Goal: Task Accomplishment & Management: Manage account settings

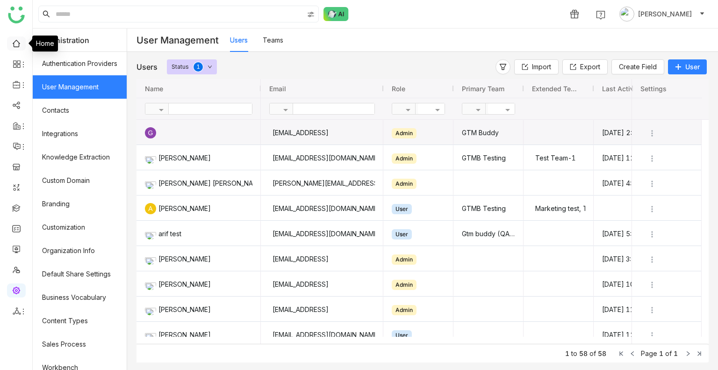
click at [16, 47] on link at bounding box center [16, 43] width 8 height 8
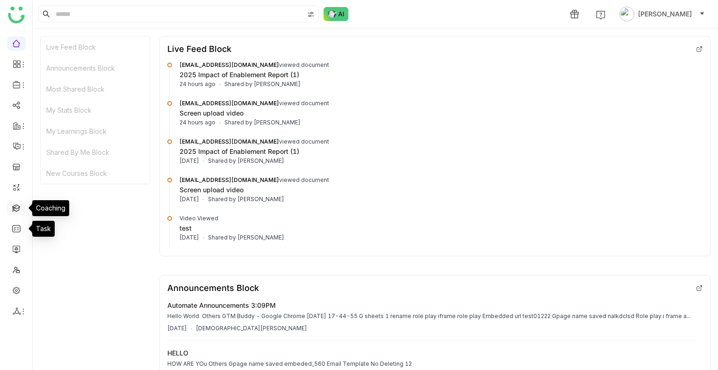
click at [12, 207] on link at bounding box center [16, 207] width 8 height 8
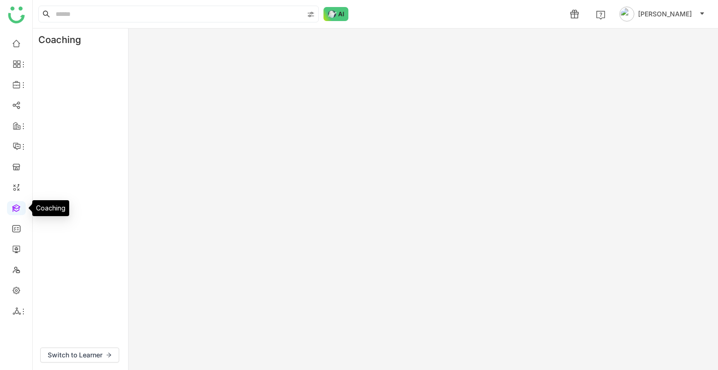
click at [12, 207] on link at bounding box center [16, 207] width 8 height 8
click at [12, 206] on link at bounding box center [16, 207] width 8 height 8
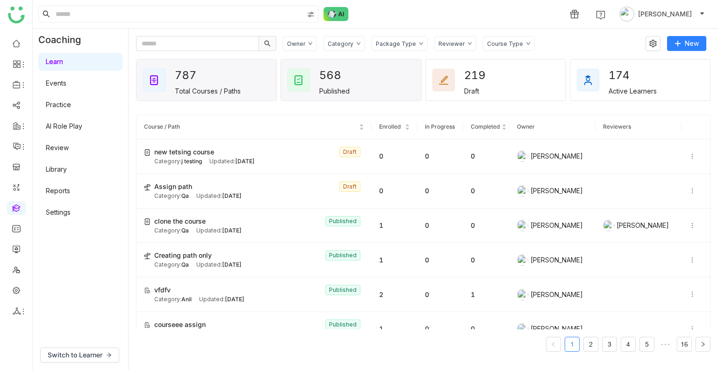
click at [330, 88] on div "Published" at bounding box center [334, 91] width 30 height 8
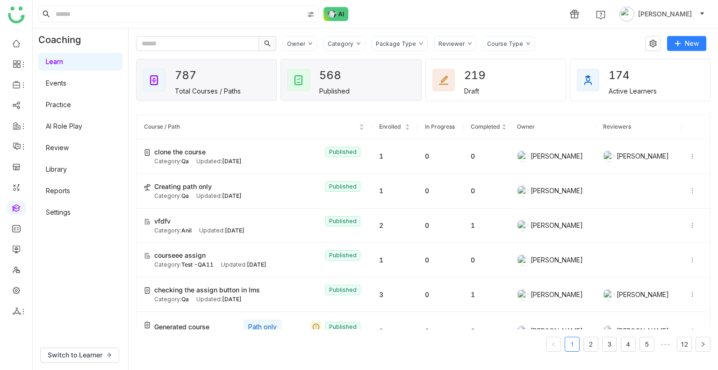
click at [242, 83] on div "787 Total Courses / Paths" at bounding box center [206, 79] width 140 height 41
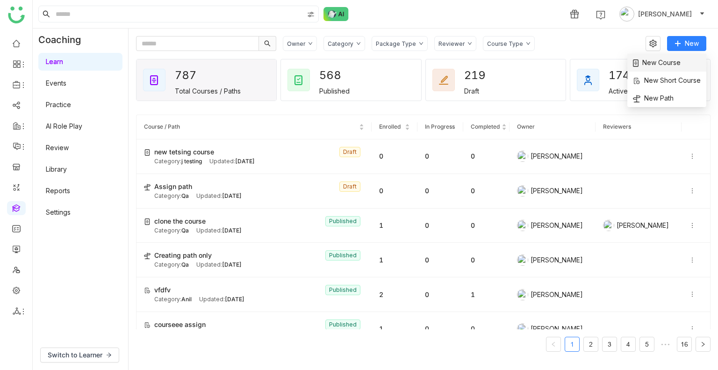
click at [679, 67] on span "New Course" at bounding box center [657, 62] width 48 height 10
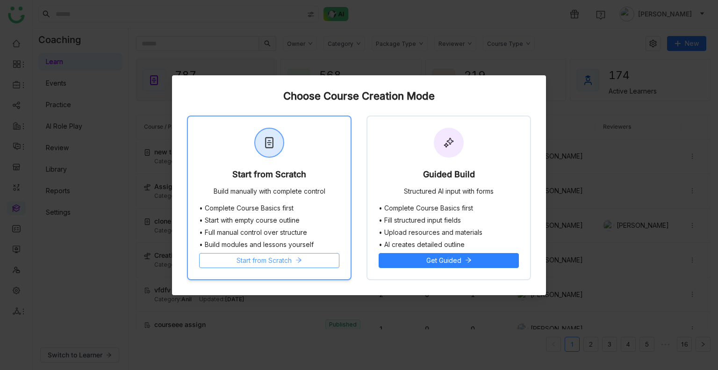
click at [267, 259] on span "Start from Scratch" at bounding box center [263, 260] width 55 height 10
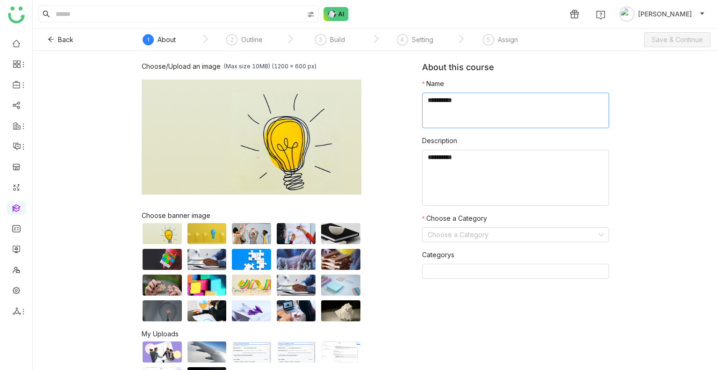
click at [446, 106] on textarea at bounding box center [515, 111] width 187 height 36
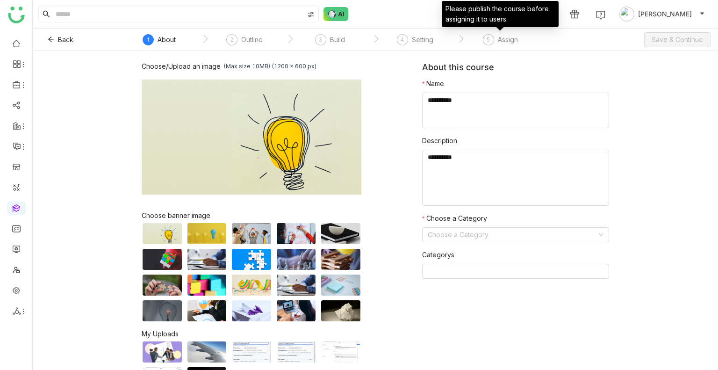
click at [501, 40] on div "Assign" at bounding box center [508, 39] width 20 height 11
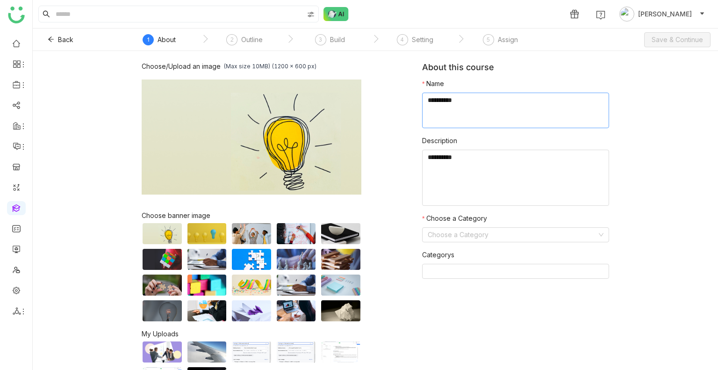
click at [432, 109] on textarea at bounding box center [515, 111] width 187 height 36
click at [431, 108] on textarea at bounding box center [515, 111] width 187 height 36
drag, startPoint x: 508, startPoint y: 102, endPoint x: 471, endPoint y: 105, distance: 37.0
click at [471, 105] on textarea at bounding box center [515, 111] width 187 height 36
type textarea "**********"
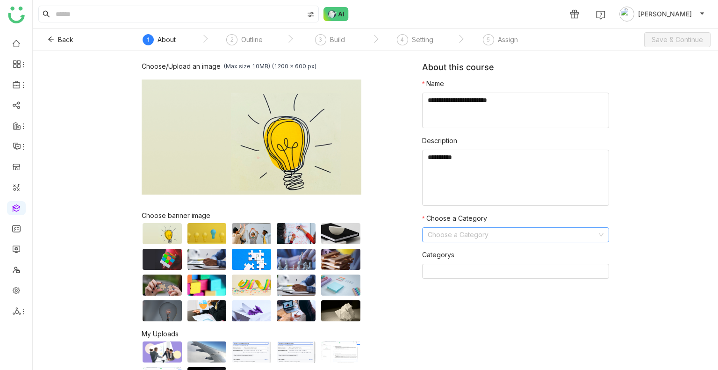
click at [473, 235] on input at bounding box center [512, 235] width 169 height 14
type input "*"
click at [441, 266] on div "Test -Qa11" at bounding box center [512, 268] width 176 height 10
click at [695, 34] on button "Save & Continue" at bounding box center [677, 39] width 66 height 15
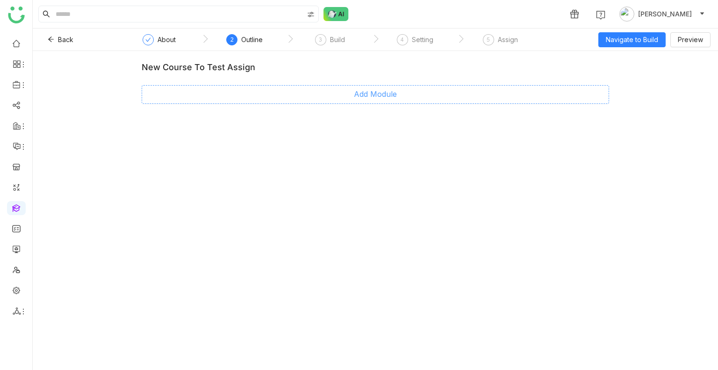
click at [379, 93] on span "Add Module" at bounding box center [375, 94] width 43 height 12
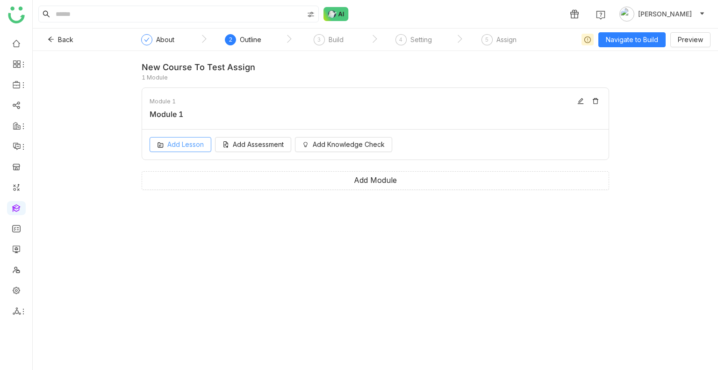
click at [187, 146] on span "Add Lesson" at bounding box center [185, 144] width 36 height 10
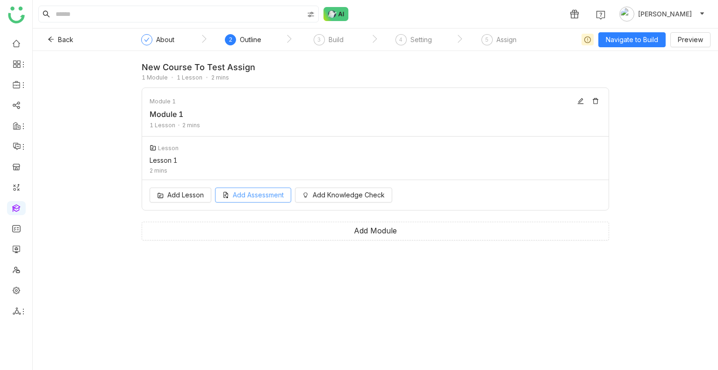
click at [235, 204] on div "Add Lesson Add Assessment Add Knowledge Check" at bounding box center [375, 195] width 466 height 30
click at [239, 200] on span "Add Assessment" at bounding box center [258, 195] width 51 height 10
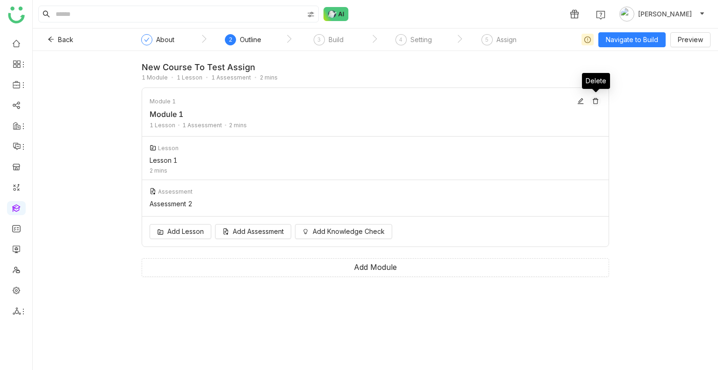
click at [597, 100] on icon at bounding box center [596, 101] width 6 height 6
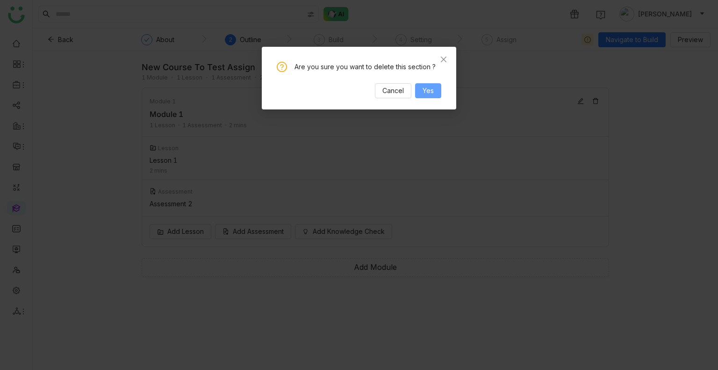
click at [427, 86] on span "Yes" at bounding box center [427, 91] width 11 height 10
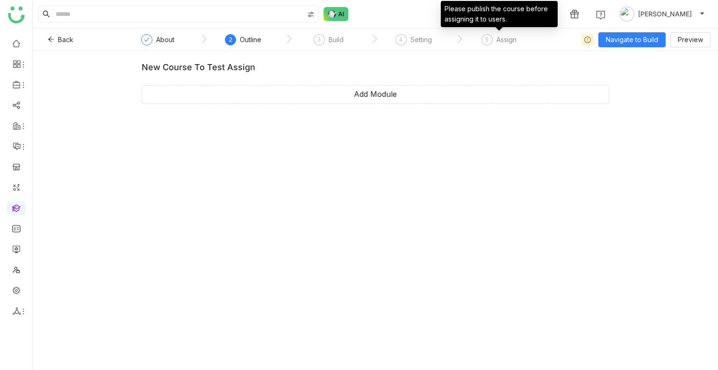
click at [509, 41] on div "Assign" at bounding box center [506, 39] width 20 height 11
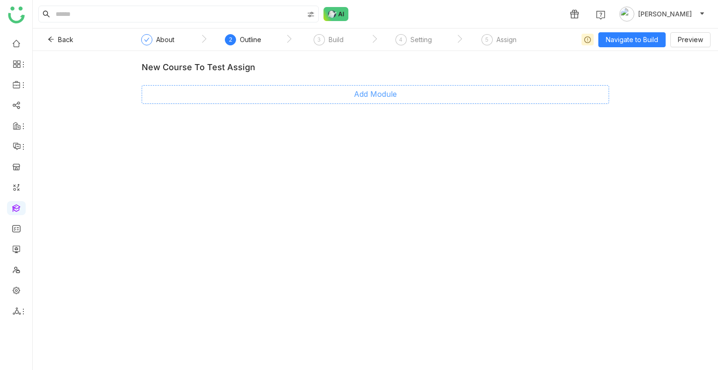
click at [317, 91] on button "Add Module" at bounding box center [375, 94] width 467 height 19
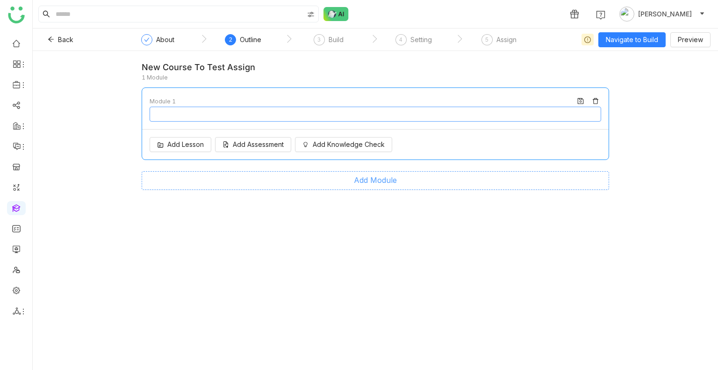
type input "********"
click at [189, 147] on span "Add Lesson" at bounding box center [185, 144] width 36 height 10
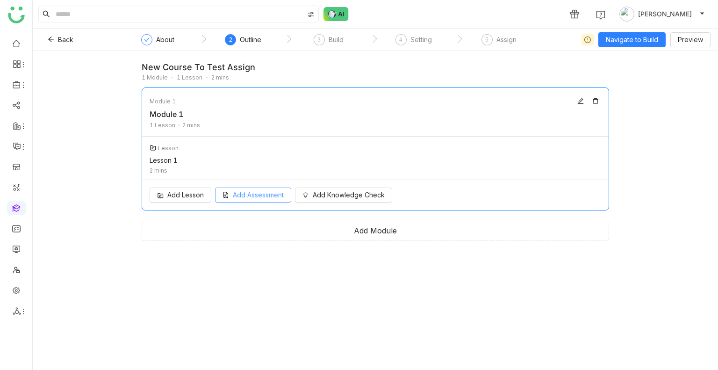
click at [262, 201] on button "Add Assessment" at bounding box center [253, 194] width 76 height 15
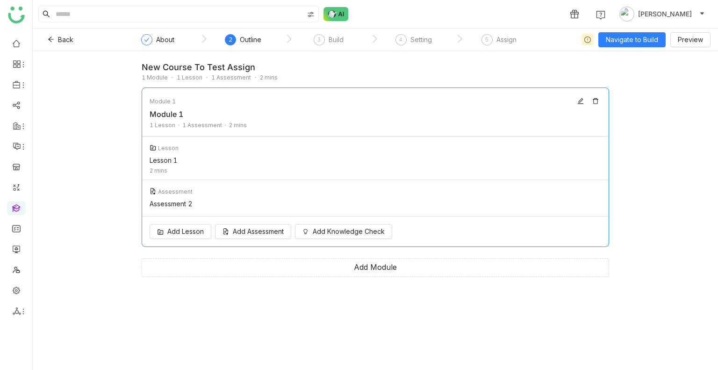
click at [658, 129] on div "new course to test assign 1 Module 1 Lesson 1 Assessment 2 mins Module 1 Module…" at bounding box center [375, 210] width 685 height 319
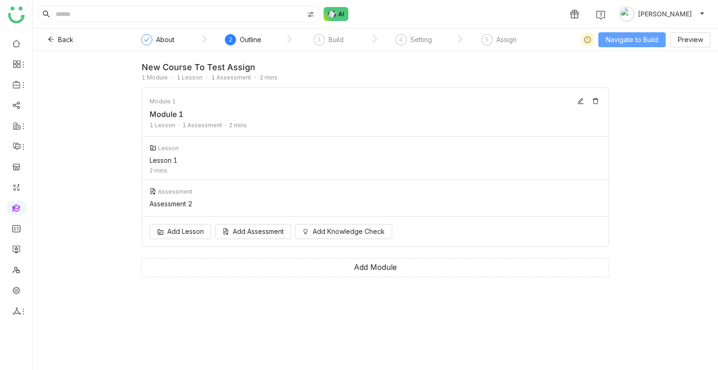
click at [631, 41] on span "Navigate to Build" at bounding box center [632, 40] width 52 height 10
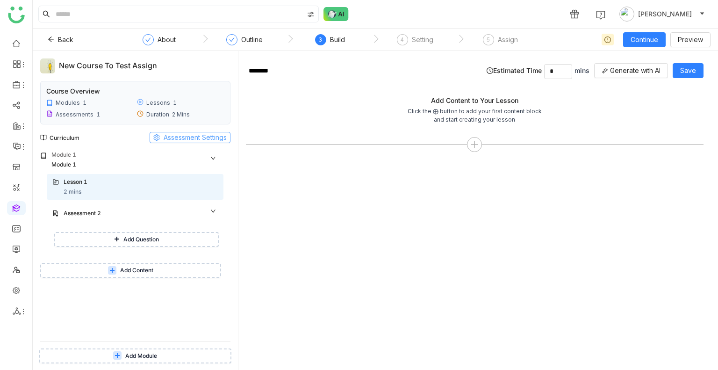
click at [168, 137] on span "Assessment Settings" at bounding box center [195, 137] width 63 height 10
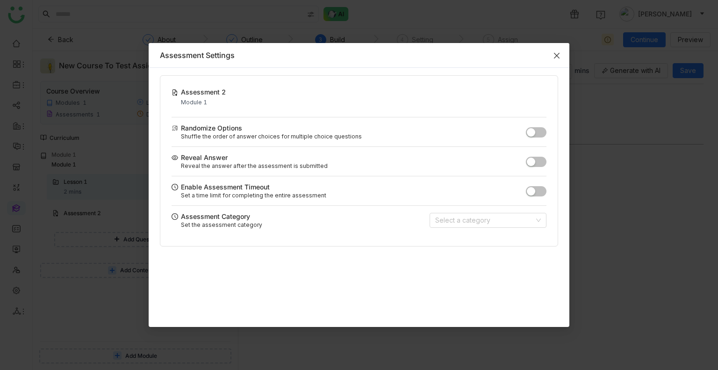
click at [555, 54] on icon "Close" at bounding box center [556, 55] width 7 height 7
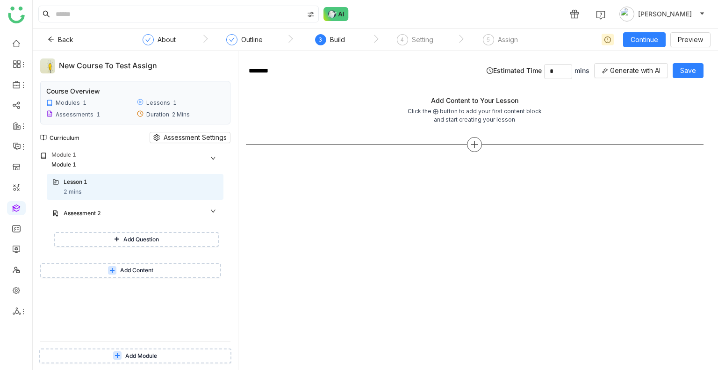
click at [469, 137] on div at bounding box center [475, 144] width 458 height 15
click at [471, 140] on icon at bounding box center [474, 144] width 8 height 8
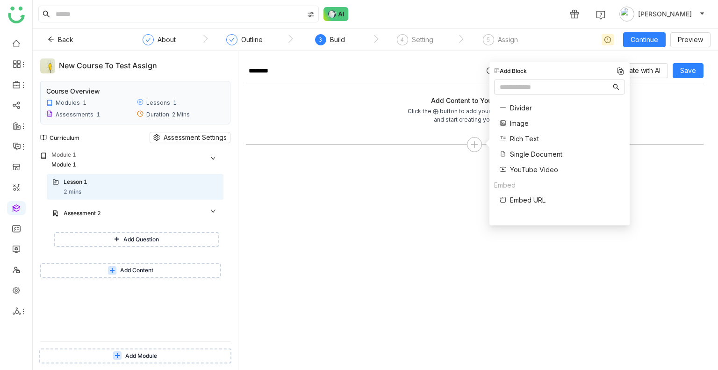
click at [518, 154] on span "Single Document" at bounding box center [536, 154] width 52 height 10
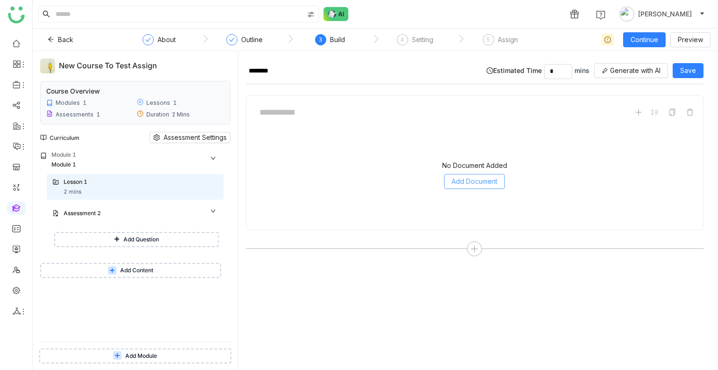
click at [486, 182] on span "Add Document" at bounding box center [474, 181] width 46 height 10
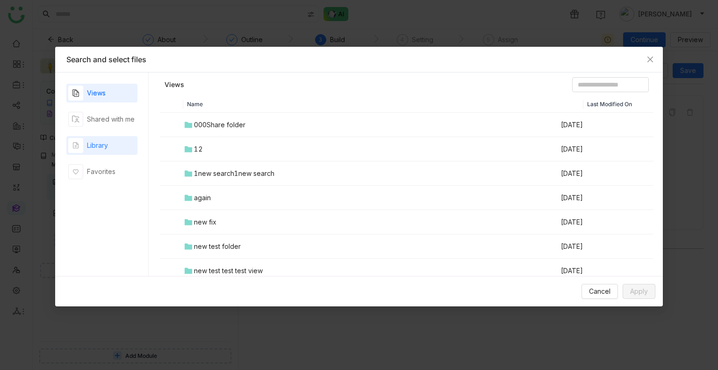
click at [120, 143] on div "Library" at bounding box center [101, 145] width 71 height 19
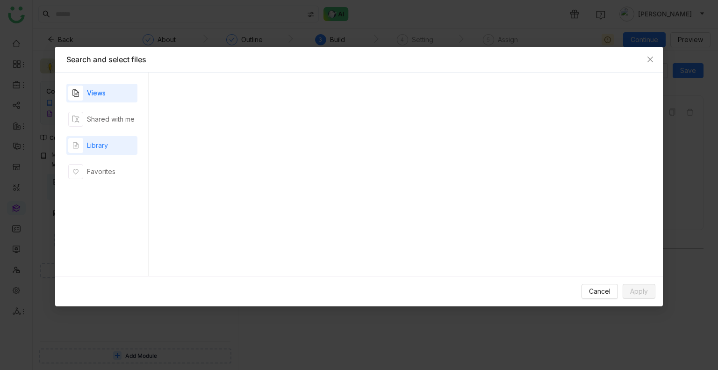
click at [120, 143] on div "Library" at bounding box center [101, 145] width 71 height 19
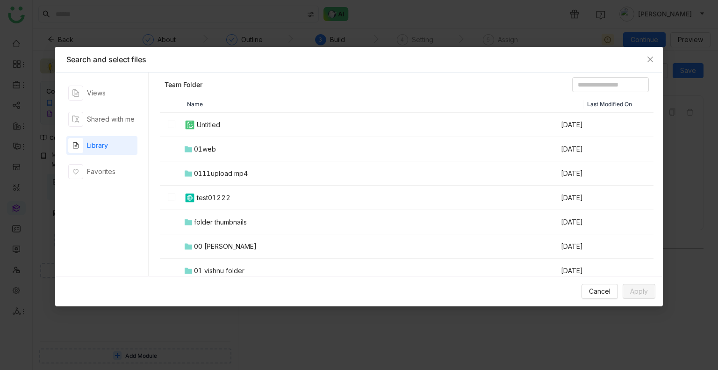
click at [230, 125] on td "Untitled" at bounding box center [371, 125] width 377 height 24
click at [228, 125] on td "Untitled" at bounding box center [371, 125] width 377 height 24
drag, startPoint x: 259, startPoint y: 211, endPoint x: 220, endPoint y: 151, distance: 71.5
click at [220, 151] on td "01web" at bounding box center [371, 149] width 377 height 24
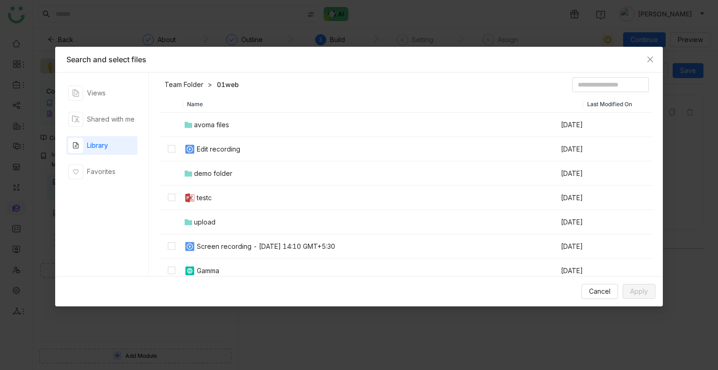
click at [193, 82] on link "Team Folder" at bounding box center [183, 84] width 39 height 9
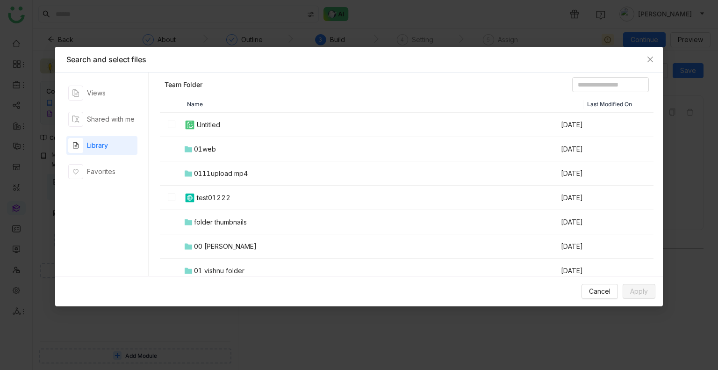
drag, startPoint x: 323, startPoint y: 106, endPoint x: 312, endPoint y: 102, distance: 11.8
click at [324, 106] on th "Name" at bounding box center [383, 104] width 400 height 17
click at [314, 110] on th "Name" at bounding box center [383, 104] width 400 height 17
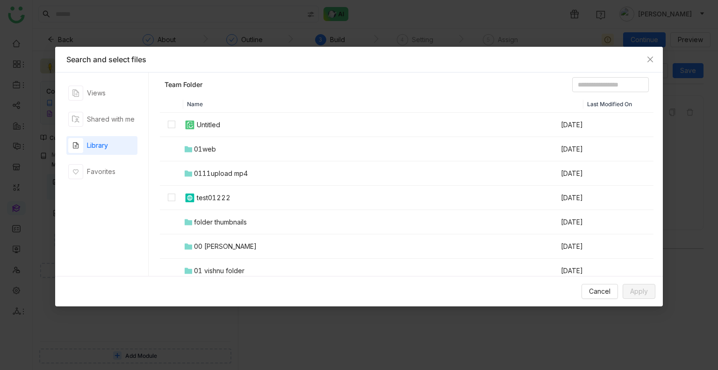
click at [314, 110] on th "Name" at bounding box center [383, 104] width 400 height 17
click at [166, 195] on td at bounding box center [171, 198] width 23 height 24
click at [640, 292] on span "Apply" at bounding box center [639, 291] width 18 height 10
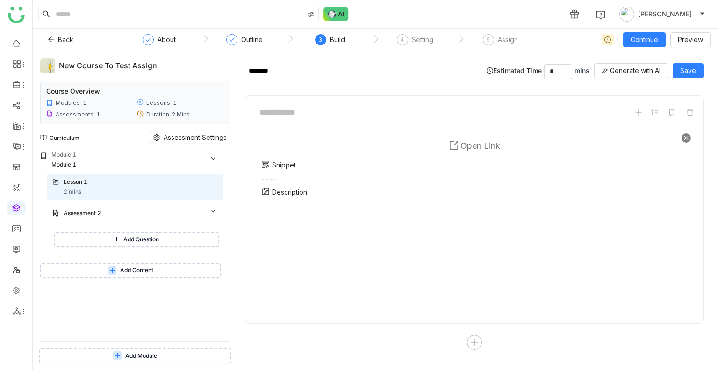
click at [479, 147] on span "Open Link" at bounding box center [480, 146] width 40 height 10
click at [105, 238] on button "Add Question" at bounding box center [136, 239] width 164 height 15
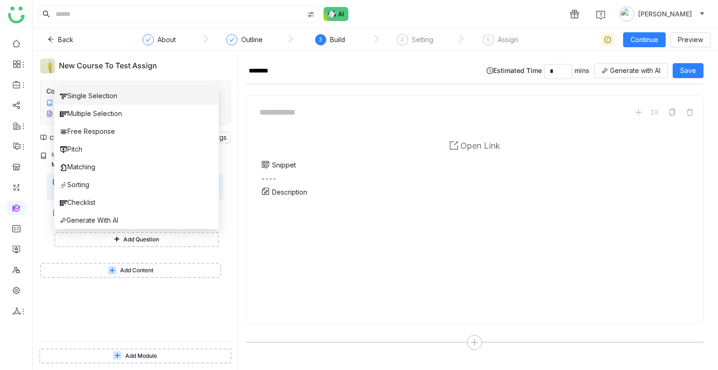
click at [106, 103] on li "Single Selection" at bounding box center [136, 96] width 164 height 18
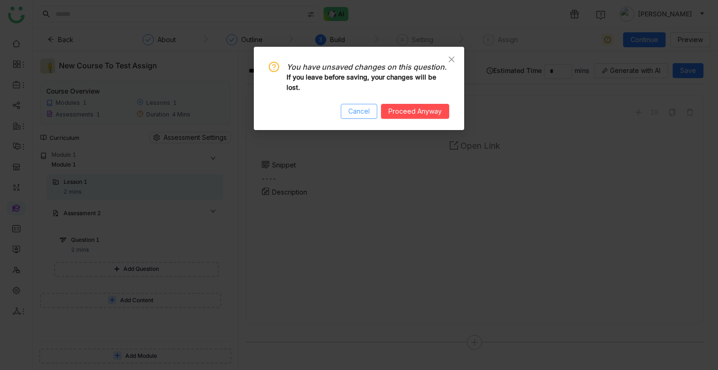
click at [370, 106] on button "Cancel" at bounding box center [359, 111] width 36 height 15
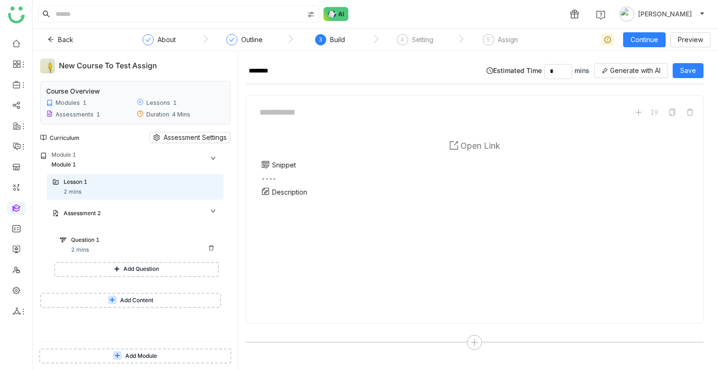
click at [105, 242] on div "Question 1" at bounding box center [135, 240] width 129 height 9
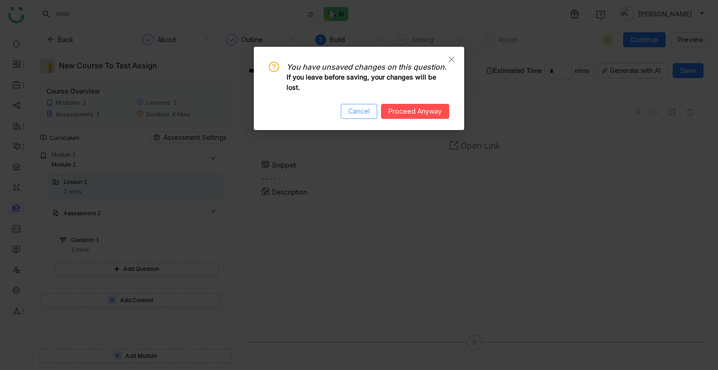
click at [366, 115] on span "Cancel" at bounding box center [358, 111] width 21 height 10
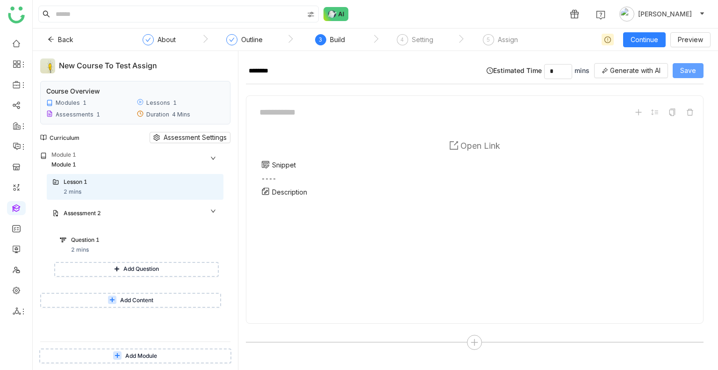
click at [681, 69] on span "Save" at bounding box center [688, 70] width 16 height 10
click at [93, 243] on div "Question 1" at bounding box center [135, 240] width 129 height 9
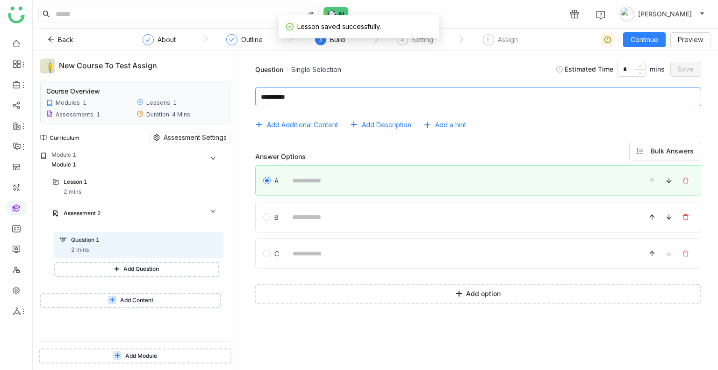
click at [329, 100] on textarea at bounding box center [478, 96] width 446 height 19
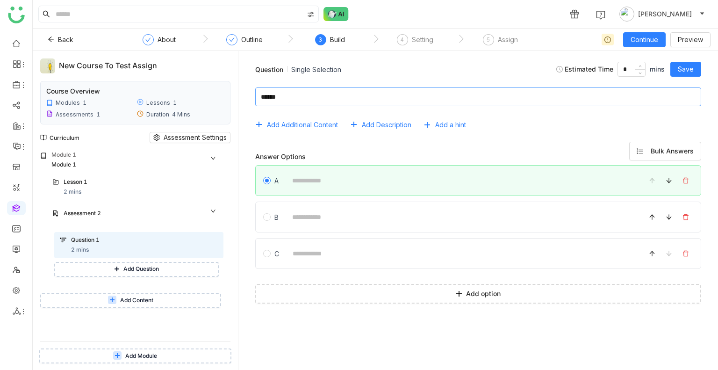
type textarea "******"
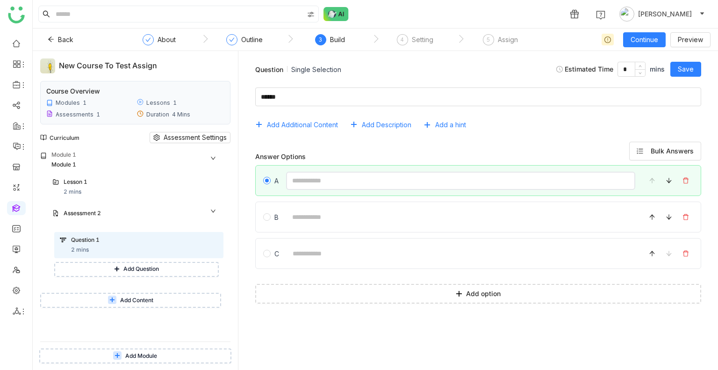
click at [322, 188] on input at bounding box center [460, 181] width 349 height 18
type input "********"
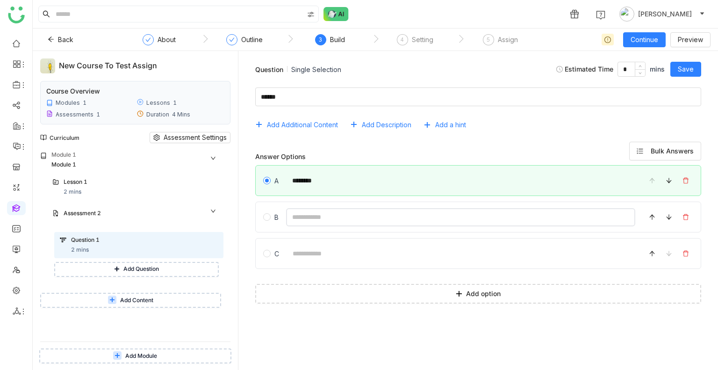
click at [325, 222] on input at bounding box center [460, 217] width 349 height 18
drag, startPoint x: 344, startPoint y: 226, endPoint x: 350, endPoint y: 239, distance: 14.9
click at [336, 222] on input at bounding box center [460, 217] width 349 height 18
type input "********"
click at [324, 263] on div "C" at bounding box center [478, 253] width 446 height 31
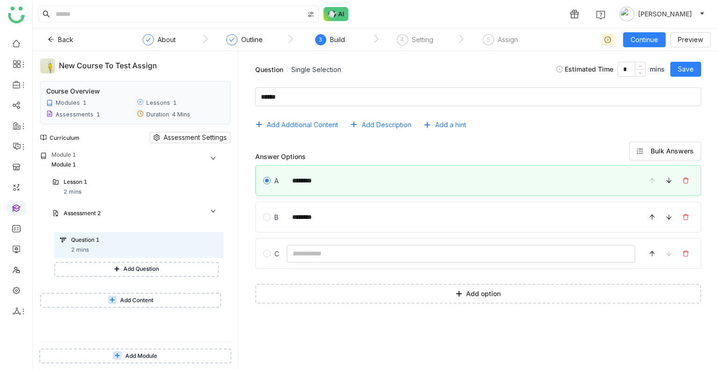
click at [327, 256] on input at bounding box center [460, 253] width 349 height 18
type input "********"
click at [687, 67] on span "Save" at bounding box center [686, 69] width 16 height 10
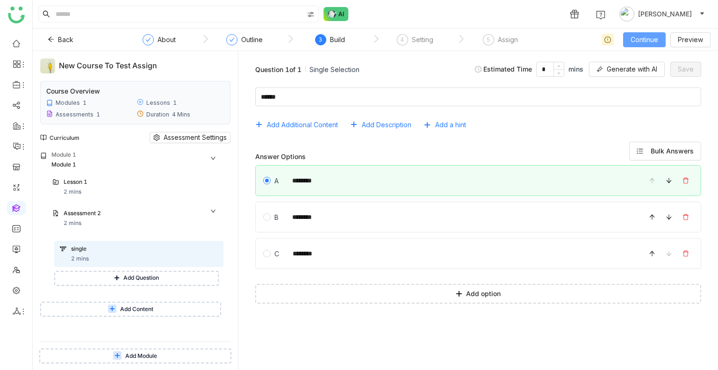
click at [645, 33] on button "Continue" at bounding box center [644, 39] width 43 height 15
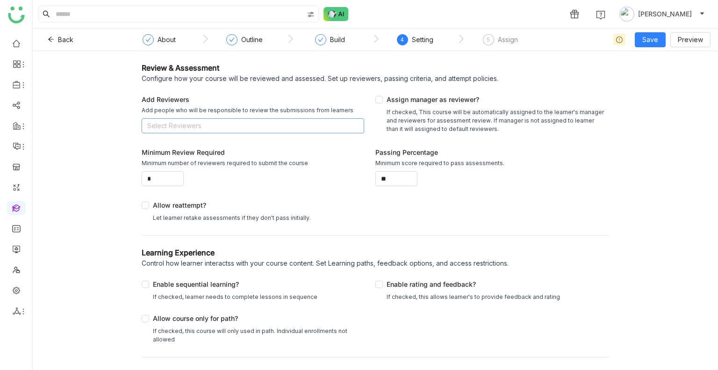
click at [228, 126] on nz-select-top-control "Select Reviewers" at bounding box center [253, 125] width 222 height 15
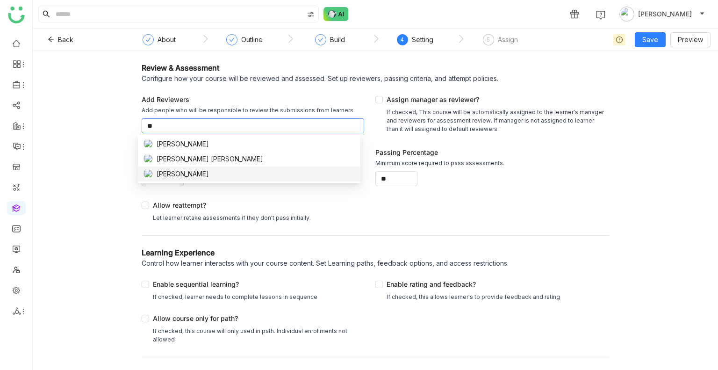
type input "**"
click at [215, 170] on div "[PERSON_NAME]" at bounding box center [248, 174] width 211 height 10
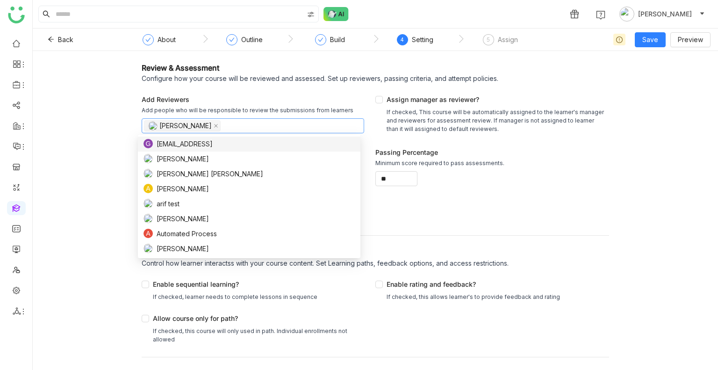
click at [72, 85] on div "Review & Assessment Configure how your course will be reviewed and assessed. Se…" at bounding box center [375, 210] width 685 height 319
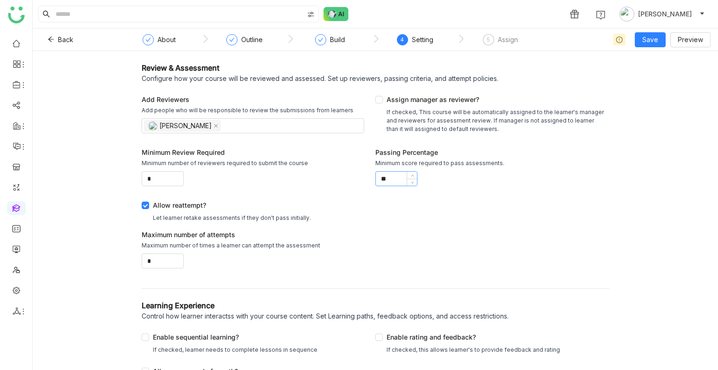
click at [393, 180] on input "**" at bounding box center [396, 179] width 41 height 14
type input "*"
type input "**"
click at [434, 235] on div "Add Reviewers Add people who will be responsible to review the submissions from…" at bounding box center [375, 183] width 467 height 193
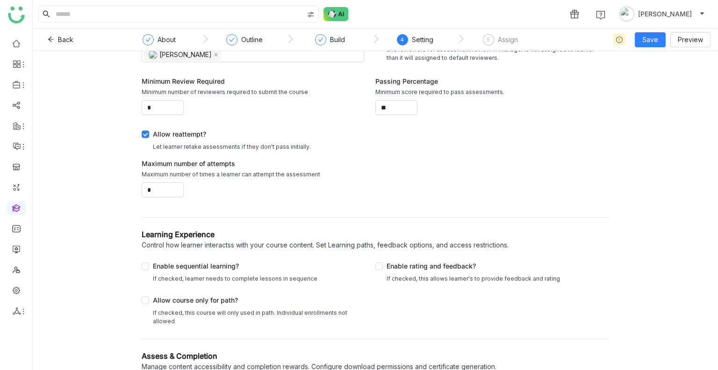
scroll to position [111, 0]
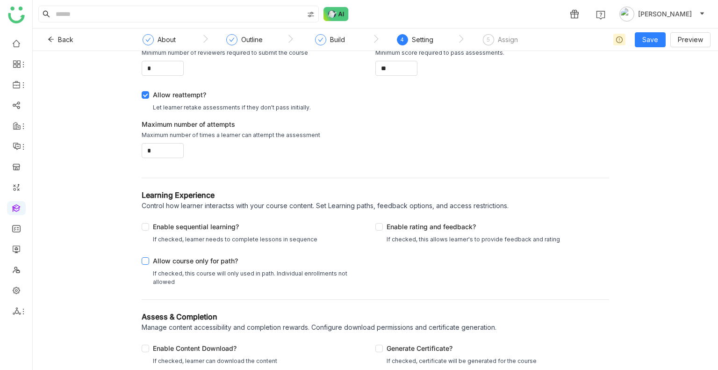
click at [249, 265] on div "Allow course only for path?" at bounding box center [256, 263] width 207 height 14
click at [653, 44] on span "Save" at bounding box center [650, 40] width 16 height 10
click at [652, 58] on span "Save as Draft" at bounding box center [663, 58] width 42 height 10
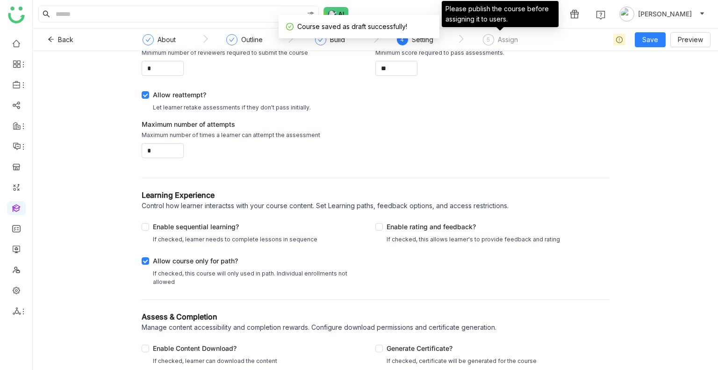
click at [507, 40] on div "Assign" at bounding box center [508, 39] width 20 height 11
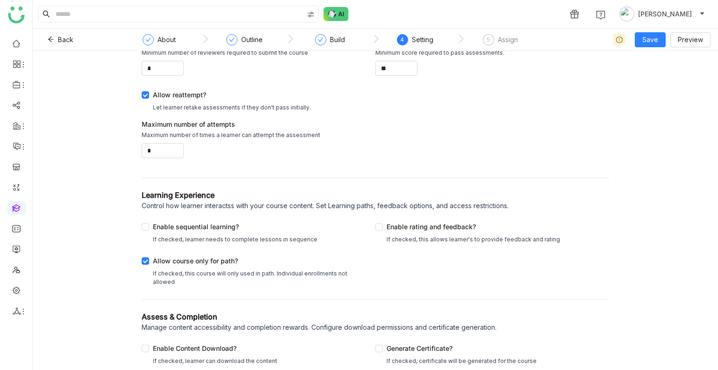
drag, startPoint x: 479, startPoint y: 29, endPoint x: 520, endPoint y: 41, distance: 42.6
click at [518, 40] on nz-steps "` About ` Outline ` Build ` 4 Setting ` 5 Assign" at bounding box center [332, 40] width 421 height 22
click at [521, 42] on nz-step "5 Assign" at bounding box center [500, 42] width 85 height 17
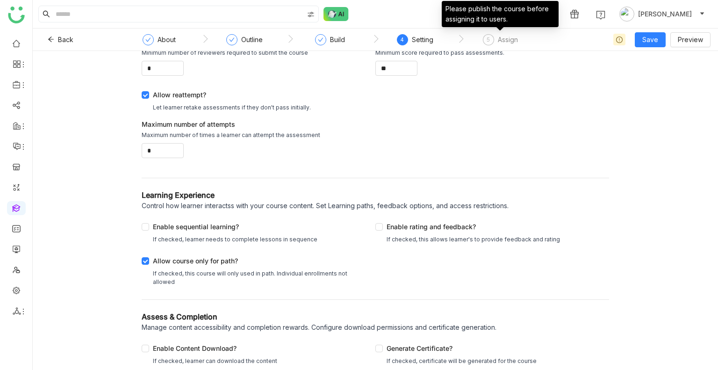
click at [511, 43] on div "Assign" at bounding box center [508, 39] width 20 height 11
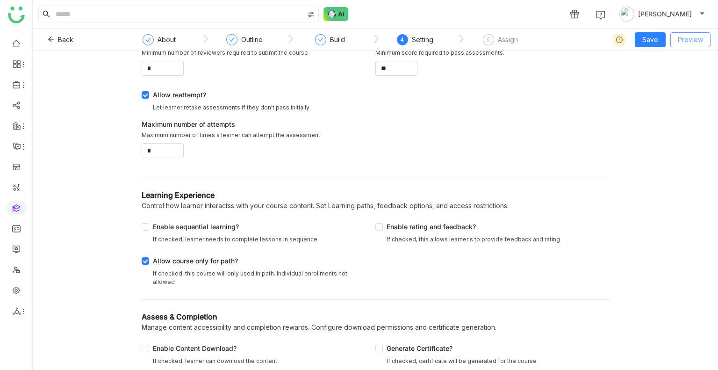
click at [685, 43] on span "Preview" at bounding box center [690, 40] width 25 height 10
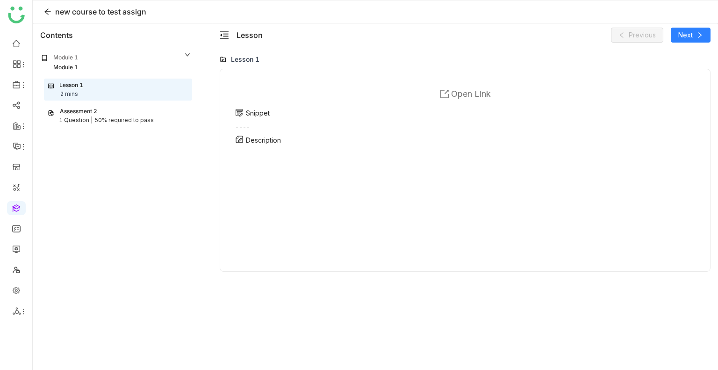
click at [130, 123] on div "50% required to pass" at bounding box center [123, 120] width 59 height 9
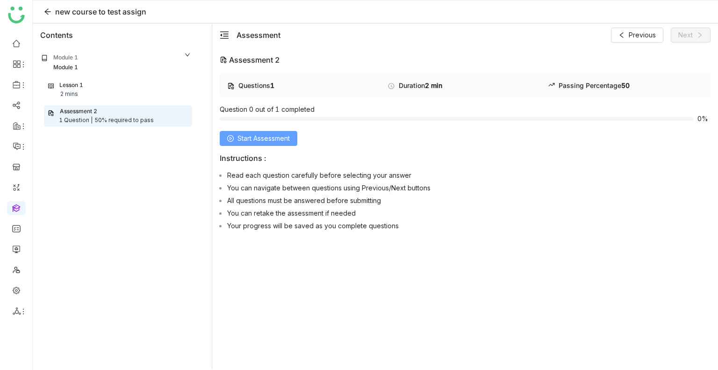
click at [254, 133] on span "Start Assessment" at bounding box center [263, 138] width 52 height 10
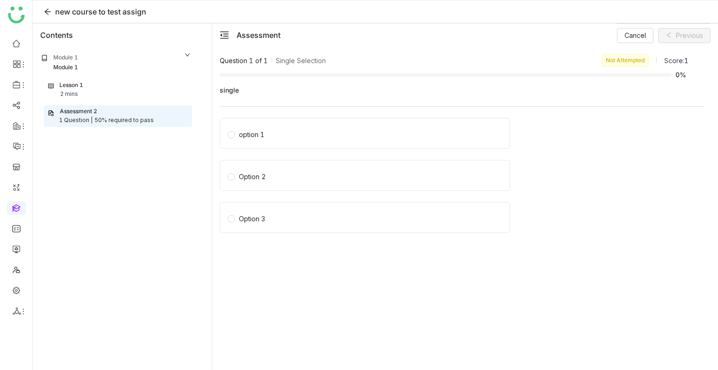
click at [254, 132] on div "option 1" at bounding box center [252, 134] width 26 height 10
click at [637, 37] on span "Cancel" at bounding box center [634, 35] width 21 height 10
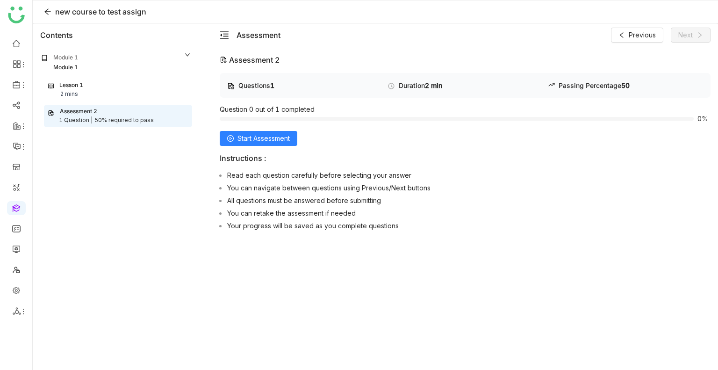
click at [232, 130] on div "Questions 1 Duration 2 min Passing Percentage 50 Question 0 out of 1 completed …" at bounding box center [465, 153] width 491 height 161
click at [236, 134] on button "Start Assessment" at bounding box center [259, 138] width 78 height 15
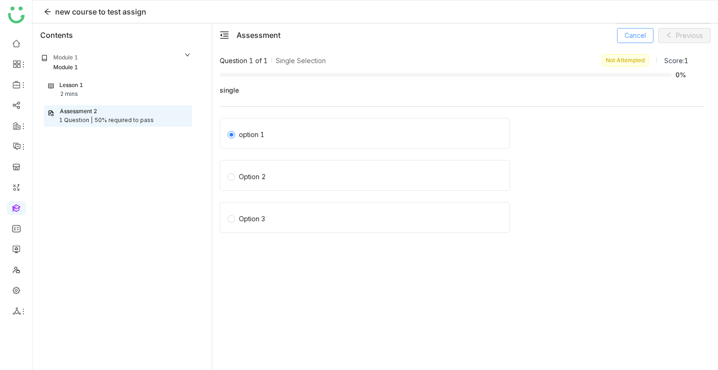
click at [643, 37] on span "Cancel" at bounding box center [634, 35] width 21 height 10
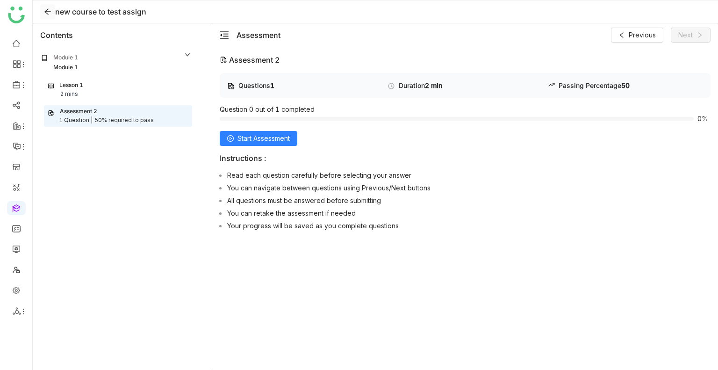
click at [48, 9] on icon at bounding box center [47, 11] width 7 height 7
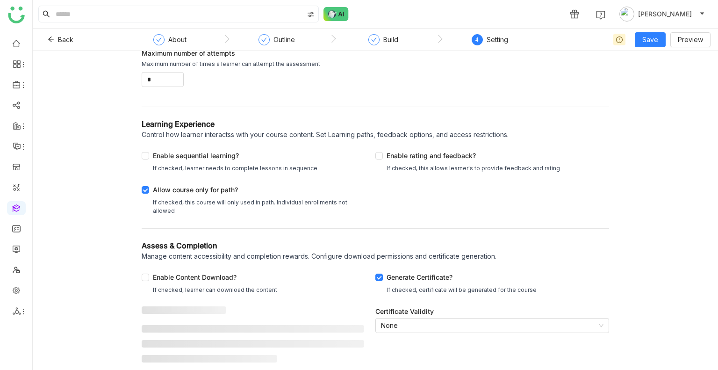
scroll to position [167, 0]
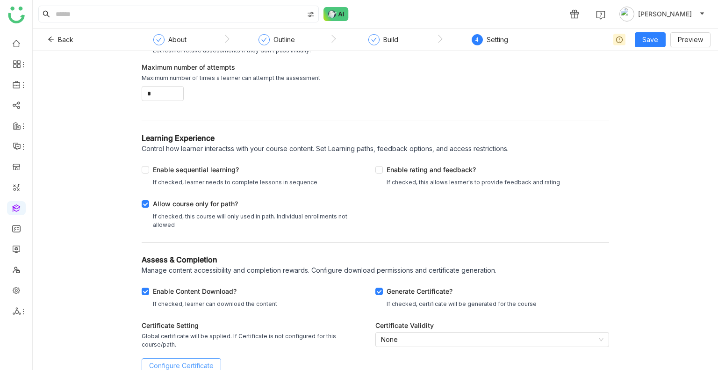
click at [165, 360] on span "Configure Certificate" at bounding box center [181, 365] width 64 height 10
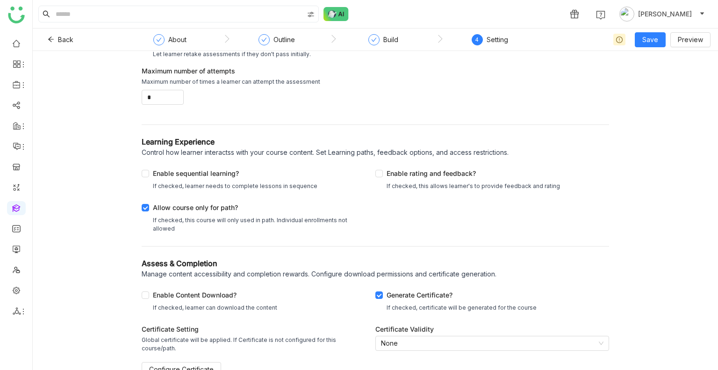
scroll to position [167, 0]
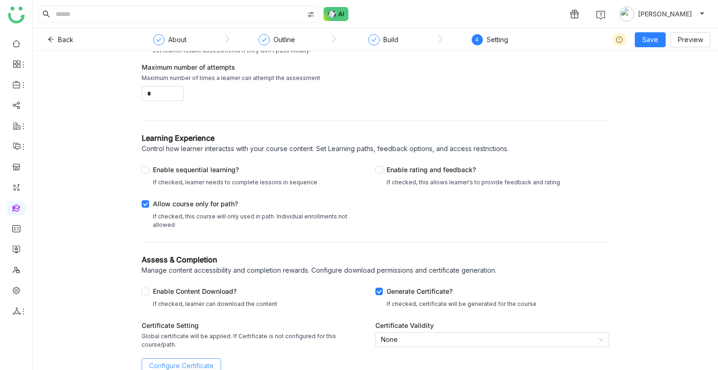
click at [179, 360] on span "Configure Certificate" at bounding box center [181, 365] width 64 height 10
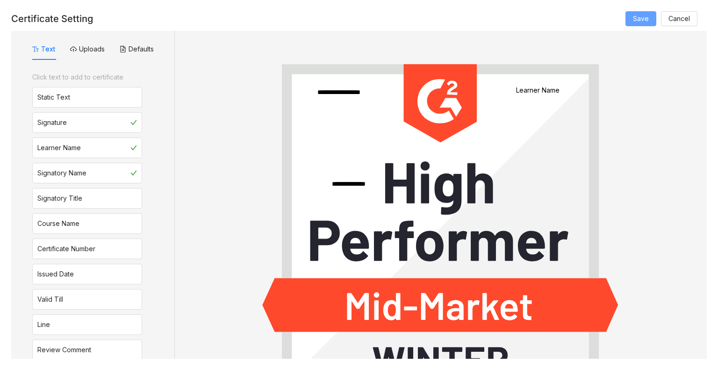
click at [645, 23] on span "Save" at bounding box center [641, 19] width 16 height 10
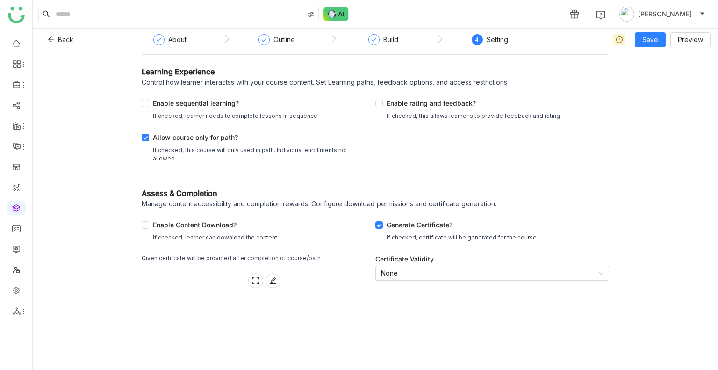
scroll to position [318, 0]
click at [415, 266] on nz-select-item "None" at bounding box center [492, 273] width 222 height 14
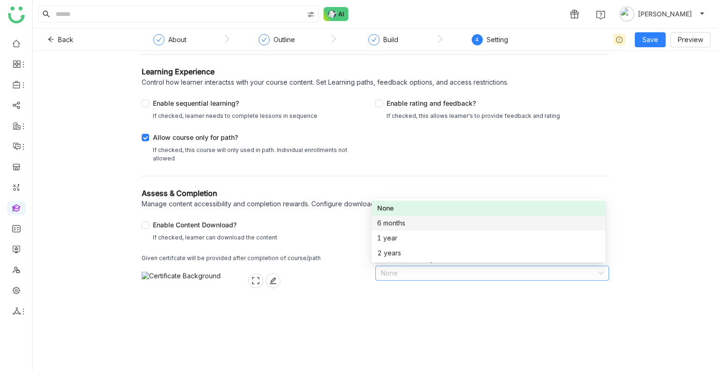
click at [392, 220] on div "6 months" at bounding box center [488, 223] width 222 height 10
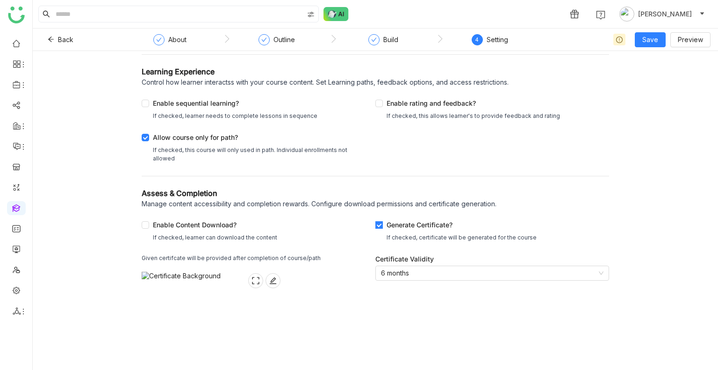
scroll to position [111, 0]
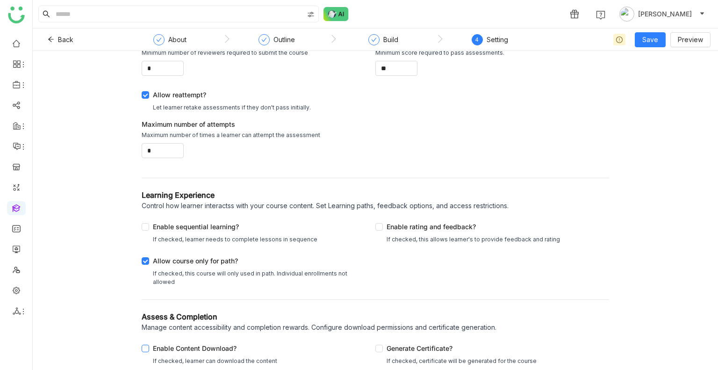
click at [174, 345] on div "Enable Content Download?" at bounding box center [215, 350] width 124 height 14
click at [652, 37] on span "Save" at bounding box center [650, 40] width 16 height 10
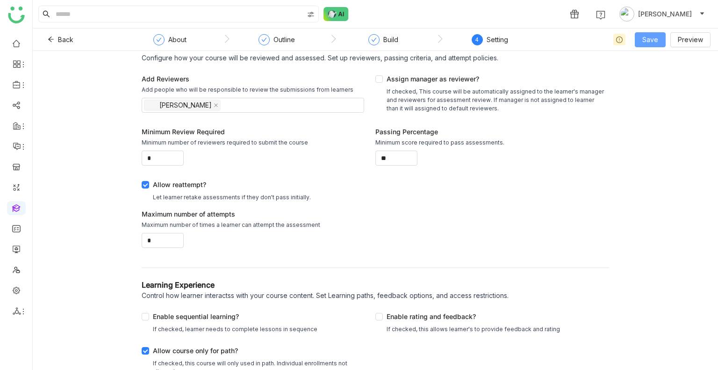
scroll to position [0, 0]
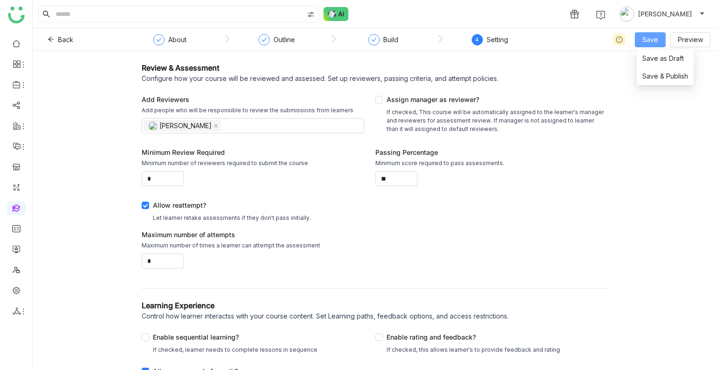
click at [645, 34] on button "Save" at bounding box center [650, 39] width 31 height 15
click at [653, 76] on span "Save & Publish" at bounding box center [665, 76] width 46 height 10
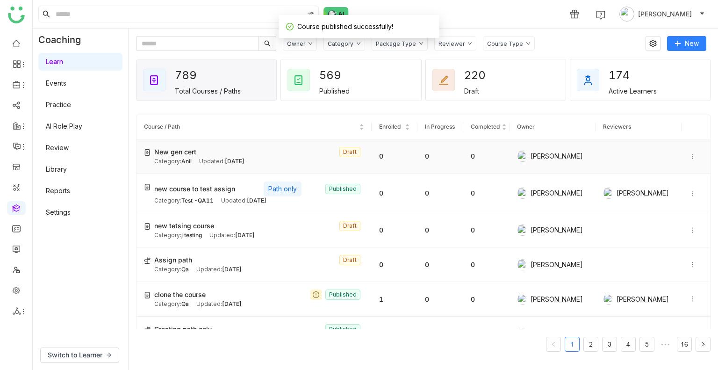
click at [206, 160] on div "Updated: Oct 07, 2025" at bounding box center [221, 161] width 45 height 9
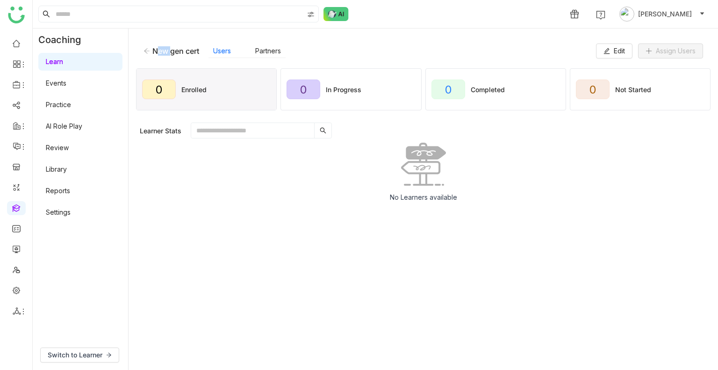
click at [147, 51] on icon at bounding box center [146, 51] width 7 height 7
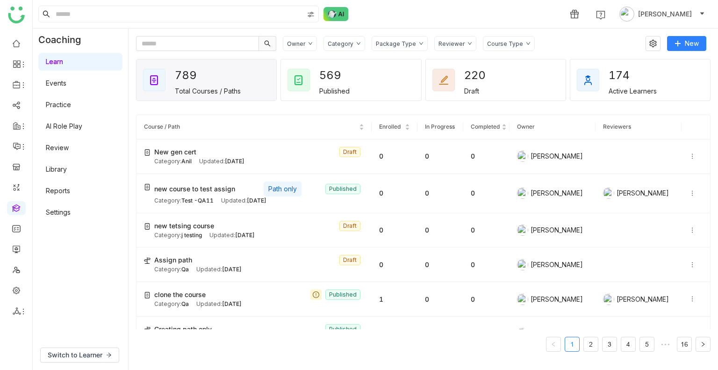
click at [336, 43] on div "Category" at bounding box center [341, 43] width 26 height 7
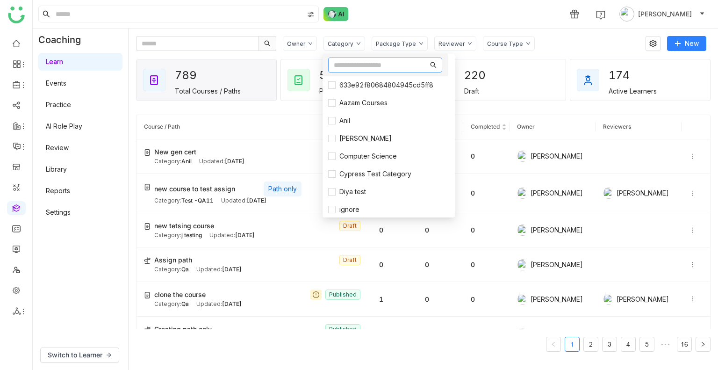
click at [338, 63] on input "text" at bounding box center [381, 65] width 94 height 10
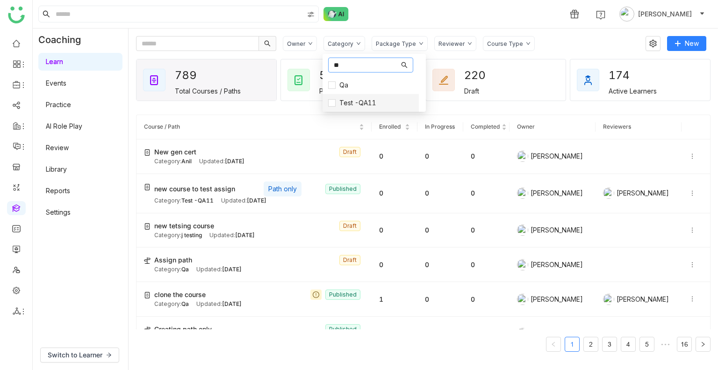
type input "**"
click at [351, 109] on li "Test -QA11" at bounding box center [370, 103] width 96 height 18
click at [350, 103] on span "Test -QA11" at bounding box center [358, 103] width 44 height 10
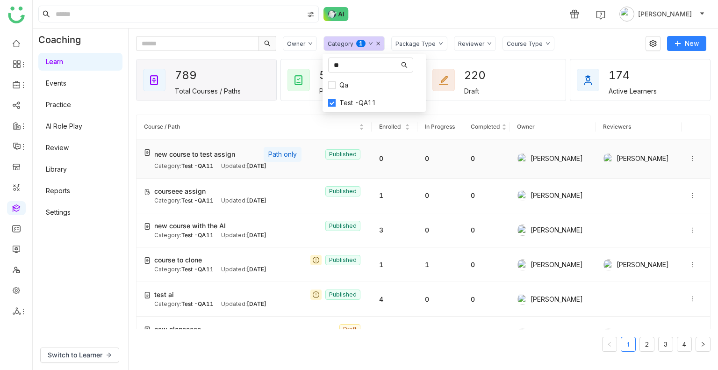
click at [210, 159] on div "new course to test assign Path only Published" at bounding box center [259, 154] width 210 height 15
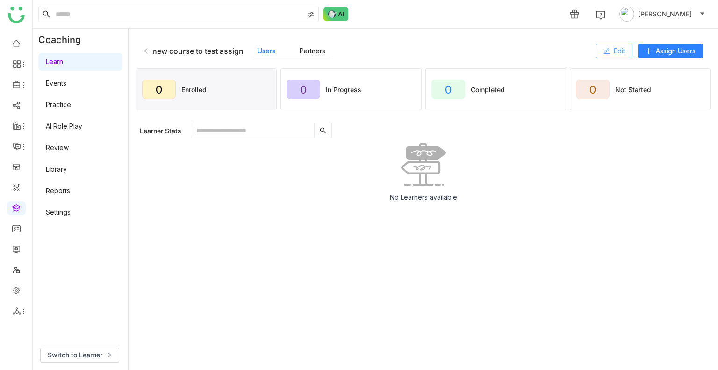
click at [618, 52] on span "Edit" at bounding box center [619, 51] width 11 height 10
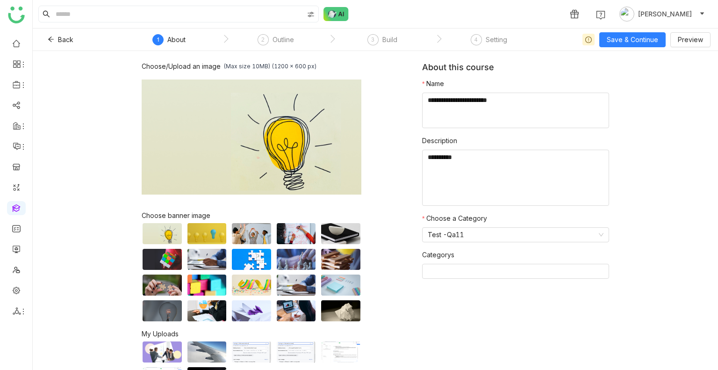
click at [486, 43] on div "Setting" at bounding box center [496, 39] width 21 height 11
click at [381, 43] on div "3 Build" at bounding box center [382, 42] width 30 height 17
click at [284, 41] on div "Outline" at bounding box center [282, 39] width 21 height 11
click at [283, 41] on div "Outline" at bounding box center [282, 39] width 21 height 11
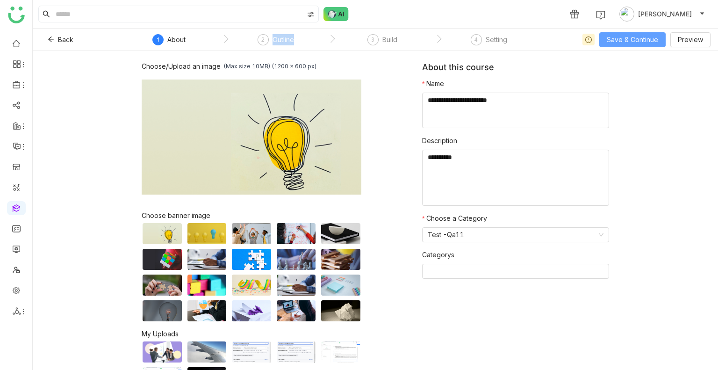
click at [628, 39] on span "Save & Continue" at bounding box center [632, 40] width 51 height 10
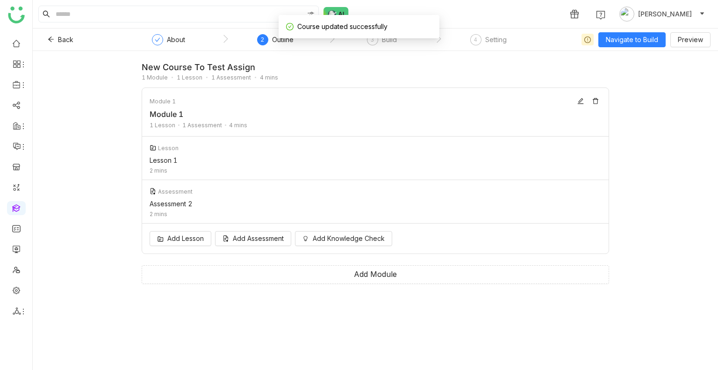
click at [503, 41] on div "Setting" at bounding box center [495, 39] width 21 height 11
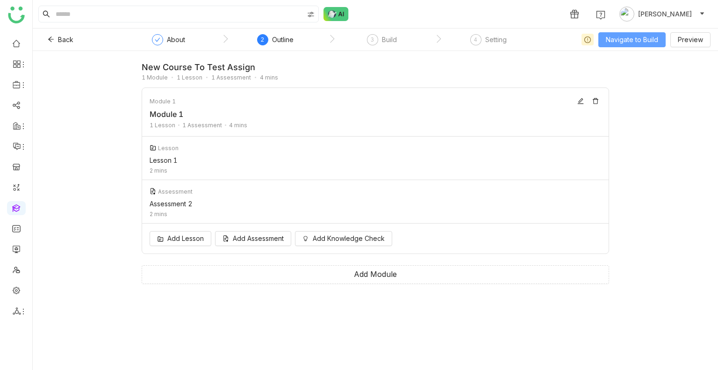
click at [632, 41] on span "Navigate to Build" at bounding box center [632, 40] width 52 height 10
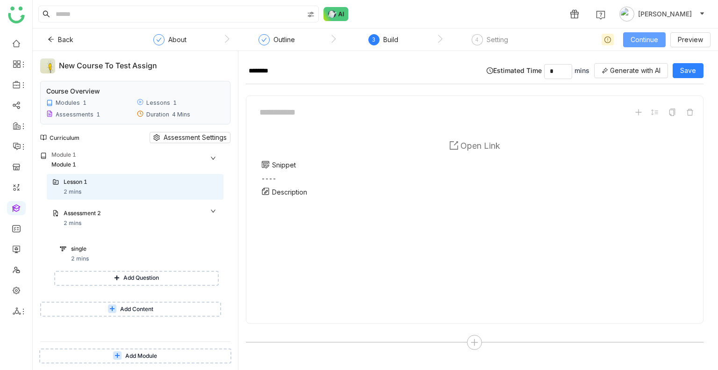
click at [635, 35] on span "Continue" at bounding box center [644, 40] width 28 height 10
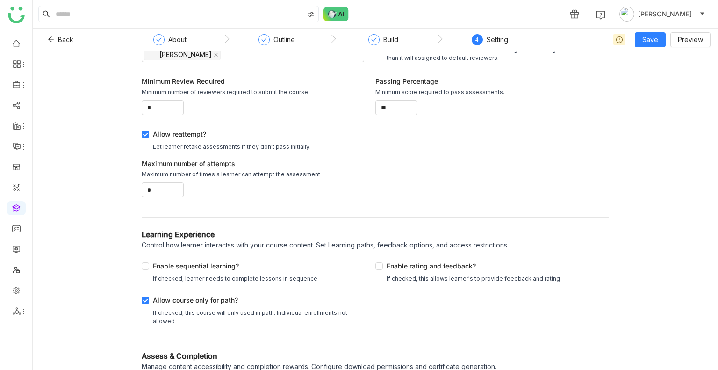
scroll to position [111, 0]
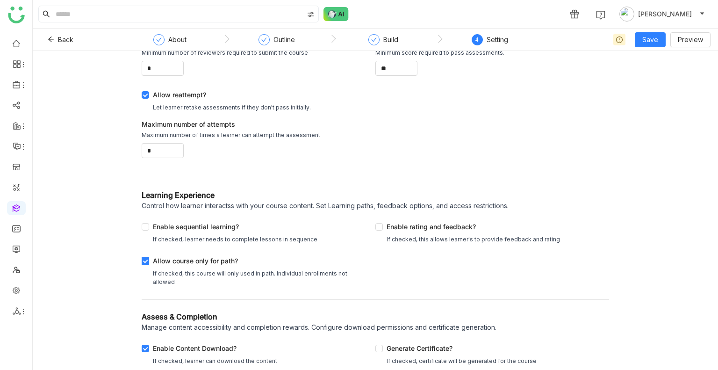
click at [149, 258] on span "Allow course only for path? If checked, this course will only used in path. Ind…" at bounding box center [256, 271] width 215 height 30
click at [655, 35] on span "Save" at bounding box center [650, 40] width 16 height 10
click at [648, 72] on span "Save & Publish" at bounding box center [665, 76] width 46 height 10
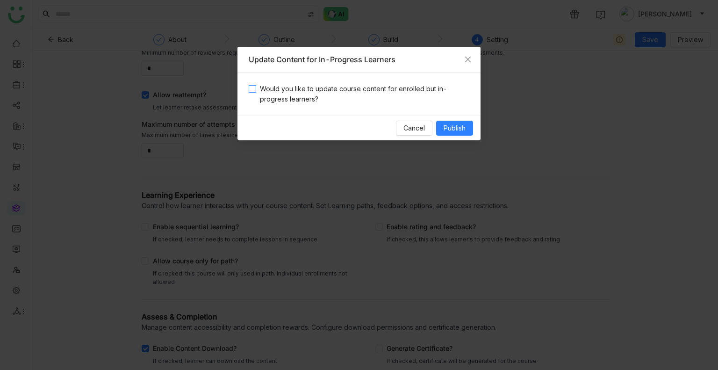
click at [431, 90] on span "Would you like to update course content for enrolled but in-progress learners?" at bounding box center [362, 94] width 213 height 21
click at [454, 129] on span "Publish" at bounding box center [454, 128] width 22 height 10
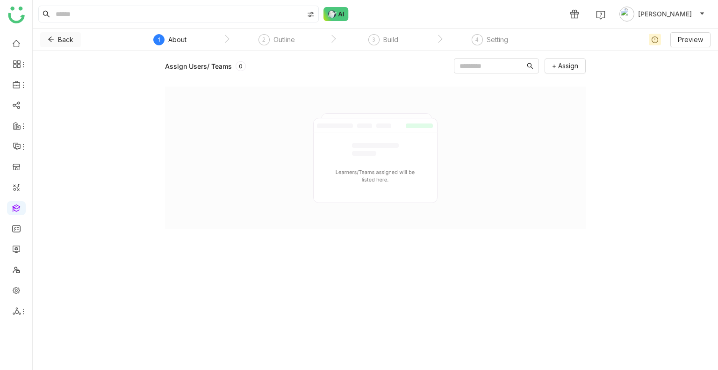
click at [60, 42] on span "Back" at bounding box center [65, 40] width 15 height 10
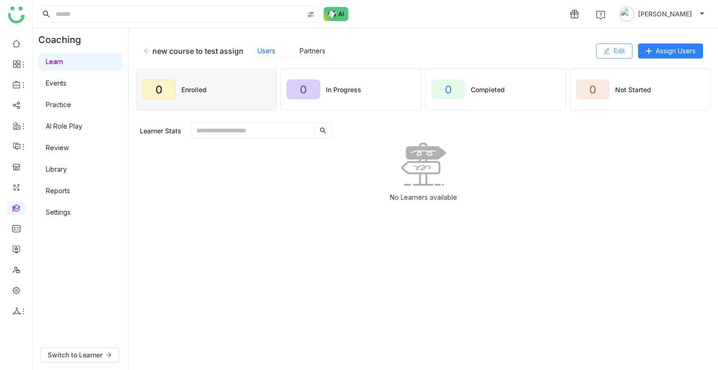
click at [615, 52] on span "Edit" at bounding box center [619, 51] width 11 height 10
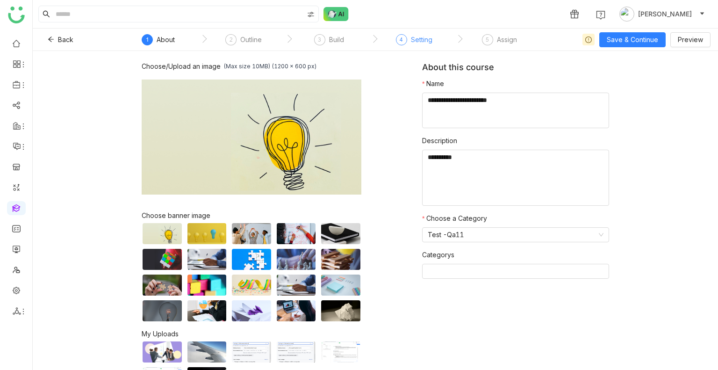
click at [410, 42] on div "4 Setting" at bounding box center [414, 42] width 36 height 17
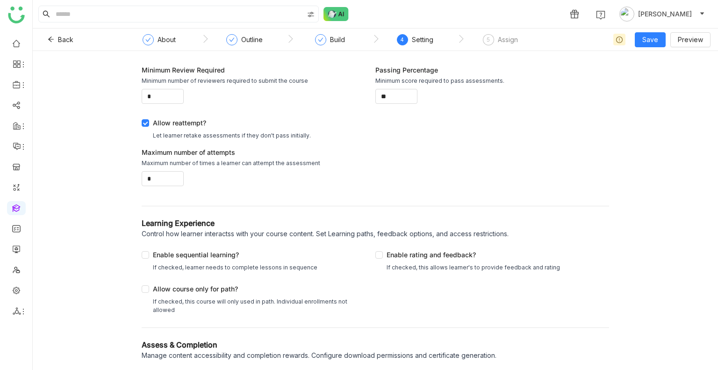
scroll to position [111, 0]
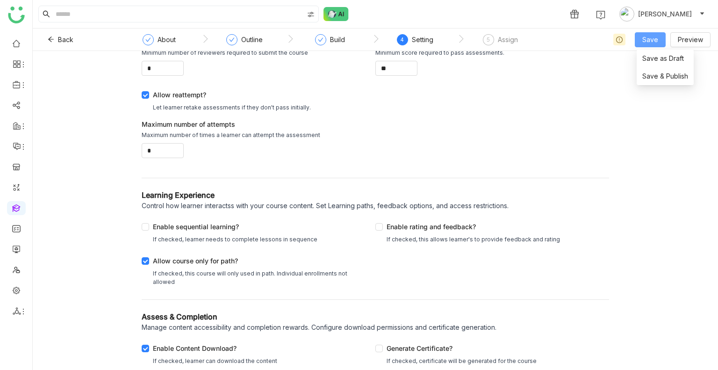
click at [644, 37] on span "Save" at bounding box center [650, 40] width 16 height 10
click at [651, 74] on span "Save & Publish" at bounding box center [665, 76] width 46 height 10
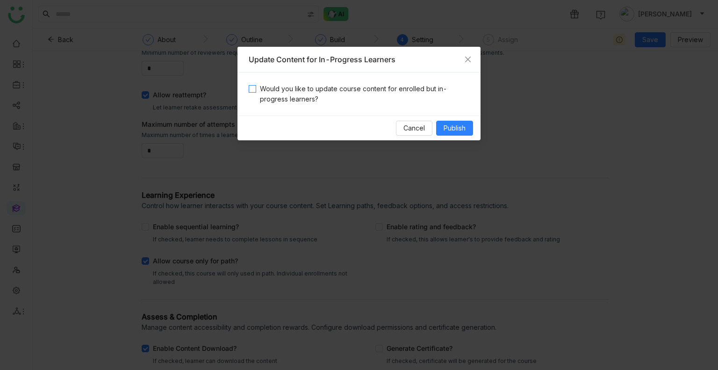
click at [431, 88] on span "Would you like to update course content for enrolled but in-progress learners?" at bounding box center [362, 94] width 213 height 21
click at [457, 131] on span "Publish" at bounding box center [454, 128] width 22 height 10
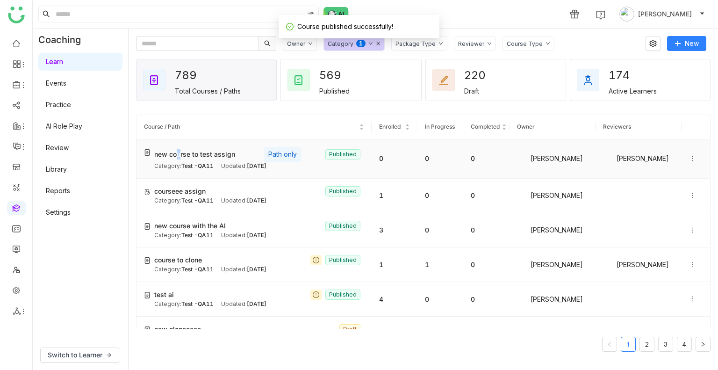
click at [179, 158] on span "new course to test assign" at bounding box center [194, 154] width 81 height 10
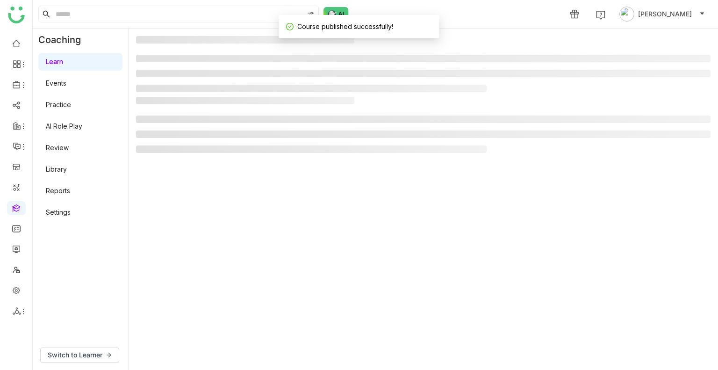
click at [180, 158] on gtmb-manage-detail-wrapper at bounding box center [423, 199] width 574 height 326
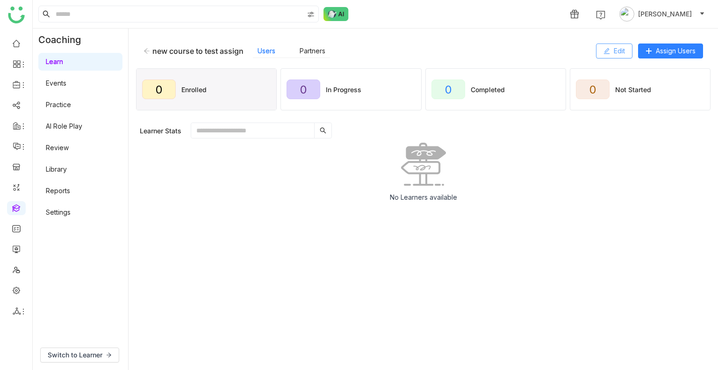
click at [617, 49] on span "Edit" at bounding box center [619, 51] width 11 height 10
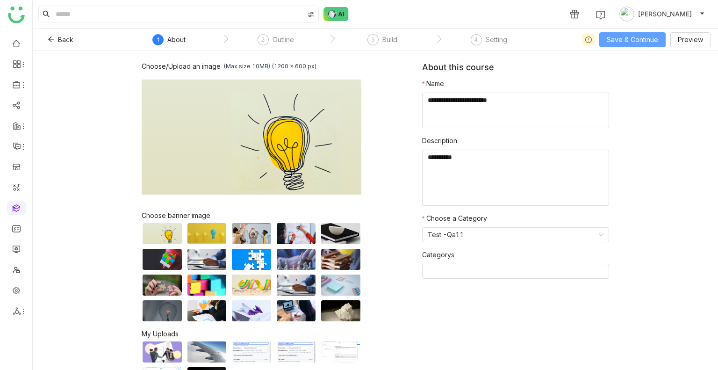
click at [637, 42] on span "Save & Continue" at bounding box center [632, 40] width 51 height 10
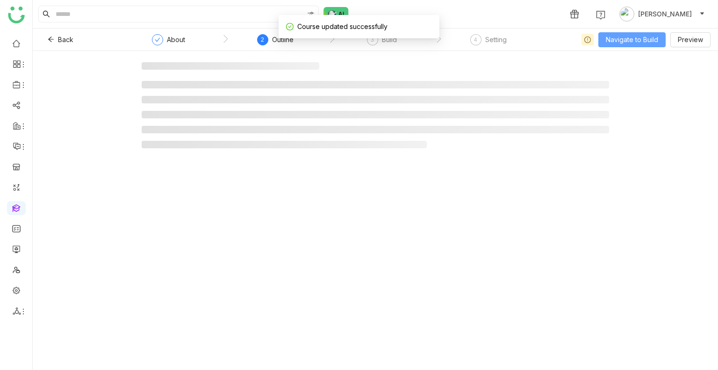
click at [637, 42] on span "Navigate to Build" at bounding box center [632, 40] width 52 height 10
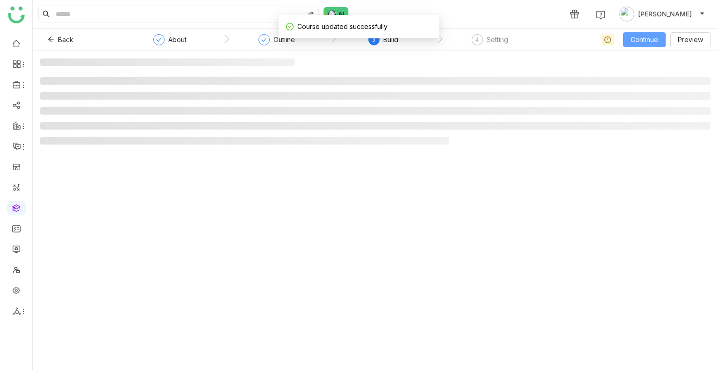
click at [637, 42] on span "Continue" at bounding box center [644, 40] width 28 height 10
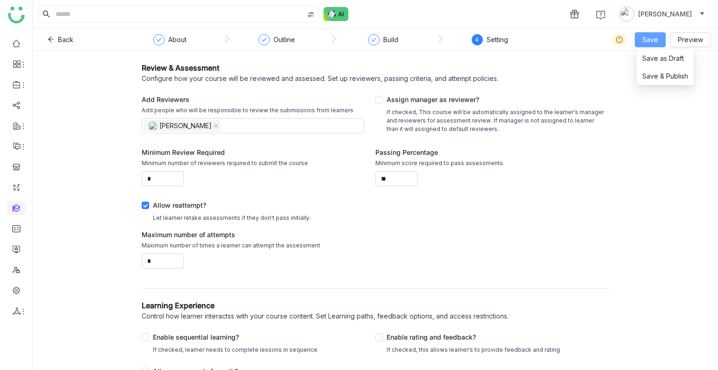
click at [643, 35] on button "Save" at bounding box center [650, 39] width 31 height 15
click at [666, 71] on li "Save & Publish" at bounding box center [665, 76] width 57 height 18
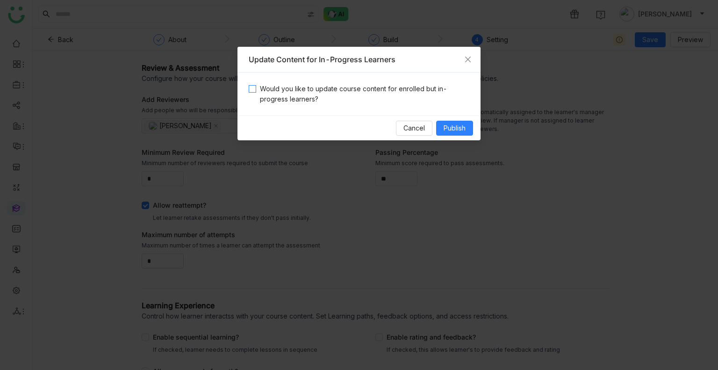
click at [353, 86] on span "Would you like to update course content for enrolled but in-progress learners?" at bounding box center [362, 94] width 213 height 21
click at [441, 121] on button "Publish" at bounding box center [454, 128] width 37 height 15
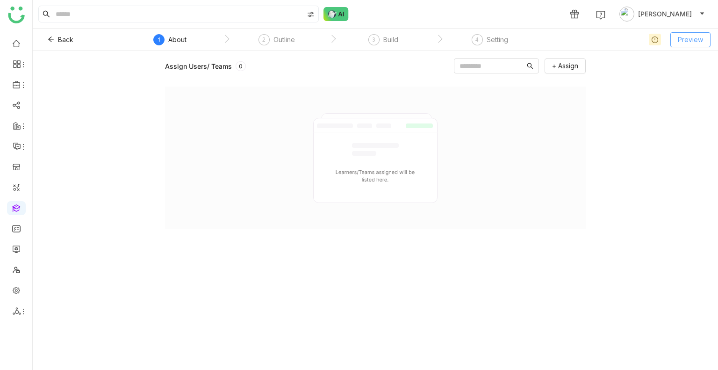
click at [692, 38] on span "Preview" at bounding box center [690, 40] width 25 height 10
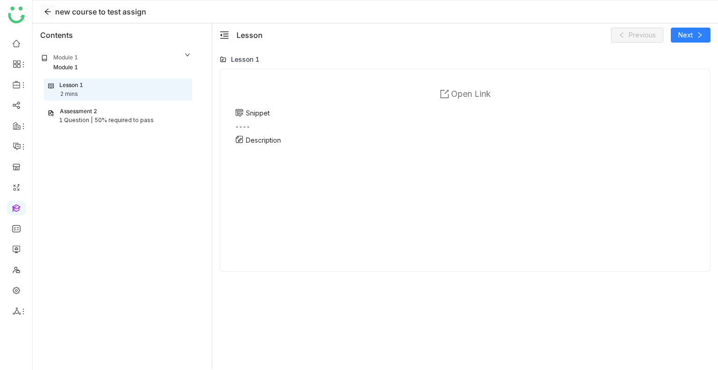
click at [45, 11] on icon at bounding box center [47, 12] width 6 height 6
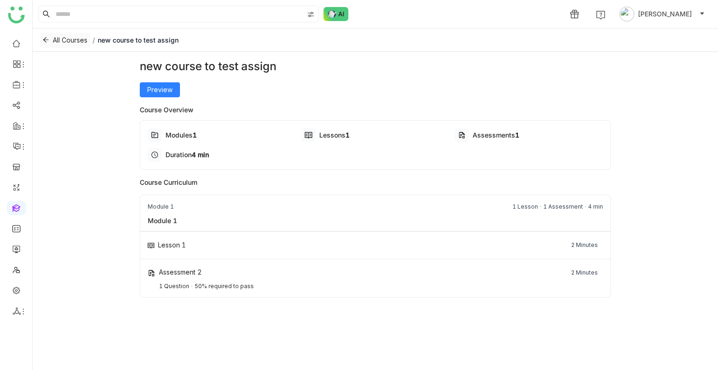
click at [66, 39] on span "All Courses" at bounding box center [70, 40] width 35 height 10
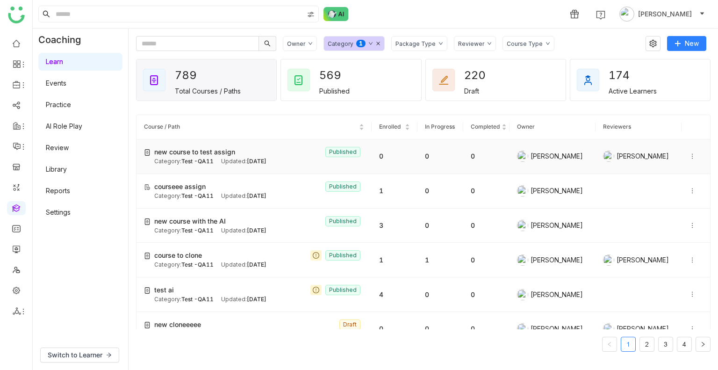
click at [174, 153] on span "new course to test assign" at bounding box center [194, 152] width 81 height 10
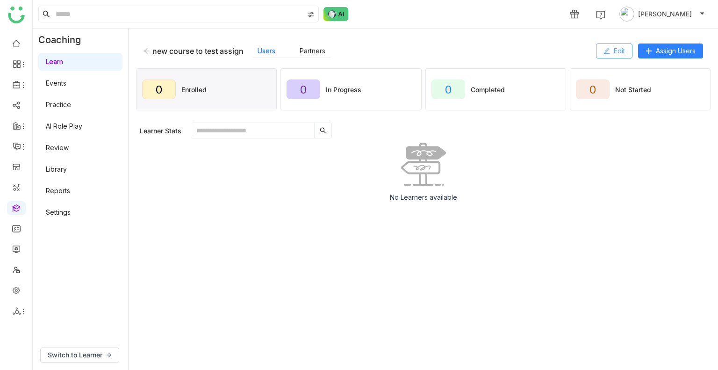
click at [610, 52] on button "Edit" at bounding box center [614, 50] width 36 height 15
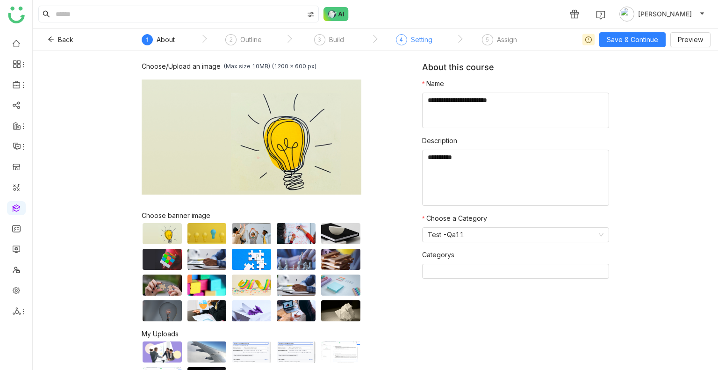
click at [417, 39] on div "Setting" at bounding box center [421, 39] width 21 height 11
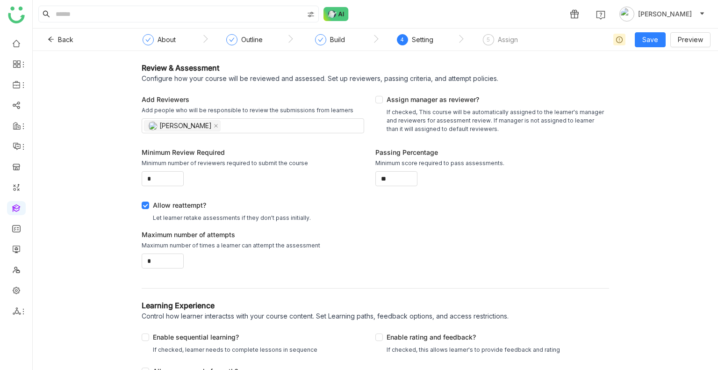
click at [329, 29] on nz-steps "` About ` Outline ` Build ` 4 Setting ` 5 Assign" at bounding box center [332, 40] width 421 height 22
click at [336, 46] on div "Build" at bounding box center [330, 42] width 30 height 17
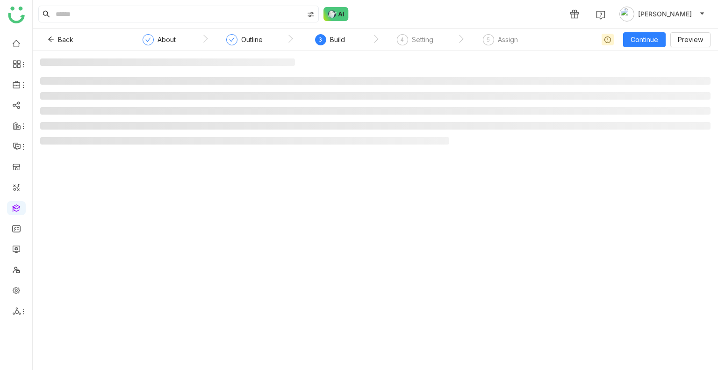
click at [336, 46] on div "3 Build" at bounding box center [330, 42] width 30 height 17
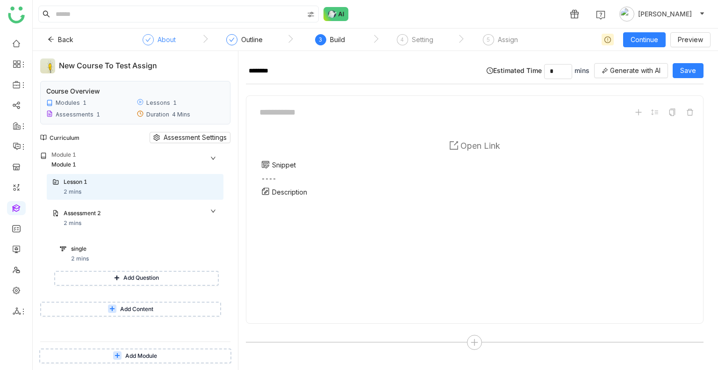
click at [157, 36] on div "About" at bounding box center [166, 39] width 18 height 11
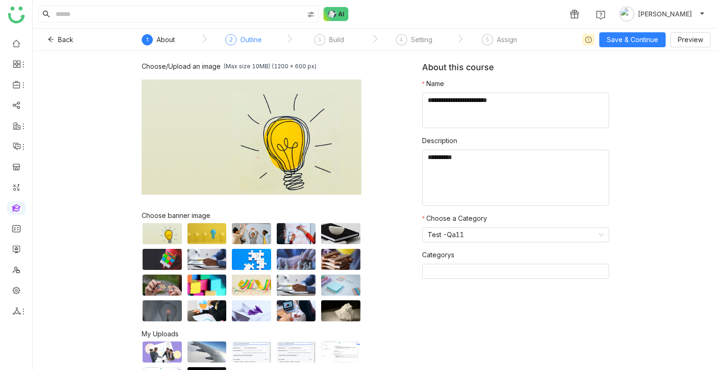
click at [260, 39] on div "Outline" at bounding box center [250, 39] width 21 height 11
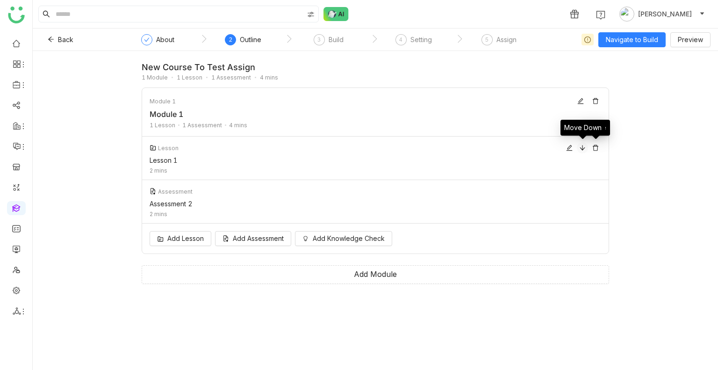
click at [583, 150] on icon at bounding box center [582, 147] width 7 height 7
click at [336, 41] on div "Build" at bounding box center [336, 39] width 15 height 11
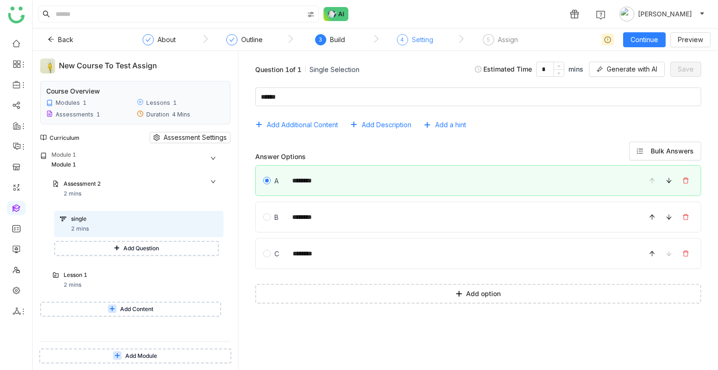
click at [415, 36] on div "Setting" at bounding box center [422, 39] width 21 height 11
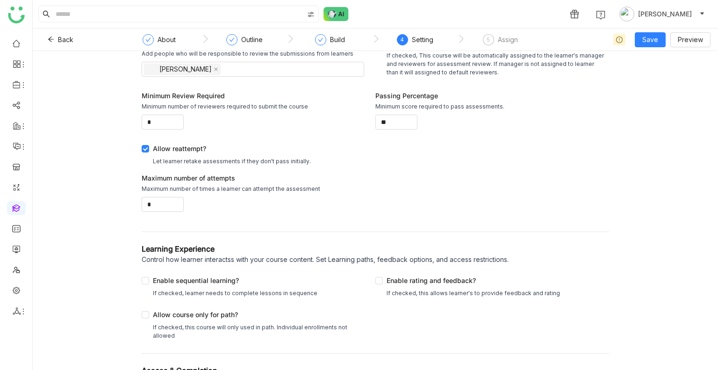
drag, startPoint x: 234, startPoint y: 165, endPoint x: 229, endPoint y: 194, distance: 29.4
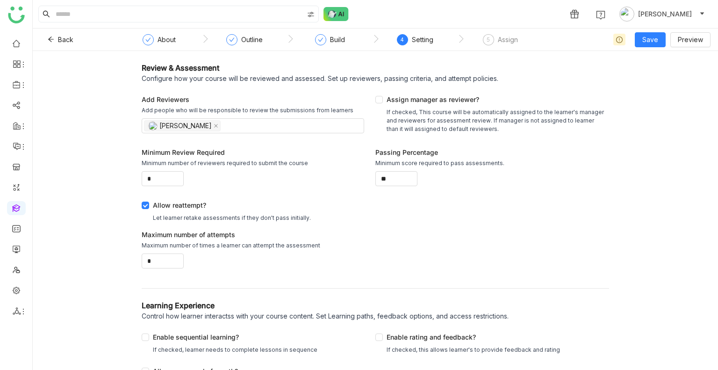
click at [488, 31] on nz-steps "` About ` Outline ` Build ` 4 Setting ` 5 Assign" at bounding box center [332, 40] width 421 height 22
click at [486, 39] on span "5" at bounding box center [487, 39] width 3 height 7
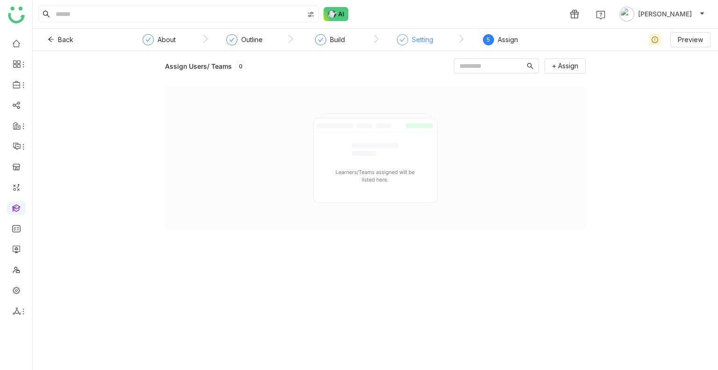
click at [417, 36] on div "Setting" at bounding box center [422, 39] width 21 height 11
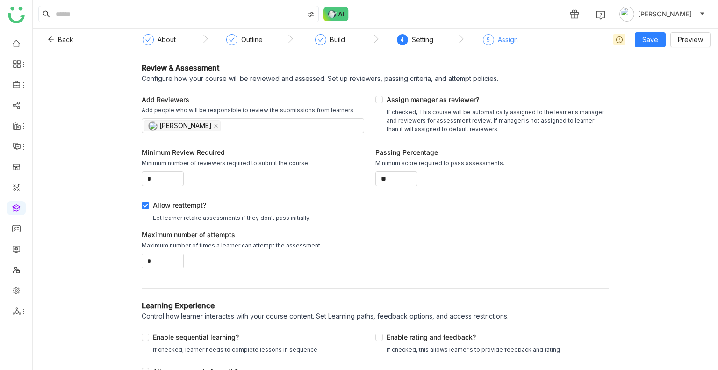
click at [501, 46] on div "5 Assign" at bounding box center [500, 42] width 35 height 17
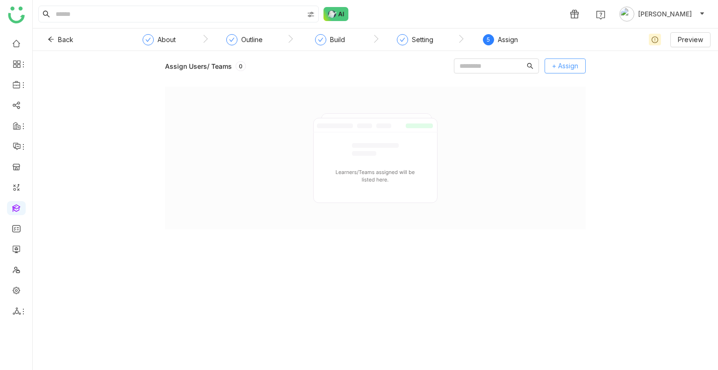
click at [563, 66] on span "+ Assign" at bounding box center [565, 66] width 26 height 10
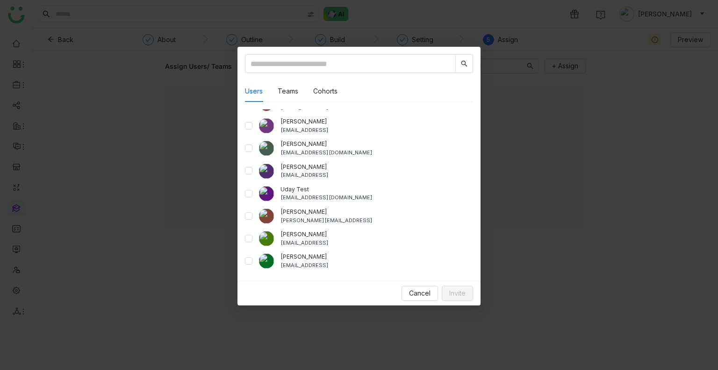
scroll to position [888, 0]
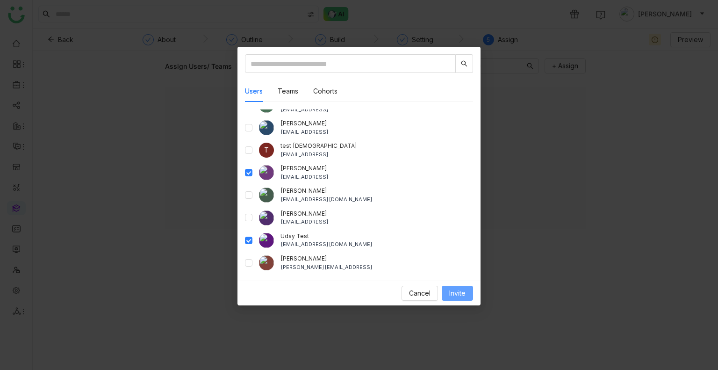
click at [460, 291] on span "Invite" at bounding box center [457, 293] width 16 height 10
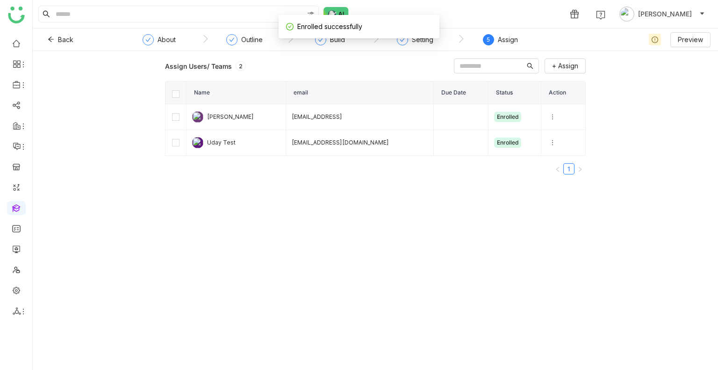
click at [173, 86] on th at bounding box center [175, 92] width 21 height 23
click at [580, 72] on button "+ Assign" at bounding box center [564, 65] width 41 height 15
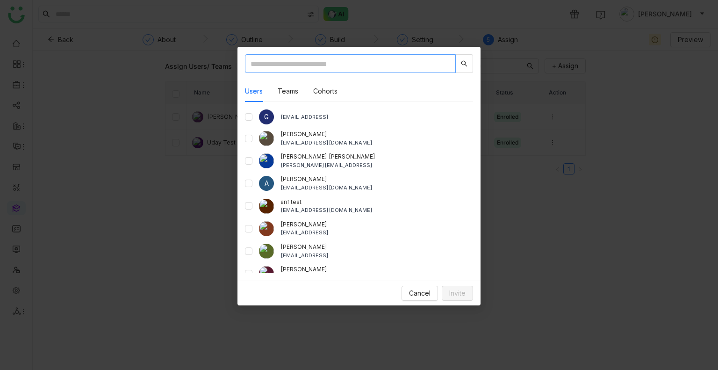
click at [355, 59] on input "text" at bounding box center [350, 63] width 211 height 19
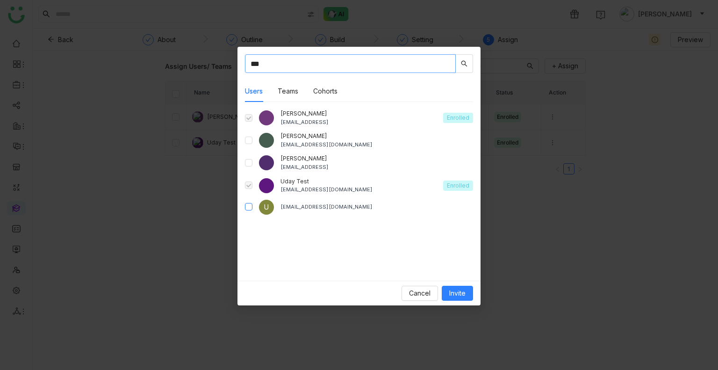
type input "***"
click at [249, 183] on span at bounding box center [248, 184] width 7 height 7
drag, startPoint x: 249, startPoint y: 183, endPoint x: 249, endPoint y: 174, distance: 8.9
click at [249, 182] on span at bounding box center [248, 184] width 7 height 7
drag, startPoint x: 365, startPoint y: 227, endPoint x: 544, endPoint y: 336, distance: 210.4
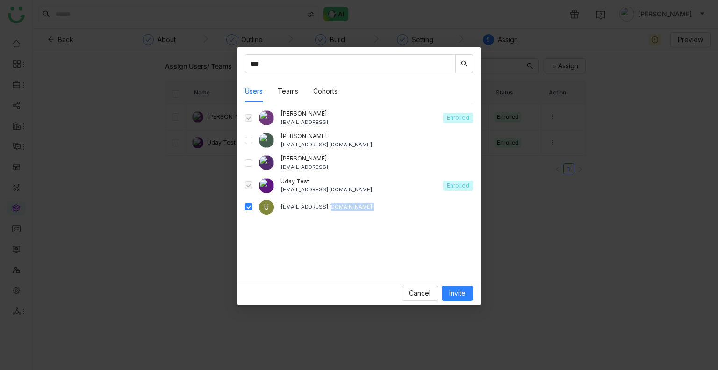
click at [544, 336] on nz-modal-container "*** Users Teams Cohorts Uday Bhanu udaybhanue@gtmbuddy.ai Enrolled Uday Kiran u…" at bounding box center [359, 185] width 718 height 370
click at [459, 293] on span "Invite" at bounding box center [457, 293] width 16 height 10
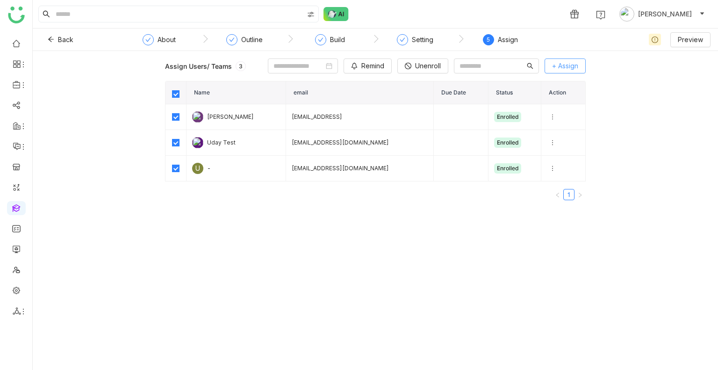
click at [558, 71] on span "+ Assign" at bounding box center [565, 66] width 26 height 10
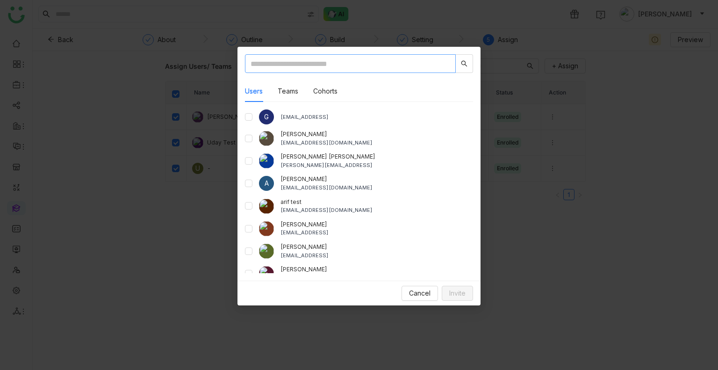
click at [312, 65] on input "text" at bounding box center [350, 63] width 211 height 19
click at [413, 282] on div "Cancel Invite" at bounding box center [358, 292] width 243 height 25
click at [413, 284] on div "Cancel Invite" at bounding box center [358, 292] width 243 height 25
click at [429, 295] on span "Cancel" at bounding box center [419, 293] width 21 height 10
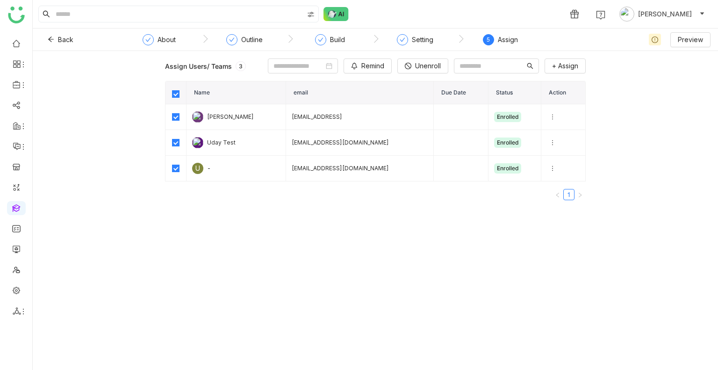
click at [173, 96] on th at bounding box center [175, 92] width 21 height 23
click at [181, 100] on th at bounding box center [175, 92] width 21 height 23
click at [179, 93] on th at bounding box center [175, 92] width 21 height 23
click at [175, 93] on label at bounding box center [175, 92] width 7 height 7
drag, startPoint x: 172, startPoint y: 158, endPoint x: 179, endPoint y: 172, distance: 14.6
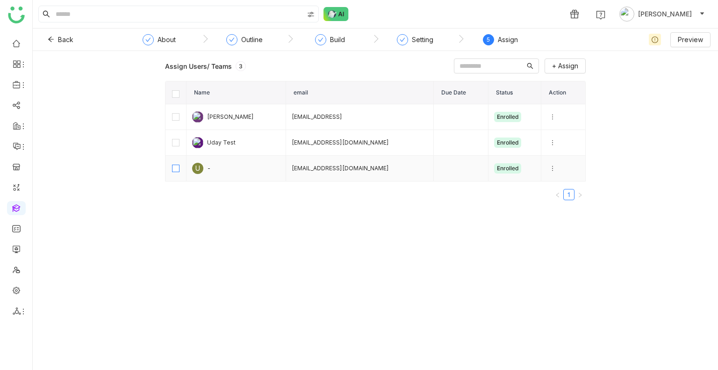
click at [172, 159] on td at bounding box center [175, 169] width 21 height 26
click at [179, 172] on label "[object Object]" at bounding box center [175, 168] width 7 height 10
click at [397, 68] on button "Unenroll" at bounding box center [422, 65] width 51 height 15
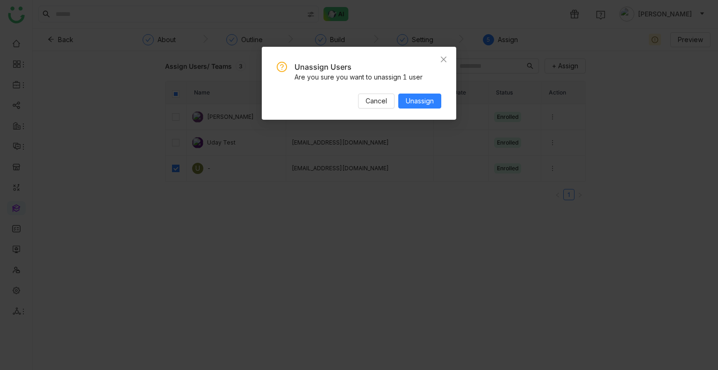
click at [442, 104] on div "Unassign Users Are you sure you want to unassign 1 user Cancel Unassign" at bounding box center [359, 83] width 194 height 73
click at [426, 104] on span "Unassign" at bounding box center [420, 101] width 28 height 10
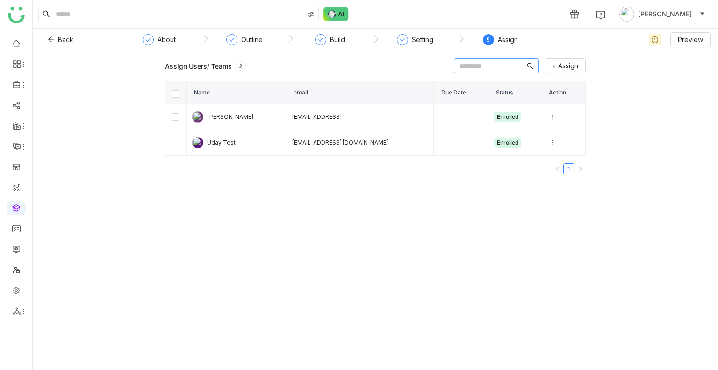
click at [498, 65] on input "text" at bounding box center [491, 66] width 65 height 10
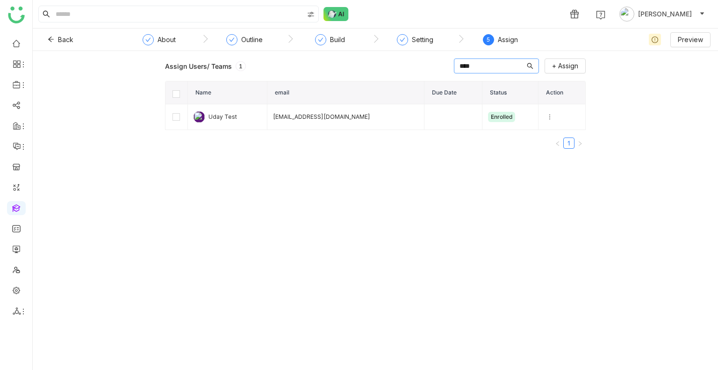
type input "****"
click at [343, 71] on button "Remind" at bounding box center [367, 65] width 48 height 15
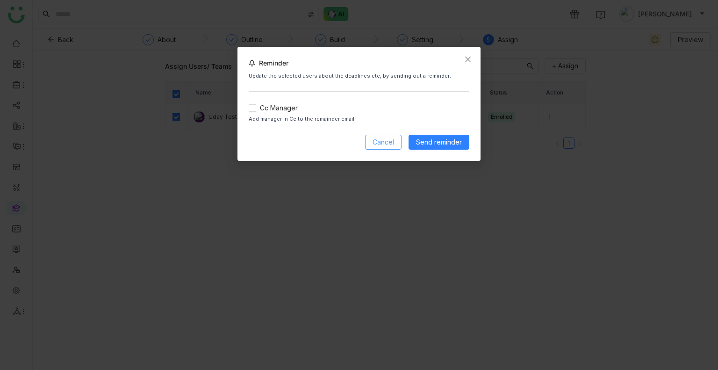
click at [394, 147] on button "Cancel" at bounding box center [383, 142] width 36 height 15
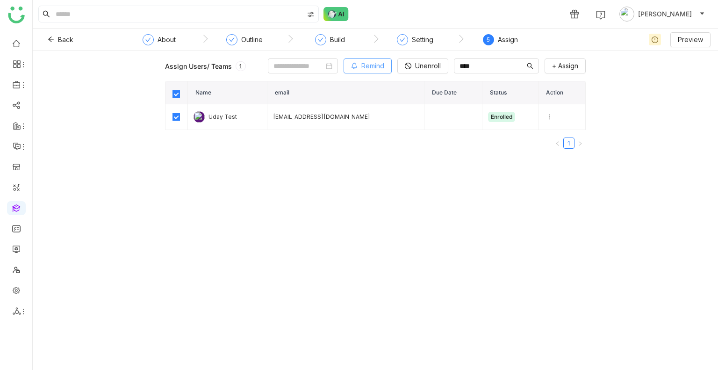
click at [361, 69] on span "Remind" at bounding box center [372, 66] width 23 height 10
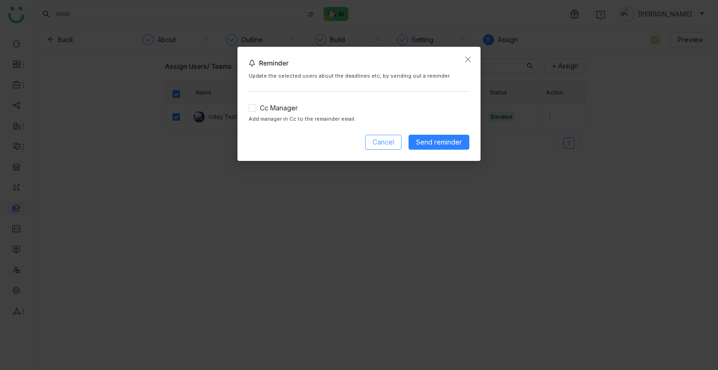
click at [382, 137] on span "Cancel" at bounding box center [382, 142] width 21 height 10
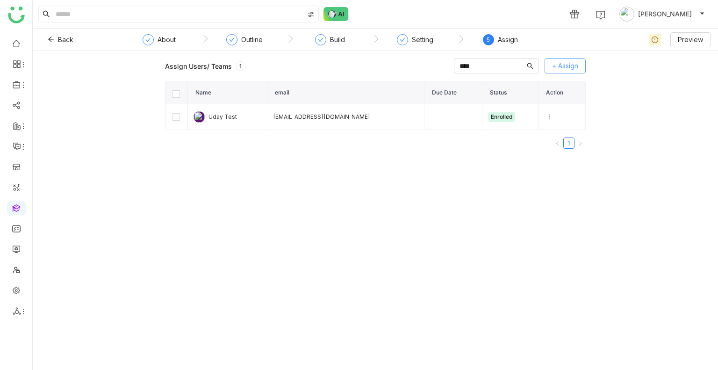
click at [570, 67] on span "+ Assign" at bounding box center [565, 66] width 26 height 10
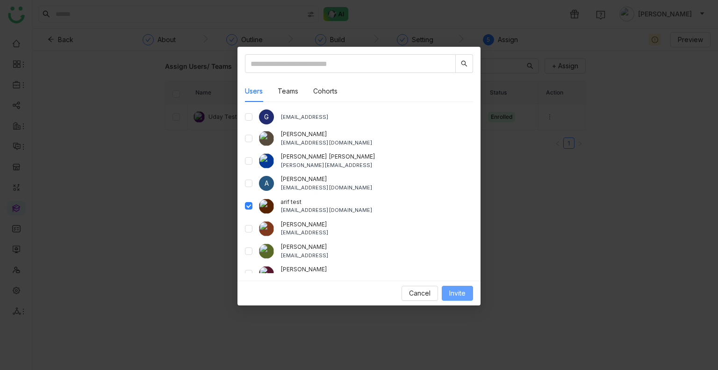
click at [467, 295] on button "Invite" at bounding box center [457, 293] width 31 height 15
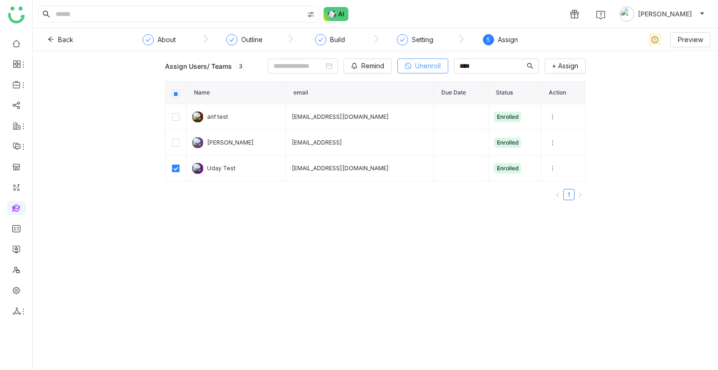
click at [397, 67] on button "Unenroll" at bounding box center [422, 65] width 51 height 15
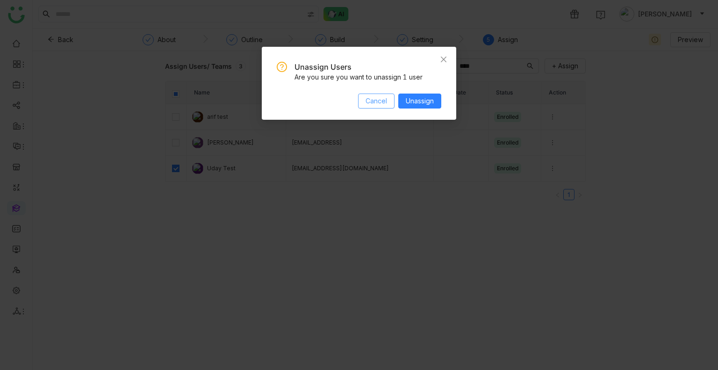
drag, startPoint x: 370, startPoint y: 99, endPoint x: 446, endPoint y: 97, distance: 75.7
click at [370, 100] on span "Cancel" at bounding box center [375, 101] width 21 height 10
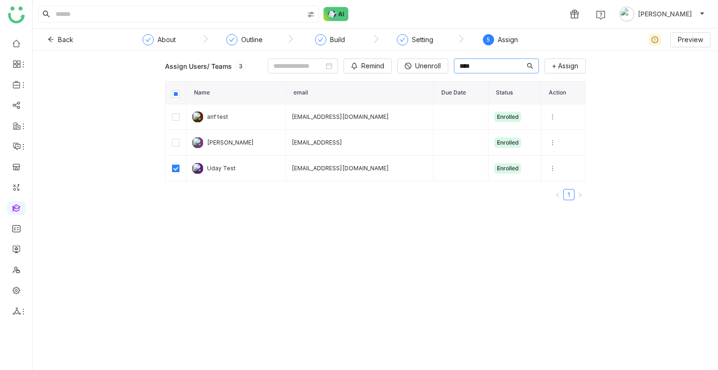
click at [462, 68] on input "****" at bounding box center [491, 66] width 65 height 10
click at [464, 69] on input "****" at bounding box center [491, 66] width 65 height 10
click at [459, 67] on input "****" at bounding box center [491, 66] width 65 height 10
click at [459, 65] on input "****" at bounding box center [491, 66] width 65 height 10
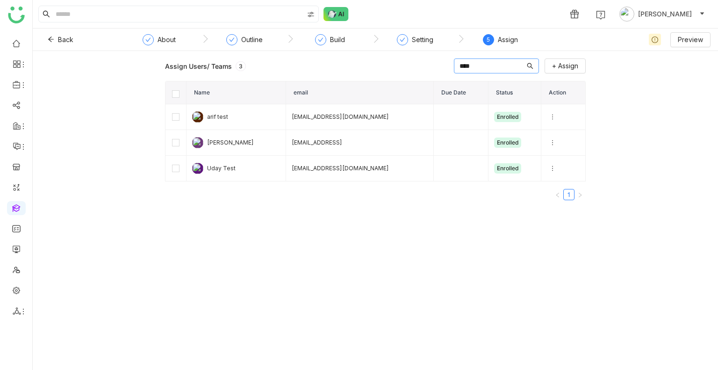
click at [459, 65] on input "****" at bounding box center [491, 66] width 65 height 10
click at [443, 153] on td at bounding box center [461, 143] width 55 height 26
click at [498, 71] on nz-input-group at bounding box center [496, 65] width 85 height 15
click at [488, 66] on input "text" at bounding box center [491, 66] width 65 height 10
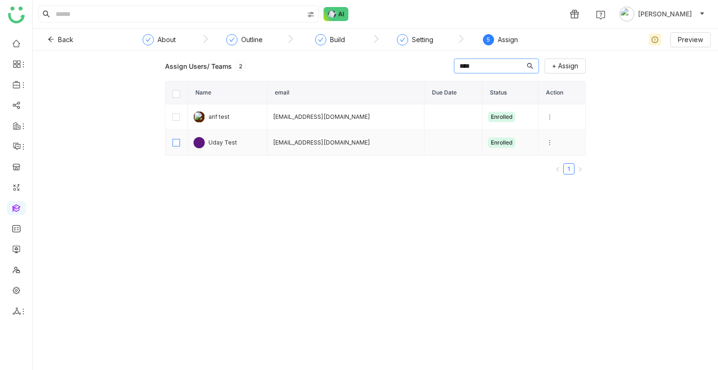
type input "****"
click at [399, 73] on button "Unenroll" at bounding box center [422, 65] width 51 height 15
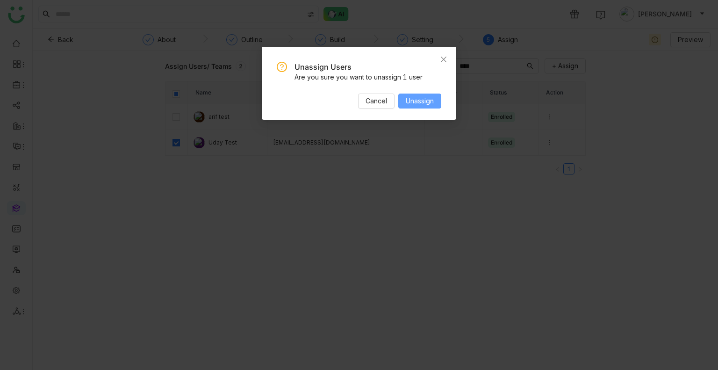
click at [424, 103] on span "Unassign" at bounding box center [420, 101] width 28 height 10
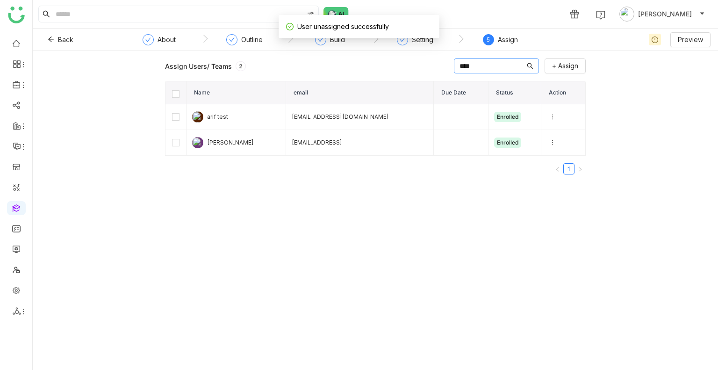
click at [459, 70] on input "****" at bounding box center [491, 66] width 65 height 10
click at [472, 173] on nz-pagination "1" at bounding box center [375, 168] width 421 height 11
click at [560, 73] on div "Assign Users/ Teams 2 + Assign Name email Due Date Status Action arif test bugt…" at bounding box center [375, 119] width 421 height 123
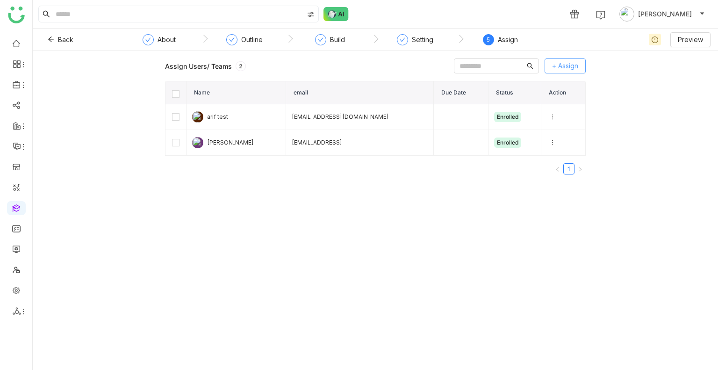
click at [559, 72] on button "+ Assign" at bounding box center [564, 65] width 41 height 15
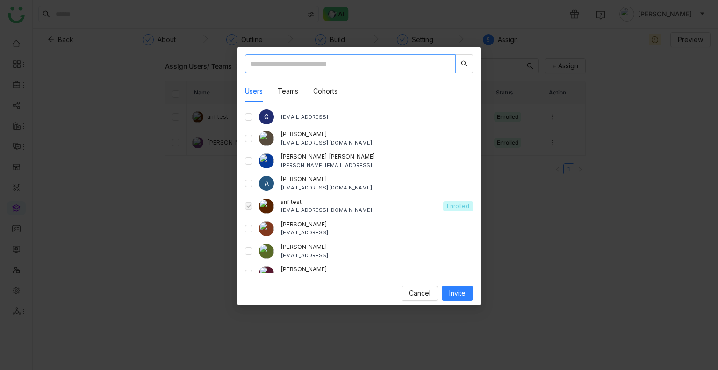
click at [275, 65] on input "text" at bounding box center [350, 63] width 211 height 19
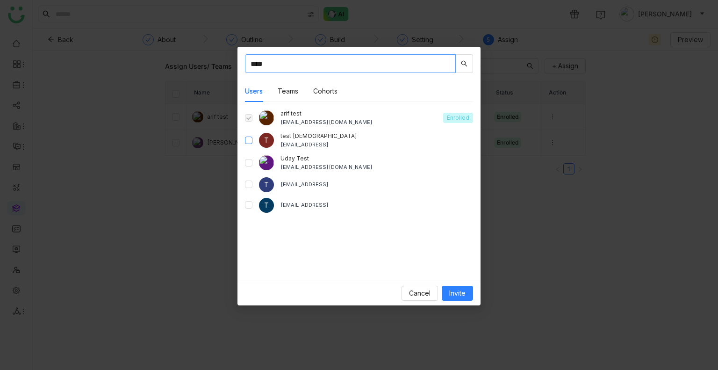
type input "****"
click at [457, 289] on span "Invite" at bounding box center [457, 293] width 16 height 10
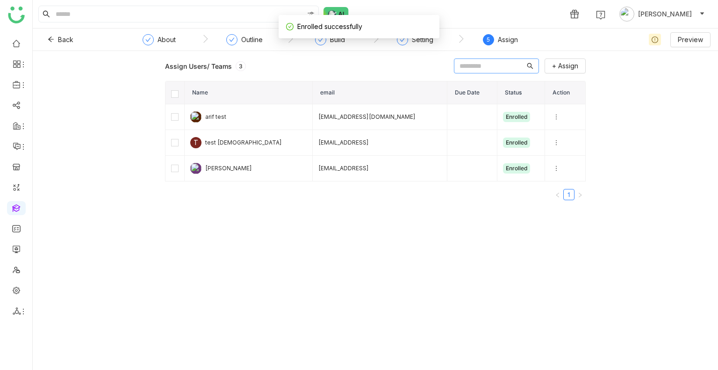
click at [501, 67] on input "text" at bounding box center [491, 66] width 65 height 10
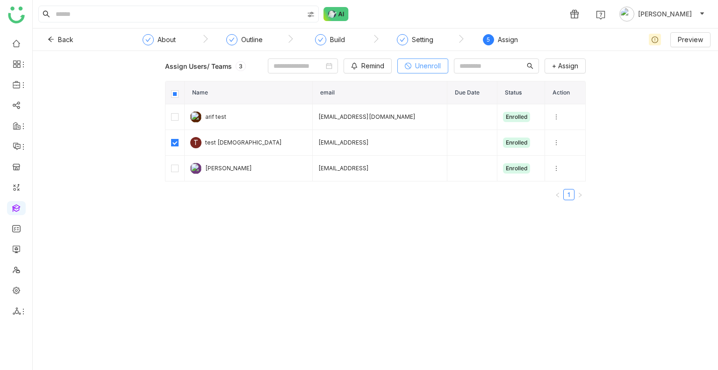
click at [415, 67] on span "Unenroll" at bounding box center [428, 66] width 26 height 10
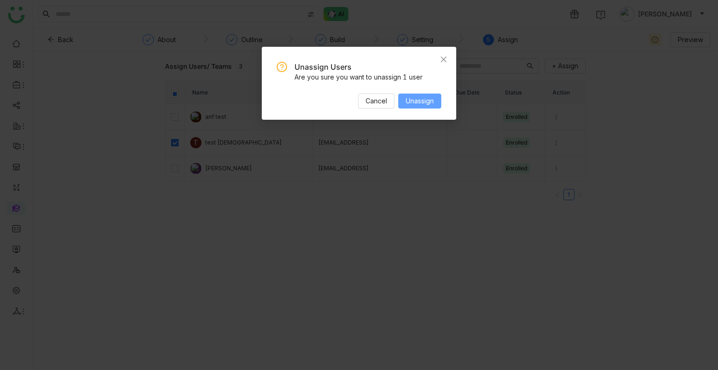
click at [432, 100] on span "Unassign" at bounding box center [420, 101] width 28 height 10
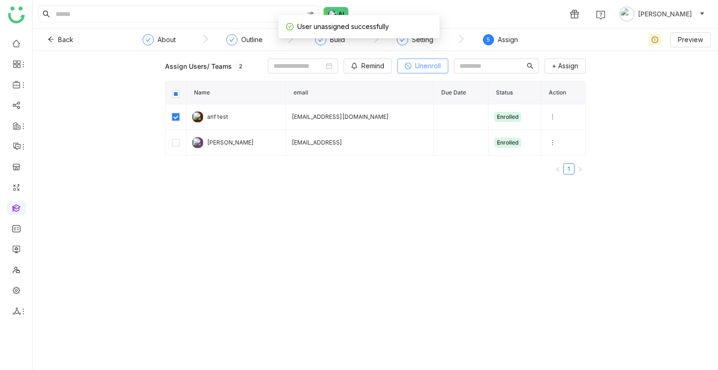
click at [397, 68] on button "Unenroll" at bounding box center [422, 65] width 51 height 15
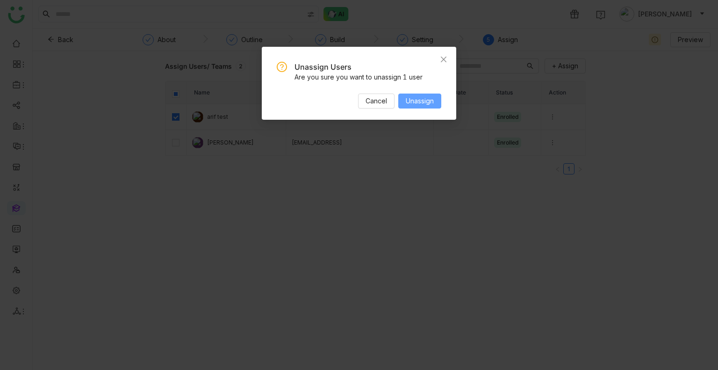
click at [408, 94] on button "Unassign" at bounding box center [419, 100] width 43 height 15
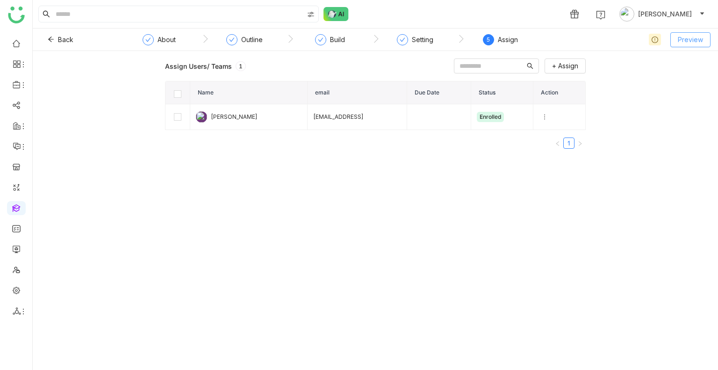
click at [689, 42] on span "Preview" at bounding box center [690, 40] width 25 height 10
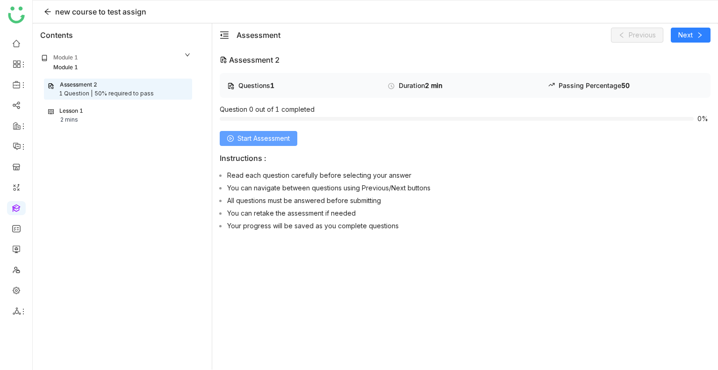
click at [258, 134] on span "Start Assessment" at bounding box center [263, 138] width 52 height 10
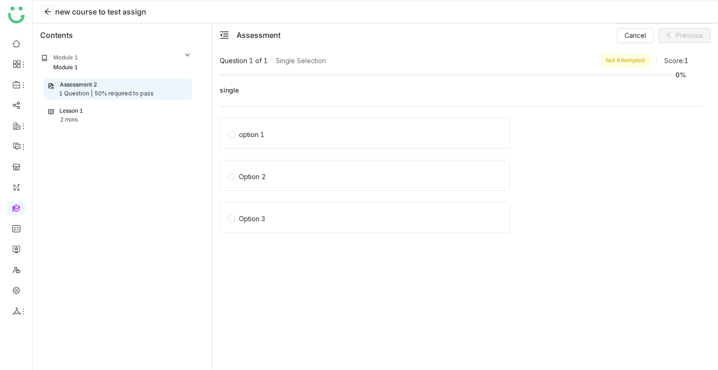
click at [44, 10] on icon at bounding box center [47, 11] width 7 height 7
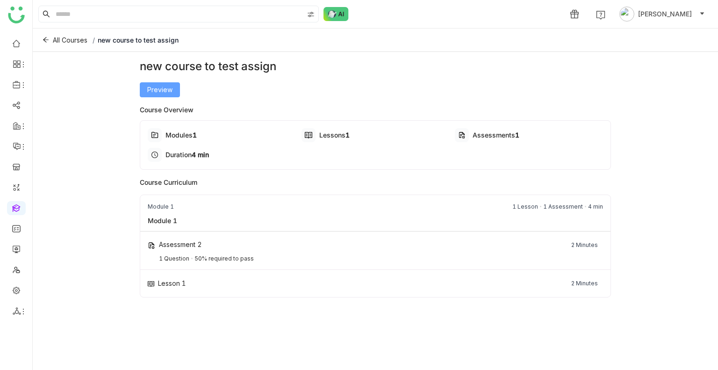
click at [152, 93] on span "Preview" at bounding box center [159, 90] width 25 height 10
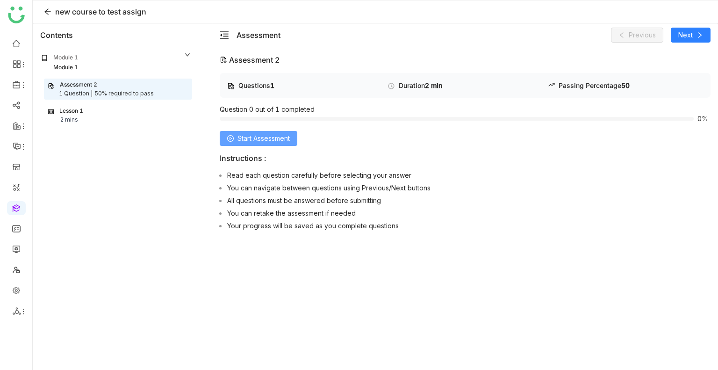
click at [254, 139] on span "Start Assessment" at bounding box center [263, 138] width 52 height 10
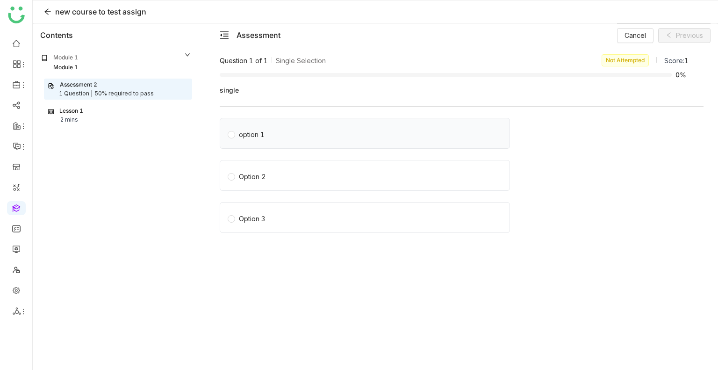
click at [243, 129] on span "option 1" at bounding box center [251, 133] width 33 height 13
click at [78, 117] on div "Lesson 1 2 mins" at bounding box center [118, 116] width 140 height 18
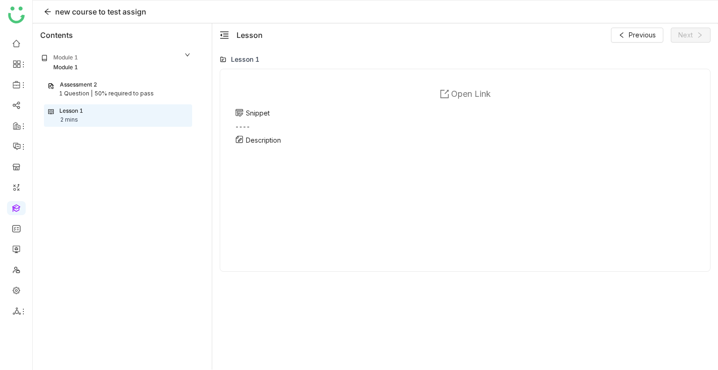
click at [129, 89] on div "50% required to pass" at bounding box center [123, 93] width 59 height 9
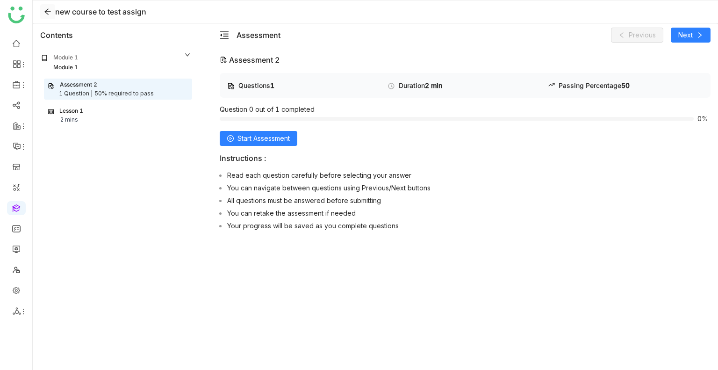
click at [45, 11] on icon at bounding box center [47, 12] width 6 height 6
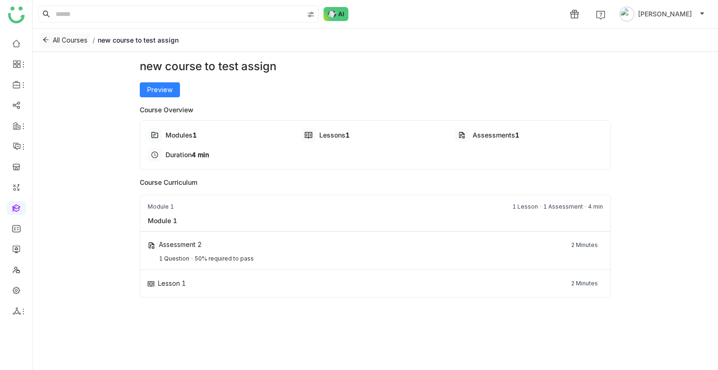
click at [72, 39] on span "All Courses" at bounding box center [70, 40] width 35 height 10
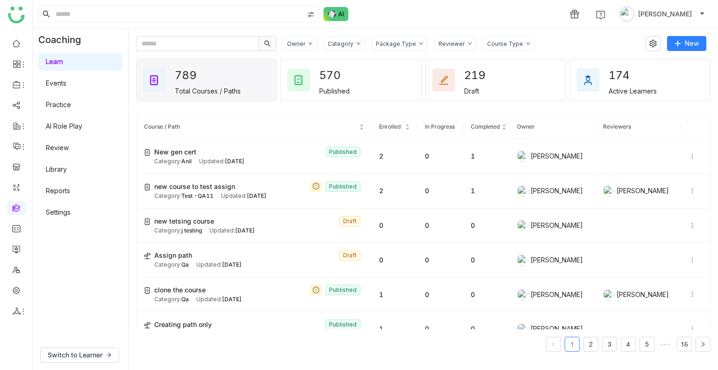
click at [60, 208] on link "Settings" at bounding box center [58, 212] width 25 height 8
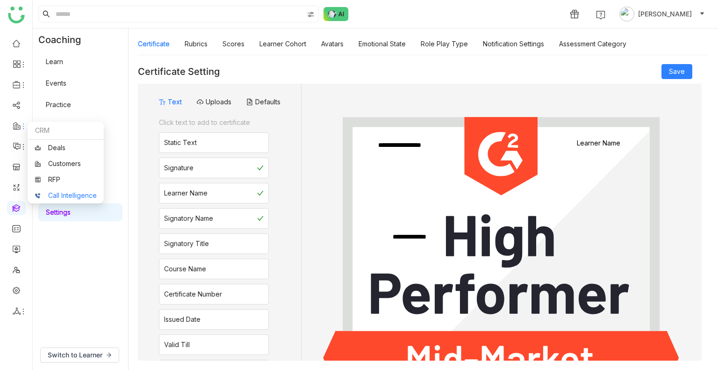
click at [70, 192] on link "Call Intelligence" at bounding box center [66, 195] width 62 height 7
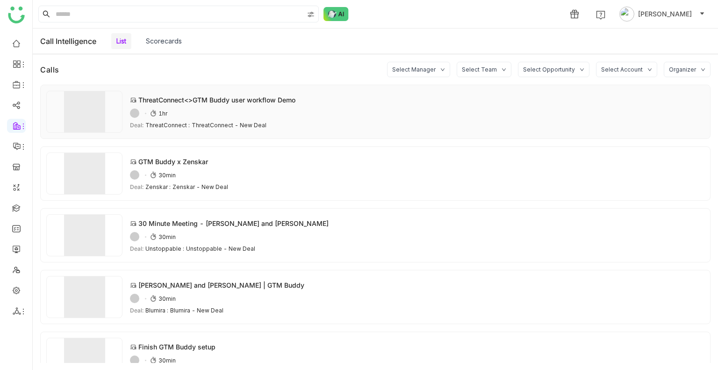
click at [176, 107] on div "ThreatConnect<>GTM Buddy user workflow Demo 54ADAFE6-5D10-4FBB-ADB3-0C1F514AB7B…" at bounding box center [417, 112] width 574 height 34
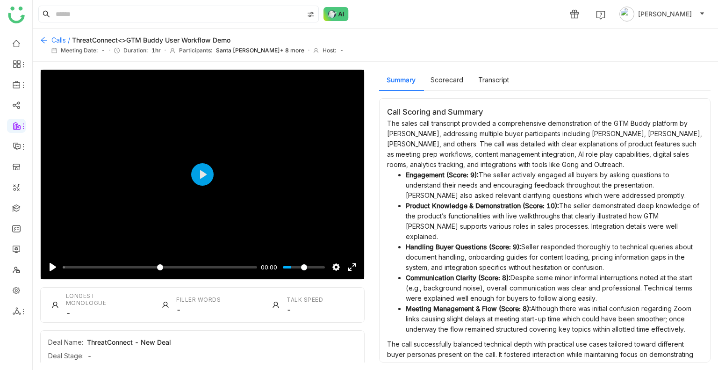
click at [46, 41] on icon at bounding box center [43, 39] width 7 height 7
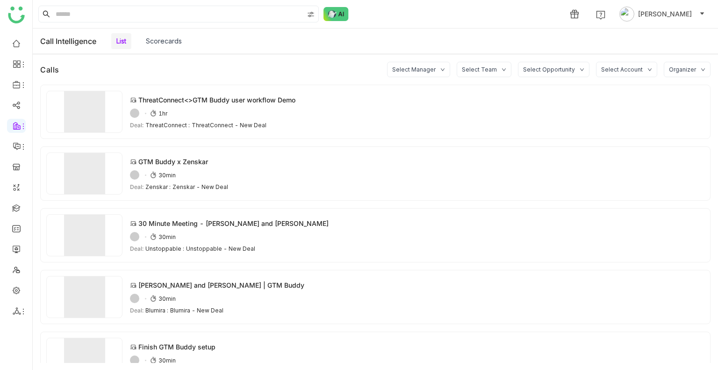
click at [638, 68] on div "Select Account" at bounding box center [622, 69] width 42 height 7
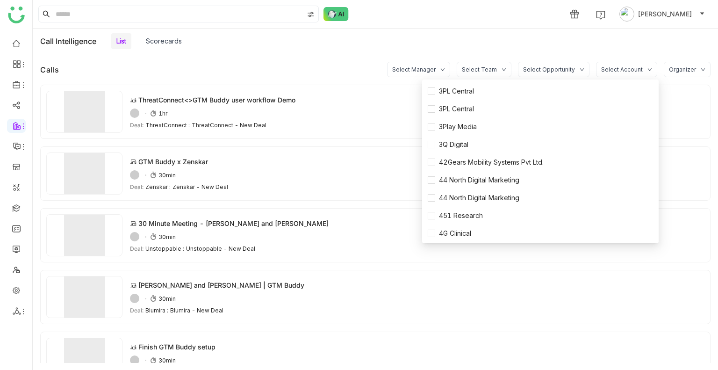
scroll to position [1073, 0]
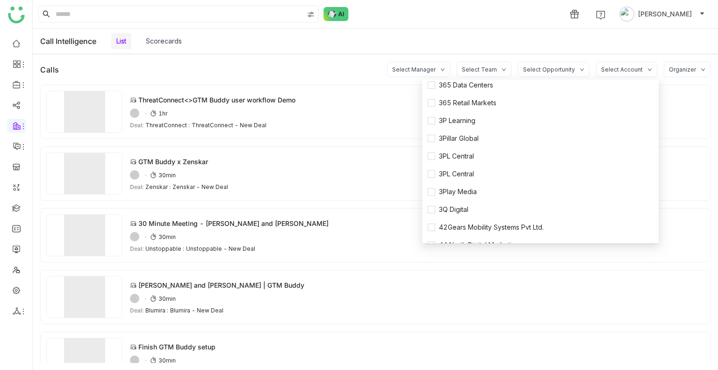
click at [550, 75] on div "Select Opportunity" at bounding box center [554, 69] width 72 height 15
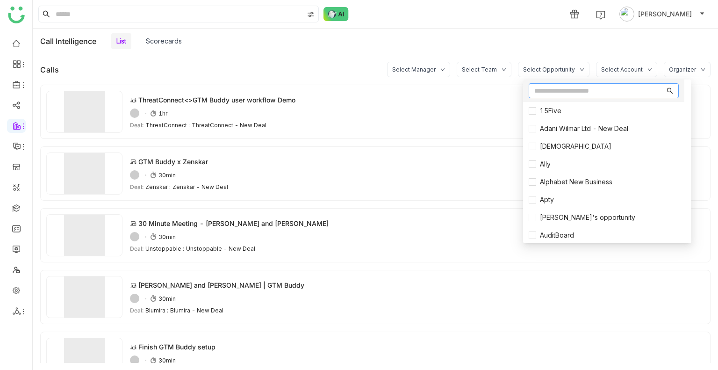
click at [558, 95] on input "text" at bounding box center [599, 91] width 130 height 10
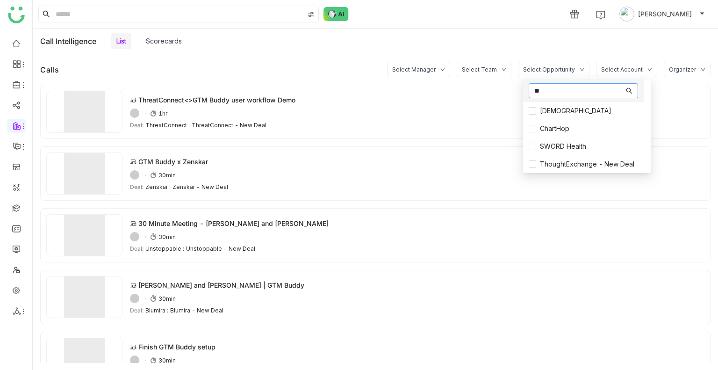
type input "*"
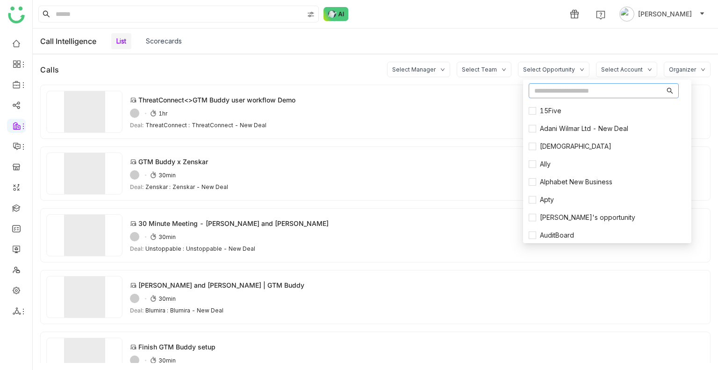
click at [682, 67] on div "Organizer" at bounding box center [682, 69] width 27 height 7
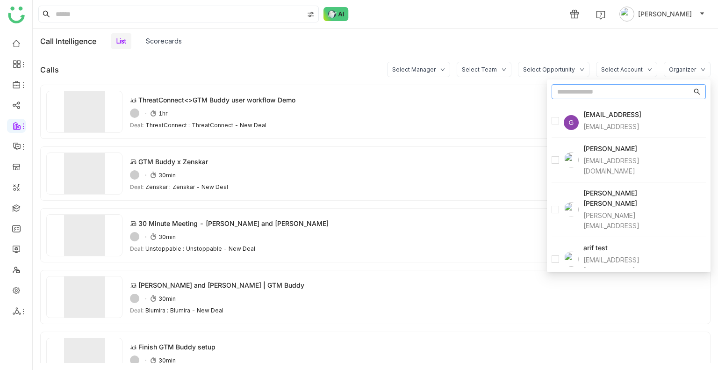
click at [424, 72] on div "Select Manager" at bounding box center [418, 69] width 63 height 15
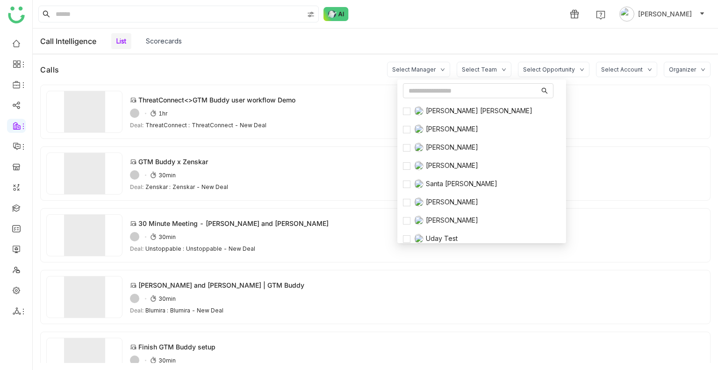
click at [488, 66] on div "Select Team" at bounding box center [479, 69] width 35 height 7
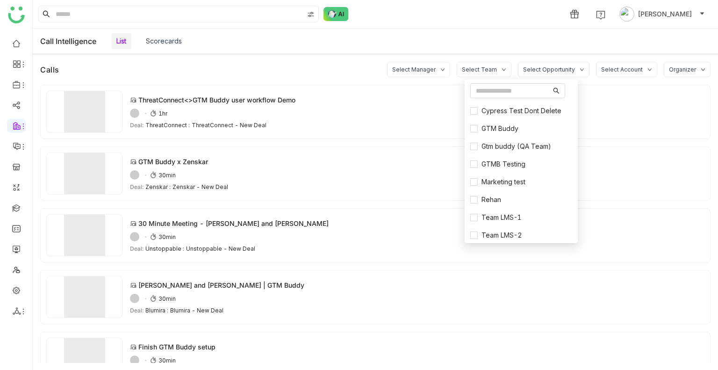
click at [421, 72] on div "Select Manager" at bounding box center [413, 69] width 43 height 7
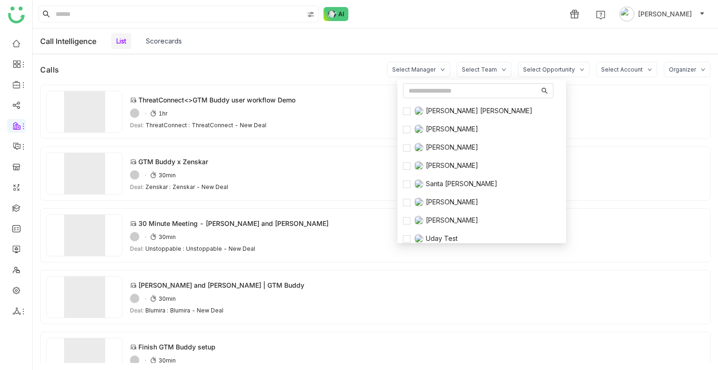
click at [475, 71] on div "Select Team" at bounding box center [479, 69] width 35 height 7
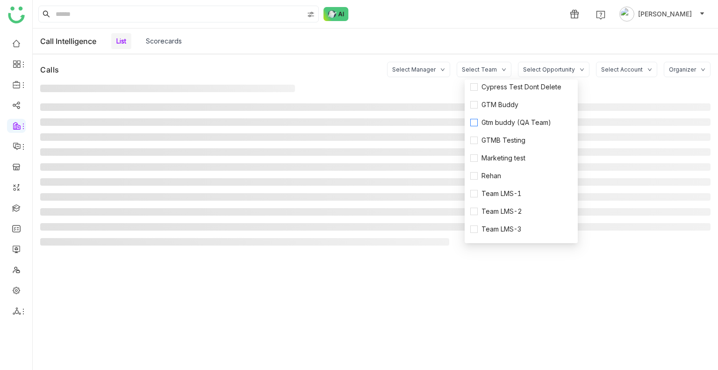
scroll to position [36, 0]
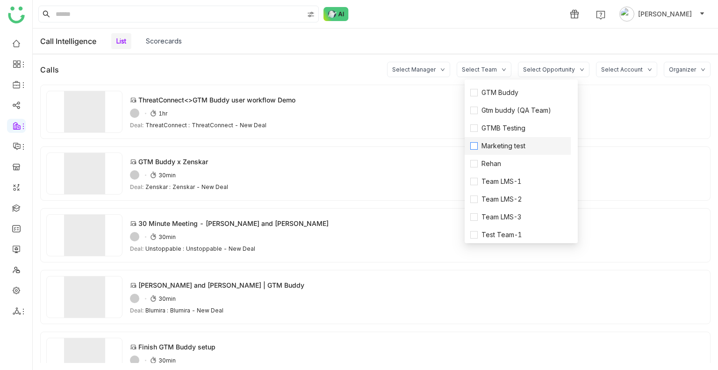
click at [479, 145] on span "Marketing test" at bounding box center [503, 146] width 51 height 10
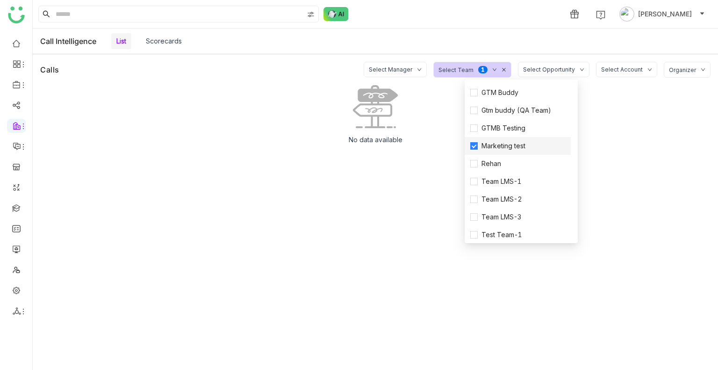
click at [486, 142] on span "Marketing test" at bounding box center [503, 146] width 51 height 10
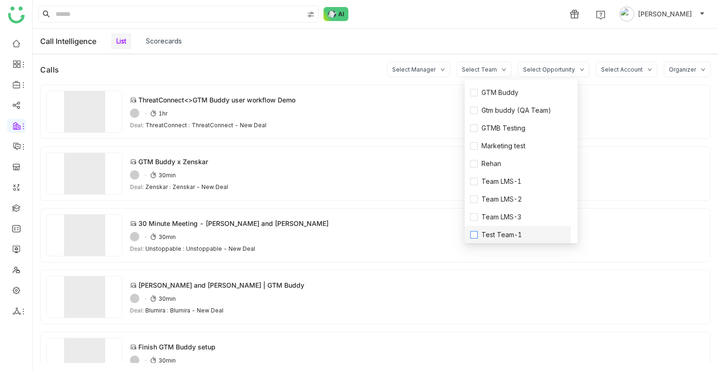
click at [479, 234] on span "Test Team-1" at bounding box center [502, 234] width 48 height 10
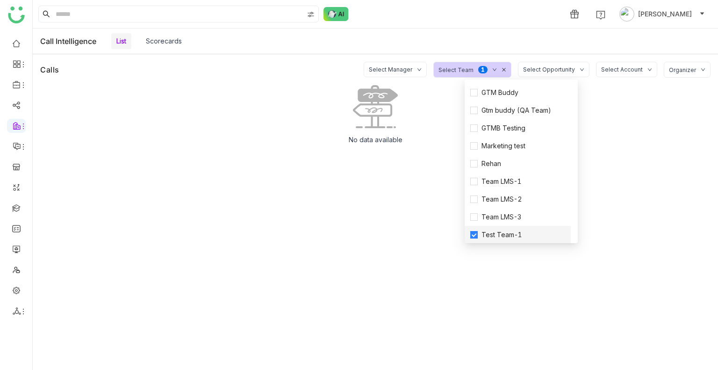
click at [479, 227] on li "Test Team-1" at bounding box center [518, 235] width 106 height 18
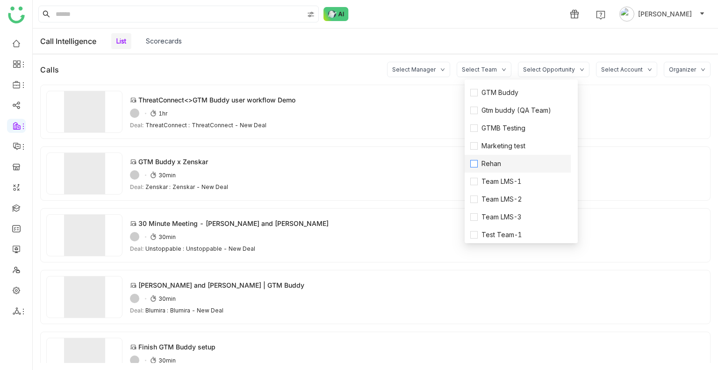
click at [473, 167] on label "Rehan" at bounding box center [517, 163] width 95 height 10
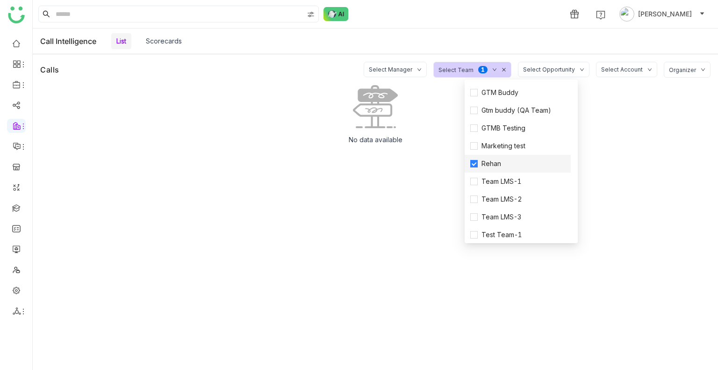
click at [473, 167] on label "Rehan" at bounding box center [517, 163] width 95 height 10
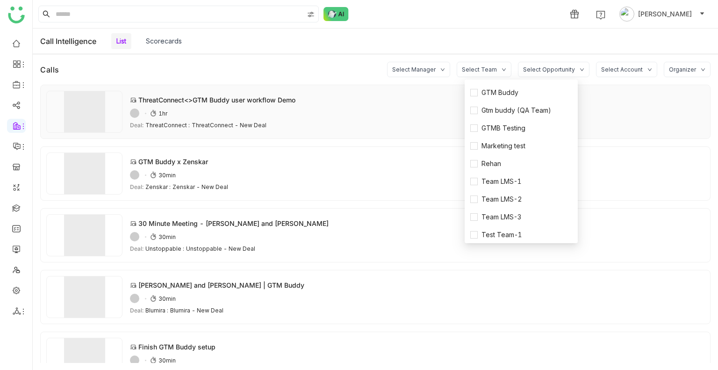
click at [72, 115] on img at bounding box center [84, 112] width 76 height 42
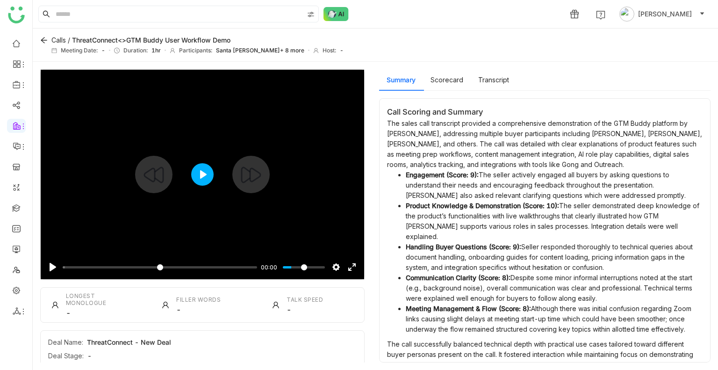
click at [209, 180] on button "Play" at bounding box center [202, 174] width 22 height 22
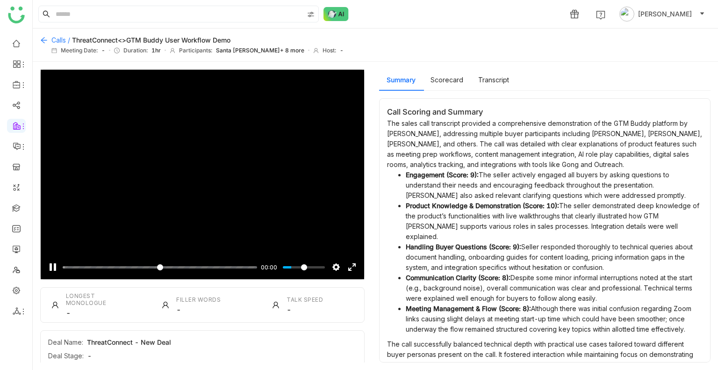
click at [47, 43] on icon at bounding box center [43, 39] width 7 height 7
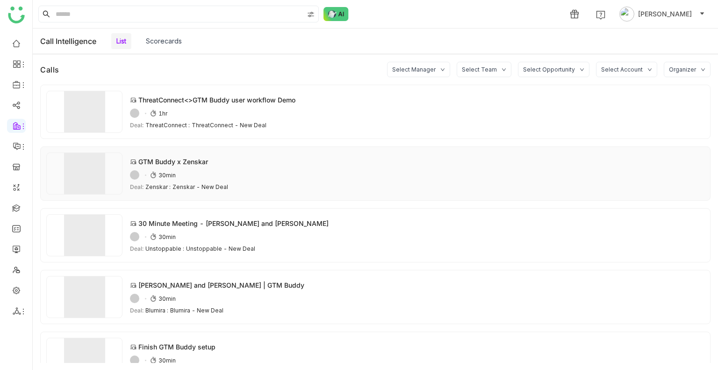
click at [298, 185] on div "Deal: Zenskar : Zenskar - New Deal" at bounding box center [417, 186] width 574 height 7
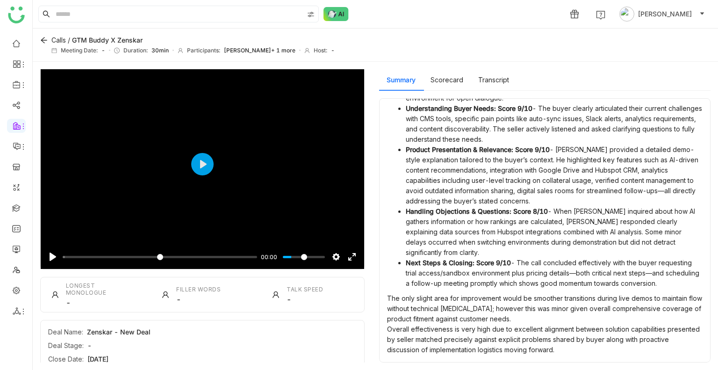
scroll to position [16, 0]
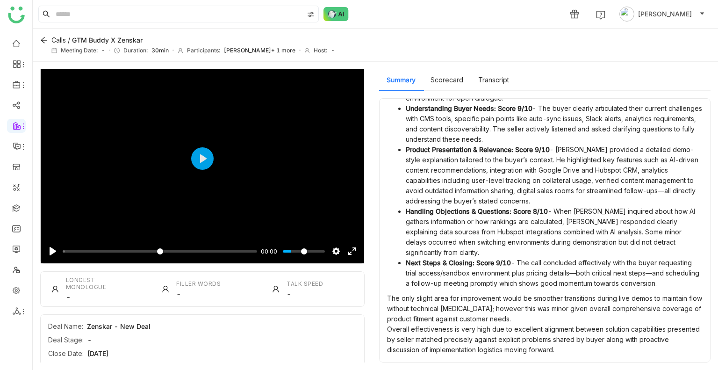
click at [58, 285] on icon at bounding box center [54, 288] width 7 height 7
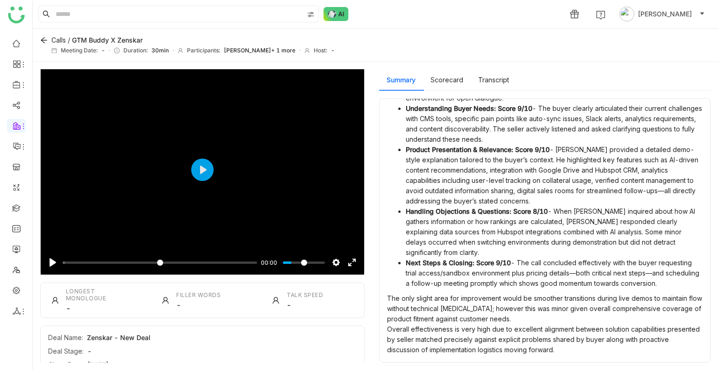
scroll to position [0, 0]
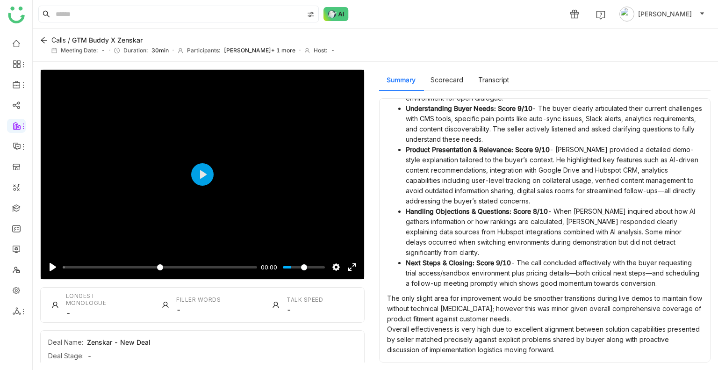
click at [89, 312] on div "Longest Monologue -" at bounding box center [92, 304] width 103 height 35
click at [55, 259] on div "Pause Play % buffered 00:00 00:00 Settings Captions Disabled Quality undefined …" at bounding box center [202, 261] width 323 height 36
click at [54, 271] on button "Pause Play" at bounding box center [52, 266] width 15 height 15
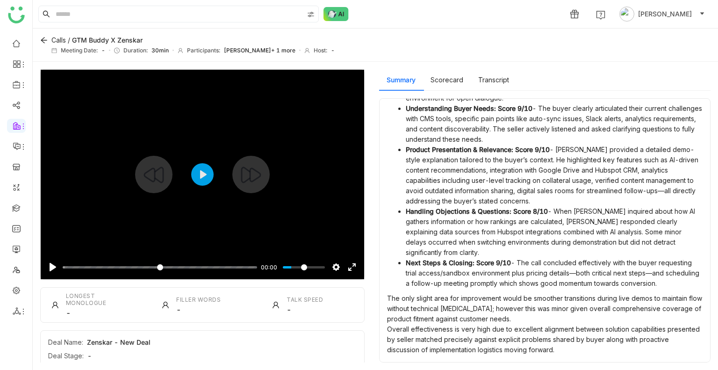
type input "****"
click at [86, 266] on input "Seek" at bounding box center [160, 267] width 194 height 9
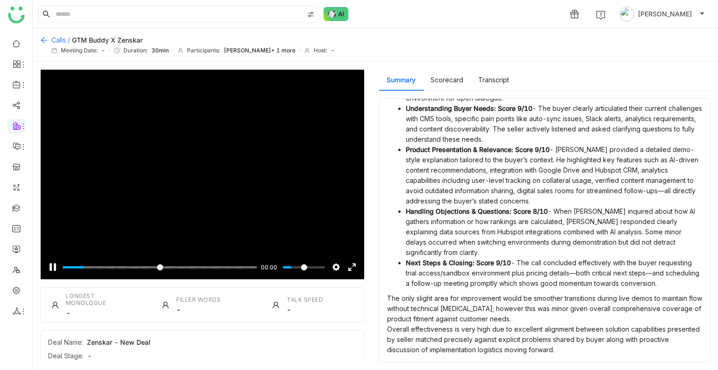
click at [41, 38] on icon at bounding box center [43, 39] width 7 height 7
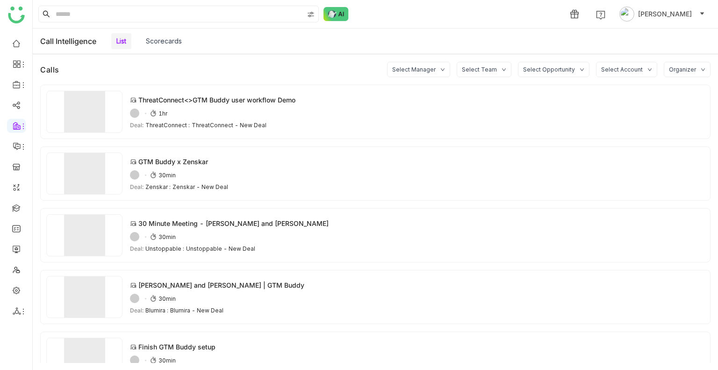
click at [175, 42] on link "Scorecards" at bounding box center [164, 41] width 36 height 8
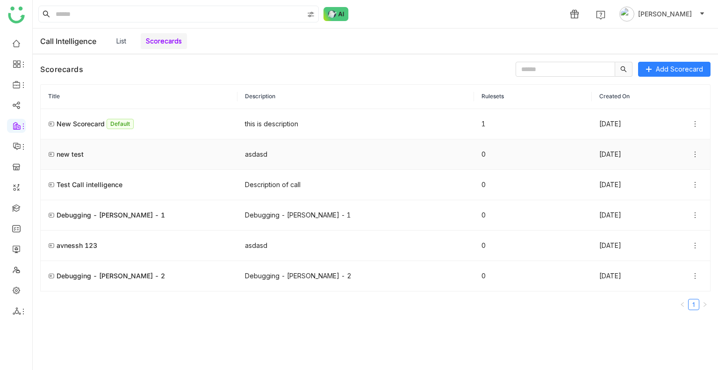
click at [77, 155] on div "new test" at bounding box center [70, 154] width 27 height 10
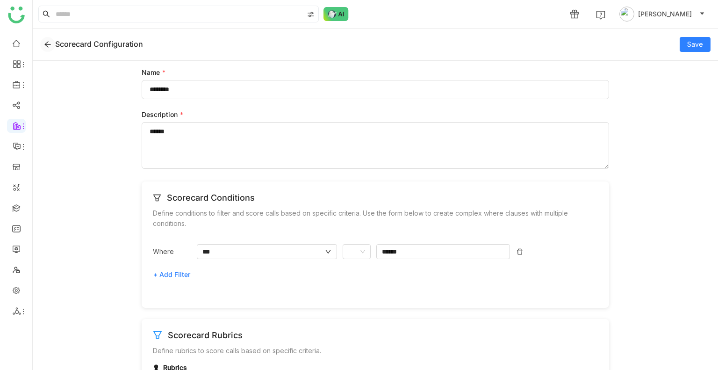
click at [49, 47] on icon at bounding box center [47, 44] width 7 height 7
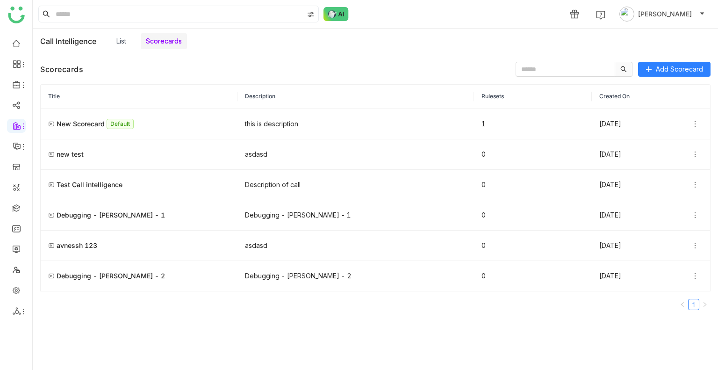
click at [122, 45] on link "List" at bounding box center [121, 41] width 10 height 8
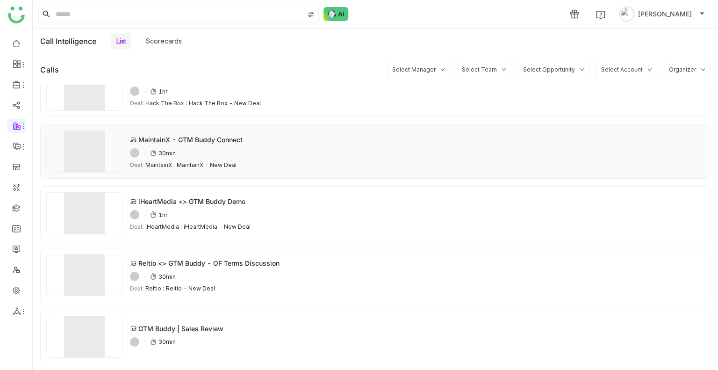
scroll to position [449, 0]
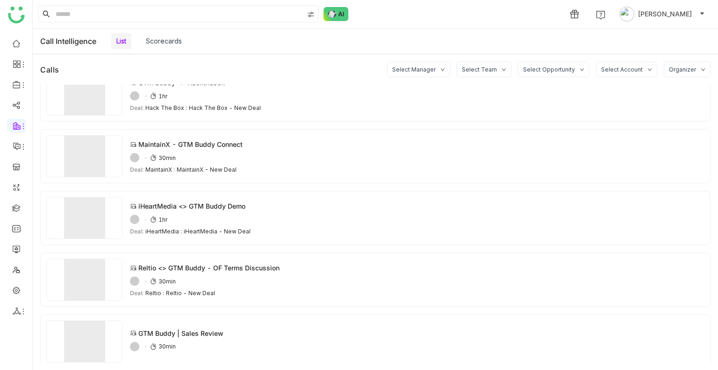
click at [61, 44] on div "Call Intelligence" at bounding box center [68, 40] width 56 height 9
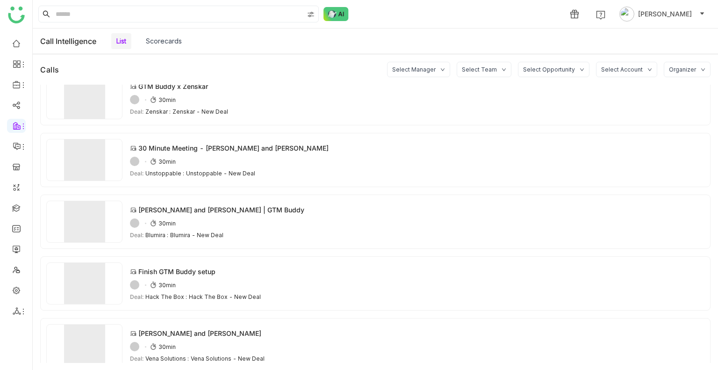
scroll to position [0, 0]
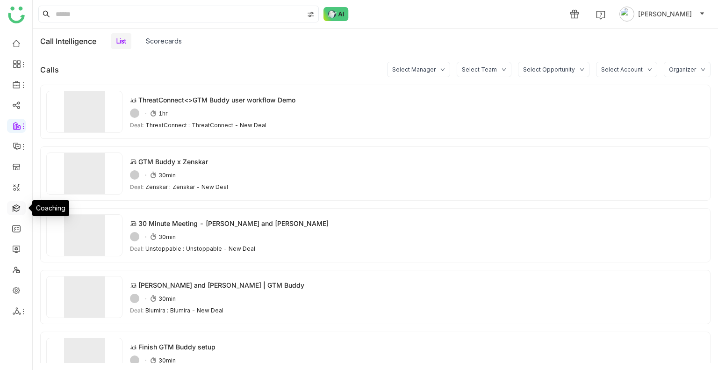
click at [14, 207] on link at bounding box center [16, 207] width 8 height 8
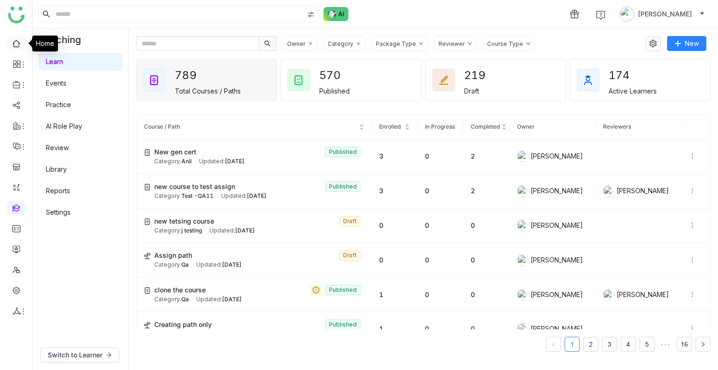
click at [12, 43] on link at bounding box center [16, 43] width 8 height 8
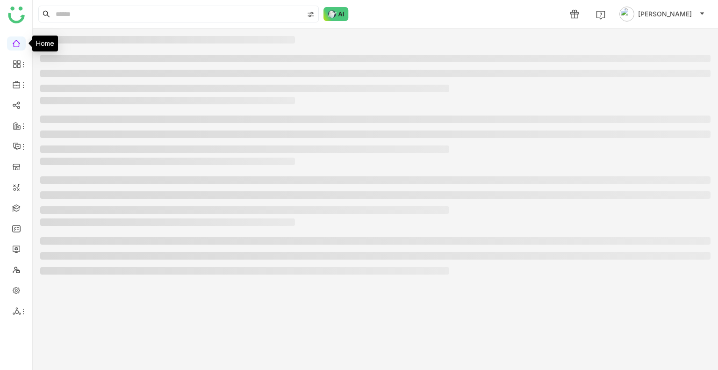
click at [12, 43] on link at bounding box center [16, 43] width 8 height 8
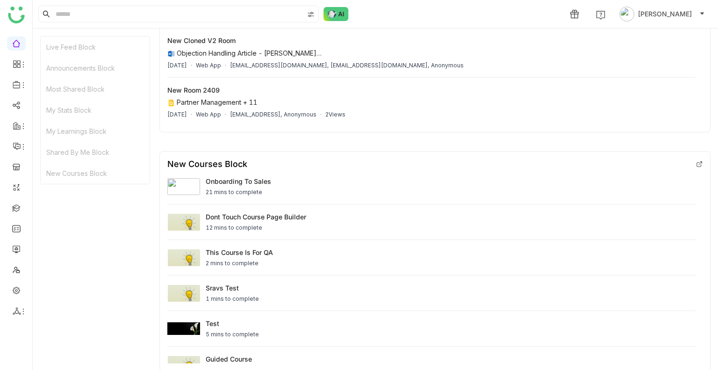
scroll to position [1212, 0]
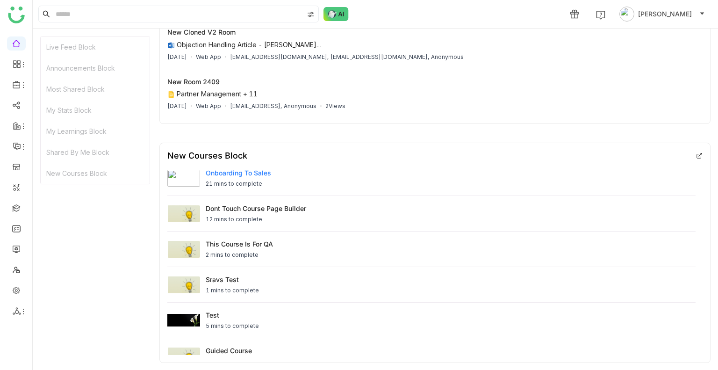
click at [176, 180] on img at bounding box center [183, 178] width 33 height 17
click at [221, 170] on div "Onboarding to Sales" at bounding box center [238, 173] width 65 height 10
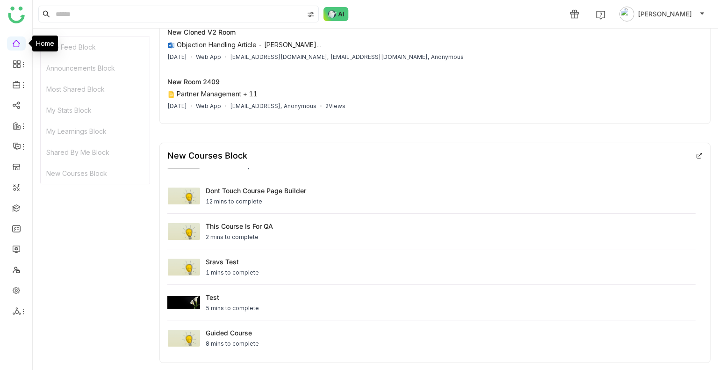
click at [14, 46] on link at bounding box center [16, 43] width 8 height 8
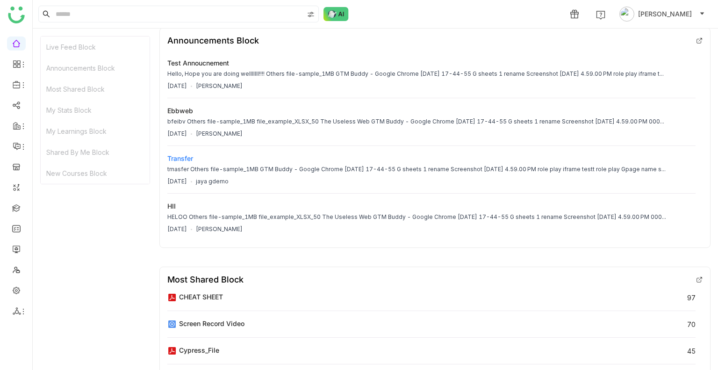
scroll to position [230, 0]
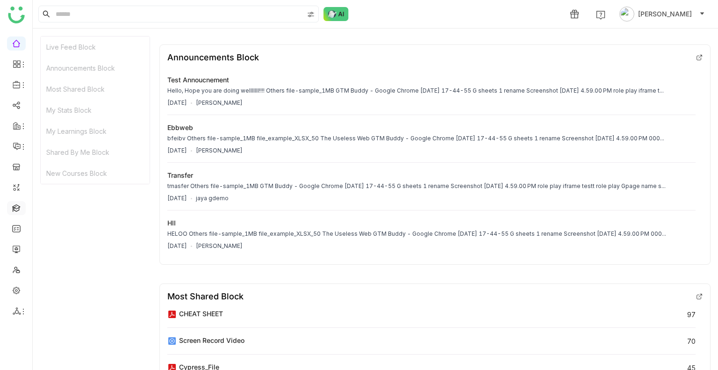
click at [17, 210] on link at bounding box center [16, 207] width 8 height 8
click at [18, 210] on link at bounding box center [16, 207] width 8 height 8
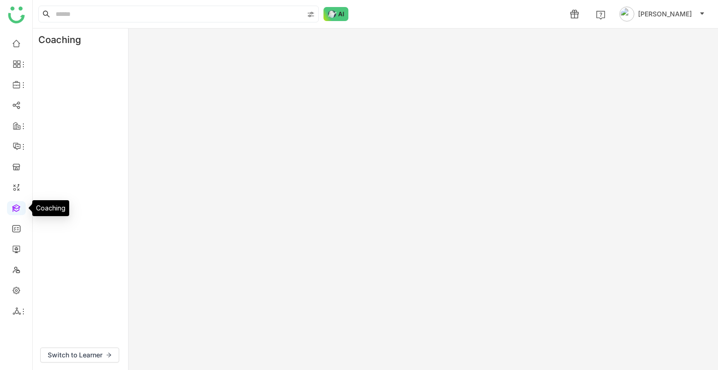
click at [18, 210] on link at bounding box center [16, 207] width 8 height 8
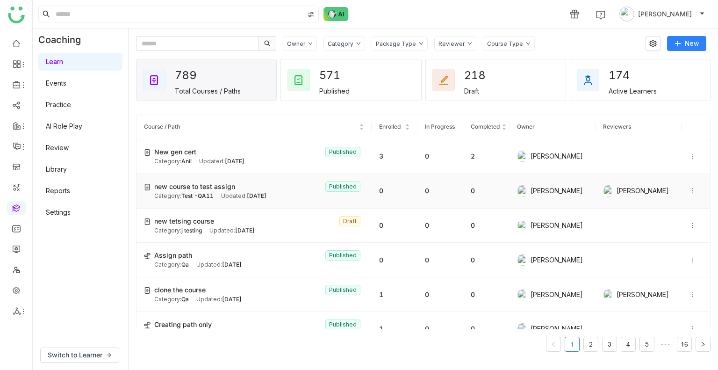
click at [207, 192] on span "Test -QA11" at bounding box center [197, 195] width 32 height 7
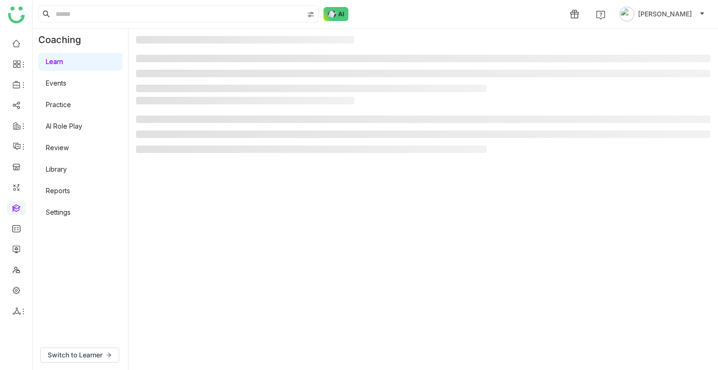
click at [207, 192] on gtmb-manage-detail-wrapper at bounding box center [423, 199] width 574 height 326
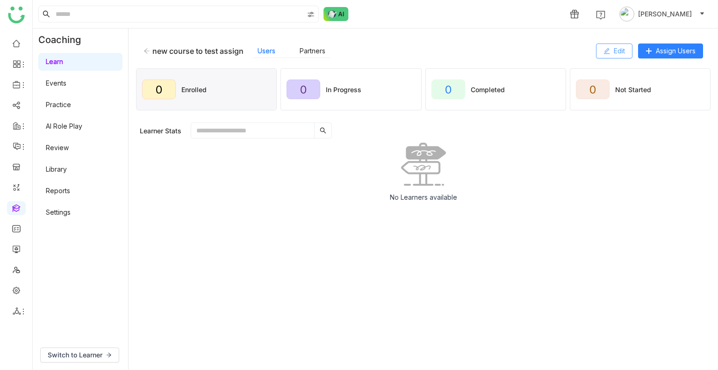
click at [621, 51] on span "Edit" at bounding box center [619, 51] width 11 height 10
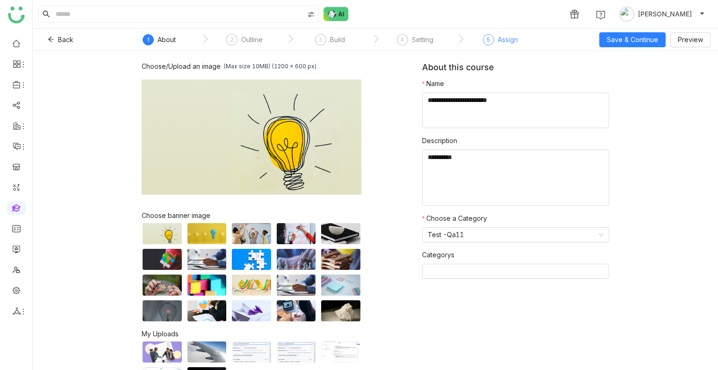
click at [514, 43] on div "Assign" at bounding box center [508, 39] width 20 height 11
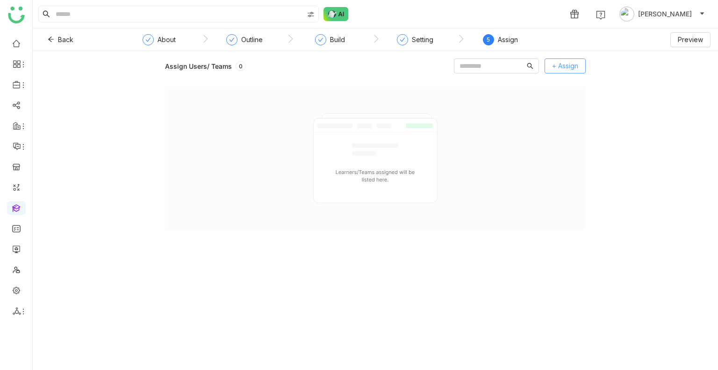
click at [568, 67] on span "+ Assign" at bounding box center [565, 66] width 26 height 10
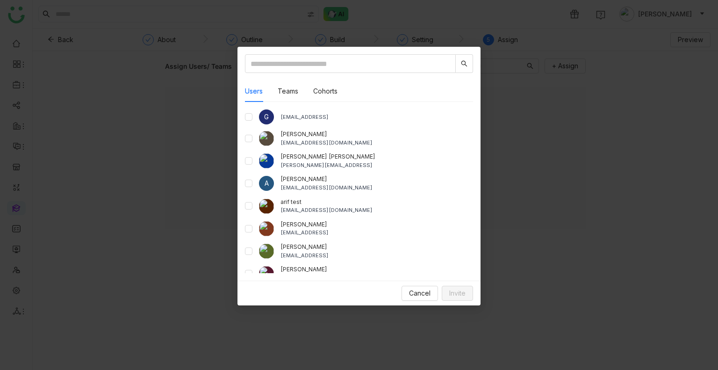
click at [395, 18] on nz-modal-container "Users Teams Cohorts G [EMAIL_ADDRESS] aavi aavi [EMAIL_ADDRESS][DOMAIN_NAME] [P…" at bounding box center [359, 185] width 718 height 370
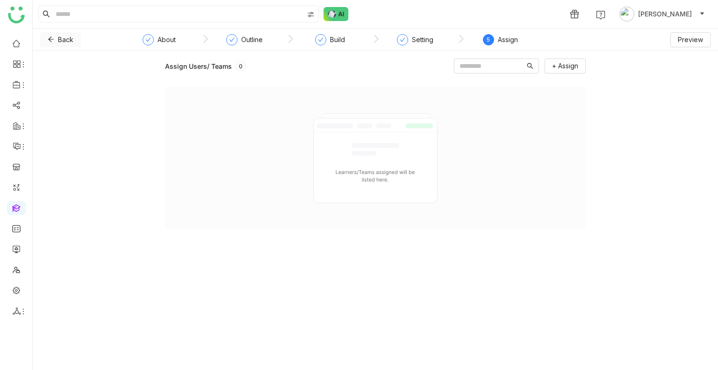
click at [52, 36] on icon at bounding box center [51, 39] width 7 height 7
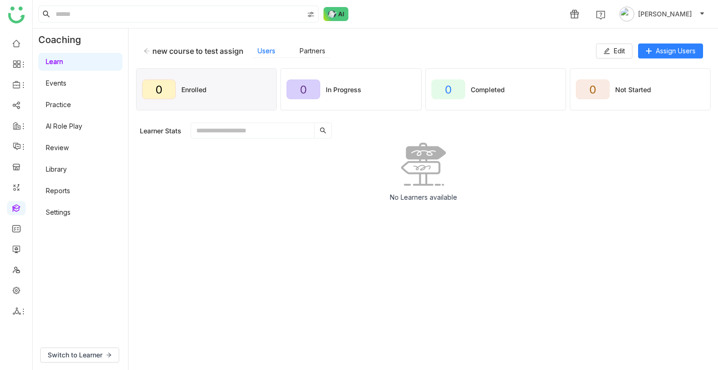
click at [147, 52] on icon at bounding box center [146, 51] width 7 height 7
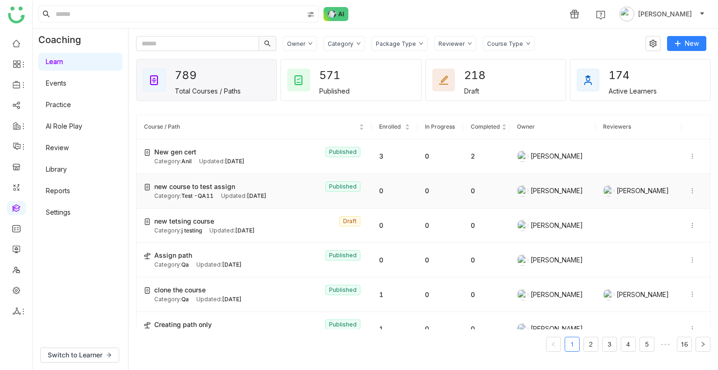
click at [221, 194] on div "Updated: Oct 07, 2025" at bounding box center [243, 196] width 45 height 9
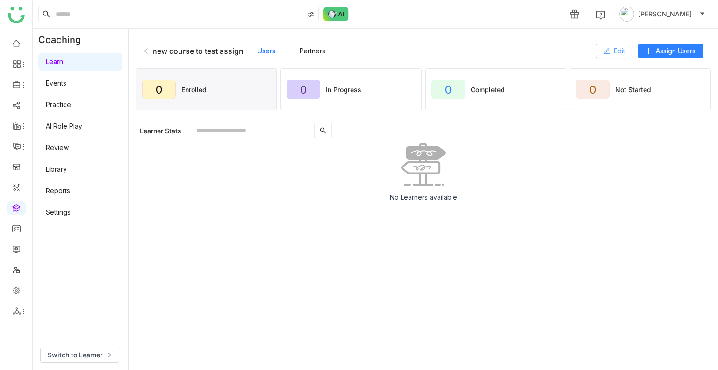
click at [610, 53] on button "Edit" at bounding box center [614, 50] width 36 height 15
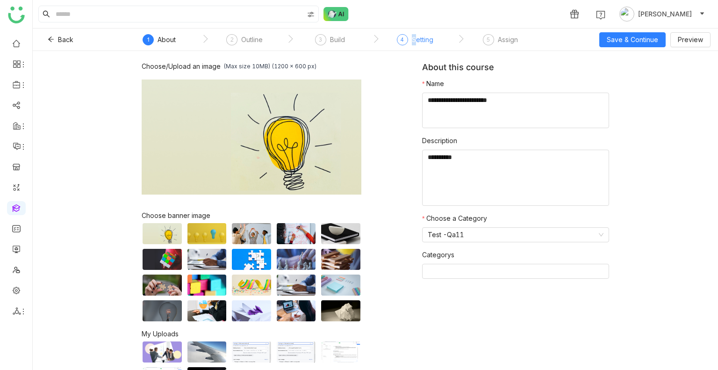
click at [414, 38] on div "Setting" at bounding box center [422, 39] width 21 height 11
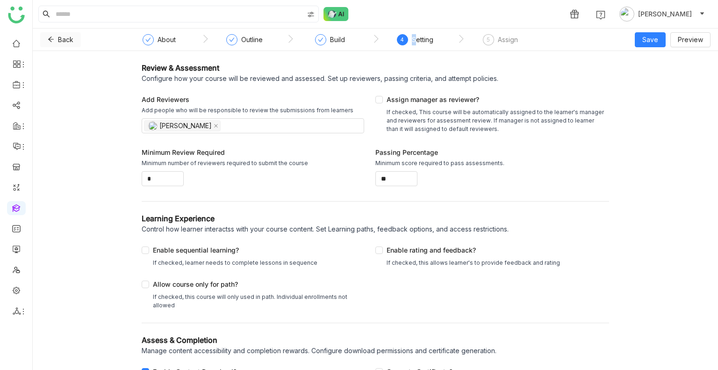
click at [59, 36] on span "Back" at bounding box center [65, 40] width 15 height 10
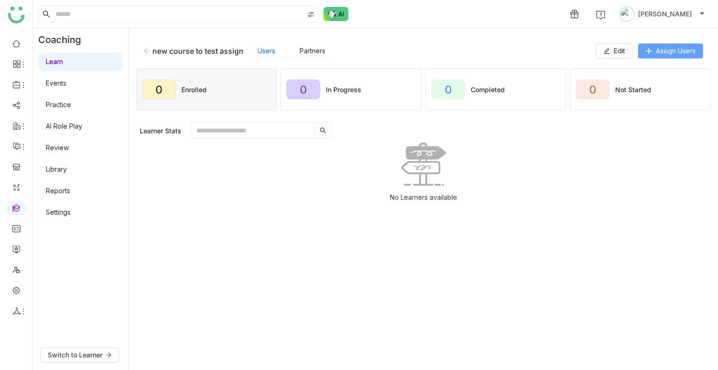
click at [656, 51] on span "Assign Users" at bounding box center [676, 51] width 40 height 10
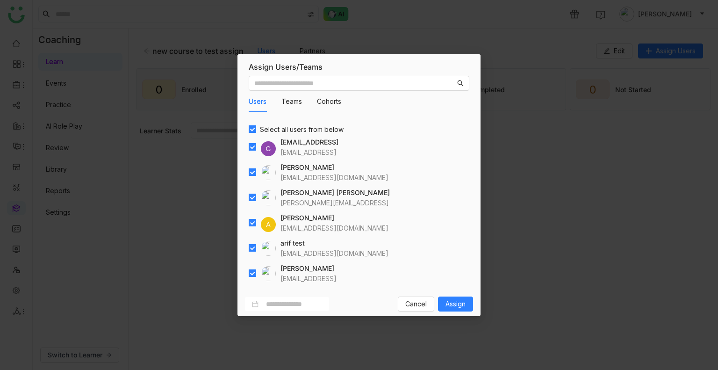
click at [248, 123] on div "Users Teams Cohorts Select all users from below G gayatrir@gtmbuddy.ai gayatrir…" at bounding box center [358, 182] width 243 height 220
click at [406, 297] on button "Cancel" at bounding box center [416, 303] width 36 height 15
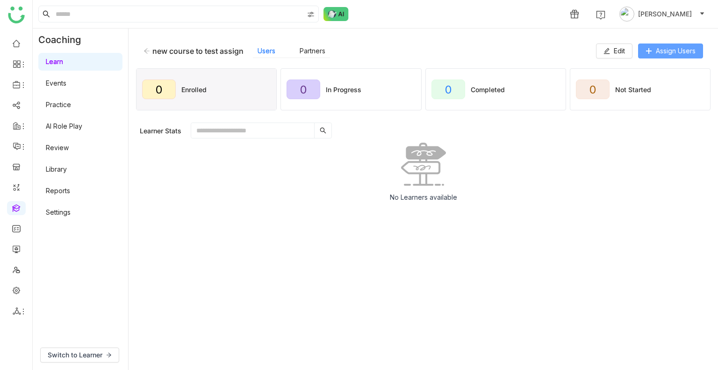
click at [662, 50] on span "Assign Users" at bounding box center [676, 51] width 40 height 10
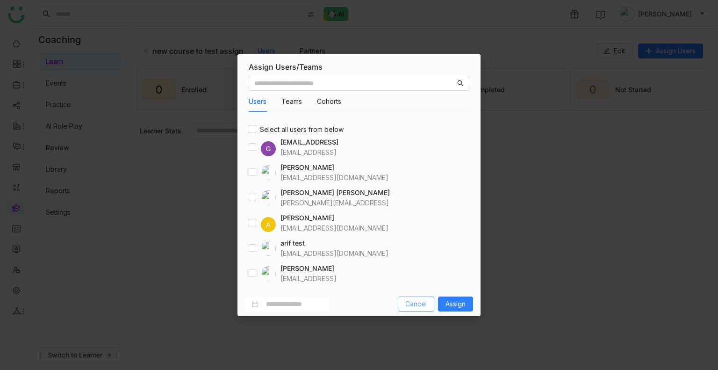
click at [402, 299] on button "Cancel" at bounding box center [416, 303] width 36 height 15
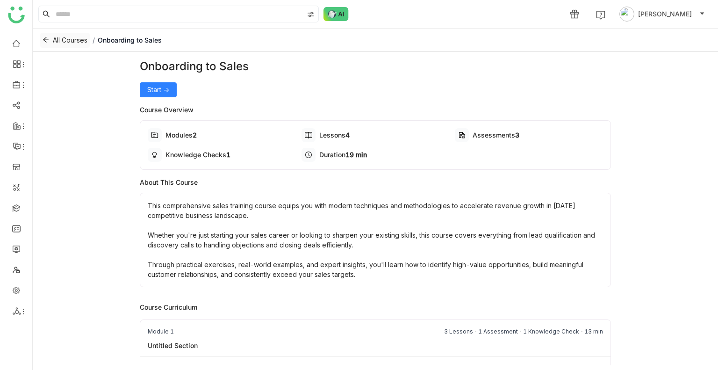
click at [59, 44] on span "All Courses" at bounding box center [70, 40] width 35 height 10
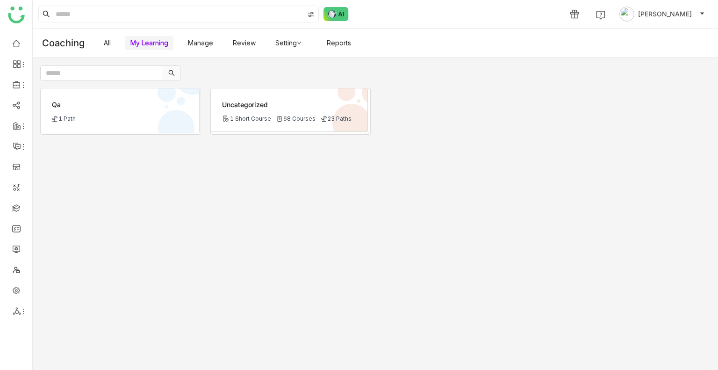
click at [195, 39] on link "Manage" at bounding box center [200, 43] width 25 height 8
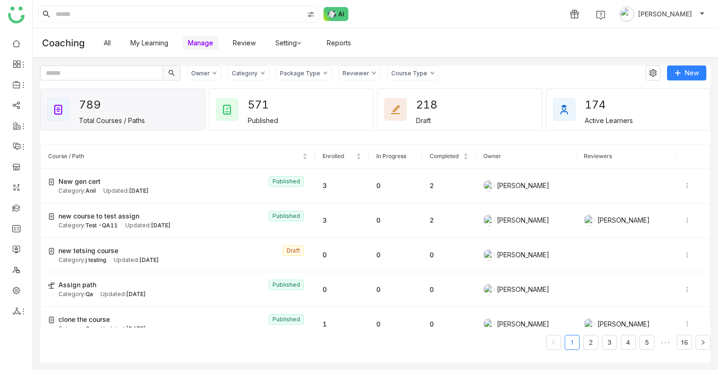
click at [251, 73] on div "Category" at bounding box center [245, 73] width 26 height 7
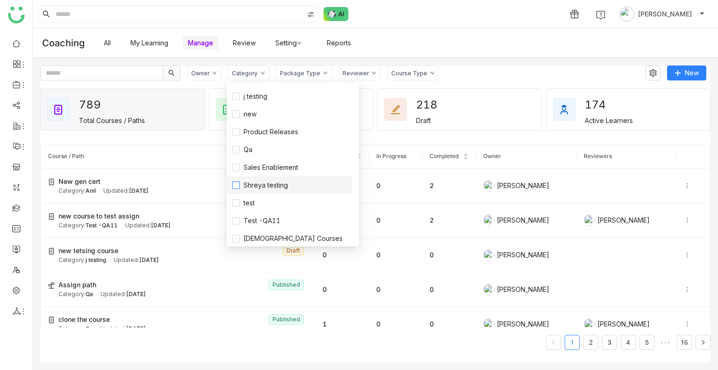
scroll to position [160, 0]
click at [277, 217] on span "Test -QA11" at bounding box center [262, 220] width 44 height 10
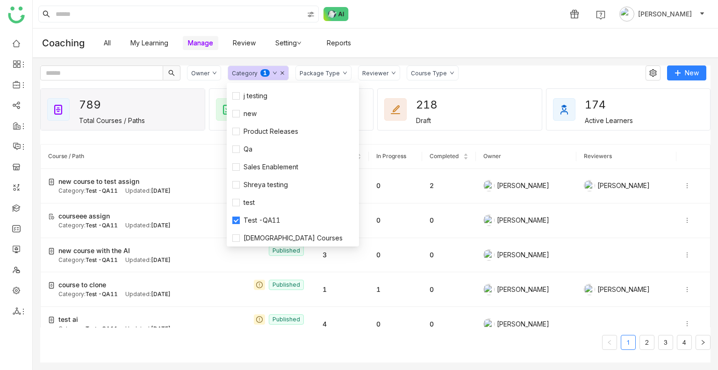
click at [408, 41] on div "All My Learning Manage Review Setting Reports" at bounding box center [404, 43] width 610 height 29
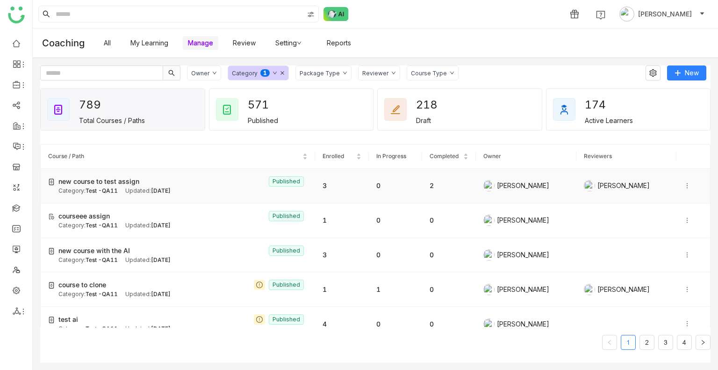
click at [226, 193] on div "Category: Test -QA11 Updated: [DATE]" at bounding box center [182, 190] width 249 height 9
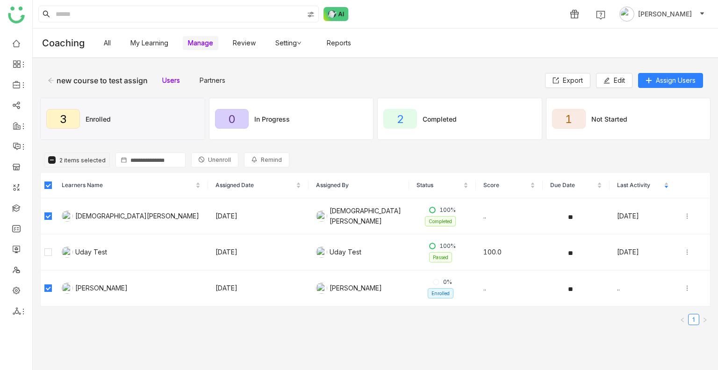
click at [208, 159] on span "Unenroll" at bounding box center [219, 160] width 23 height 9
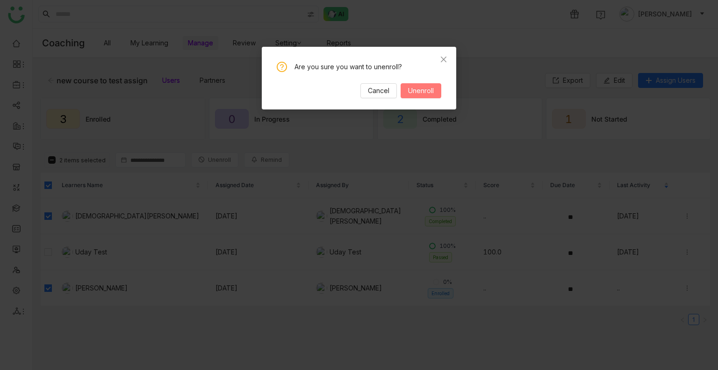
click at [417, 86] on span "Unenroll" at bounding box center [421, 91] width 26 height 10
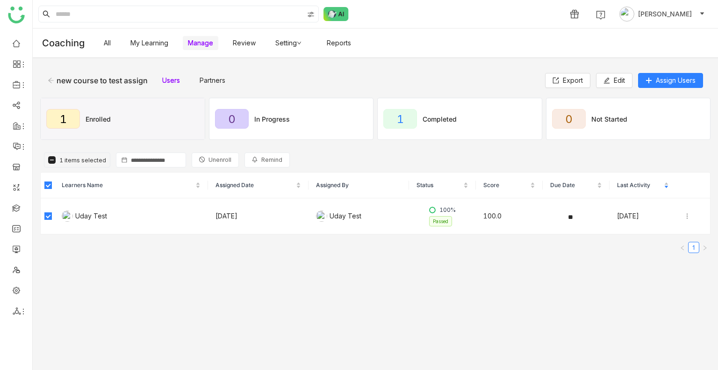
click at [50, 160] on img at bounding box center [51, 159] width 7 height 7
click at [155, 160] on input at bounding box center [156, 160] width 50 height 10
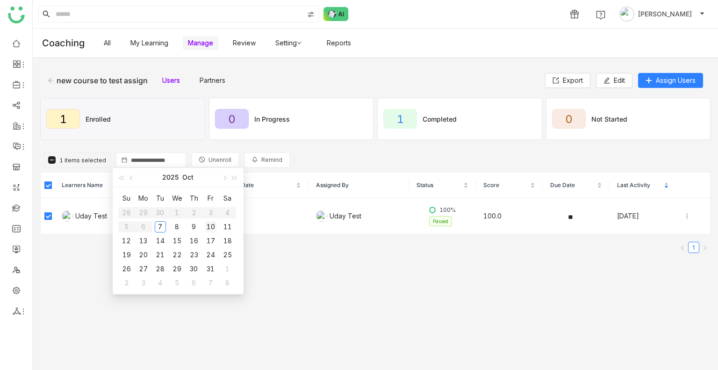
click at [206, 229] on div "10" at bounding box center [210, 226] width 11 height 11
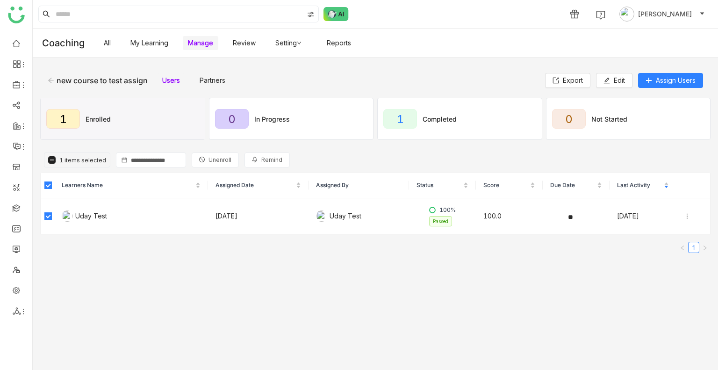
type input "**********"
click at [438, 284] on gtmb-manage-detail-wrapper "**********" at bounding box center [375, 213] width 670 height 297
click at [250, 166] on button "Remind" at bounding box center [266, 159] width 45 height 15
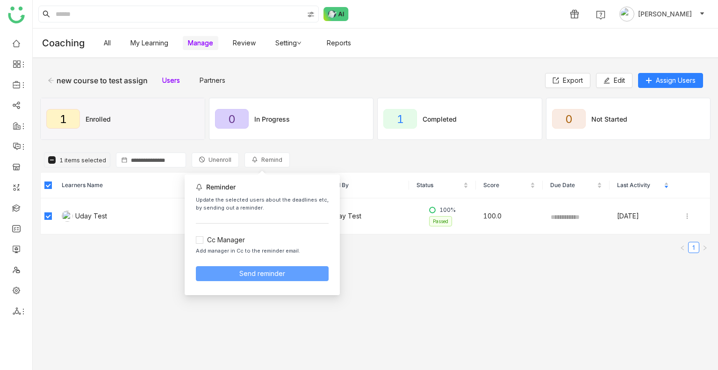
click at [256, 274] on span "Send reminder" at bounding box center [262, 273] width 46 height 10
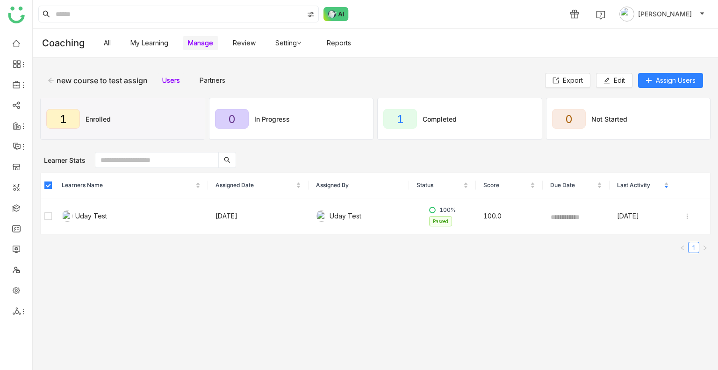
click at [147, 45] on link "My Learning" at bounding box center [149, 43] width 38 height 8
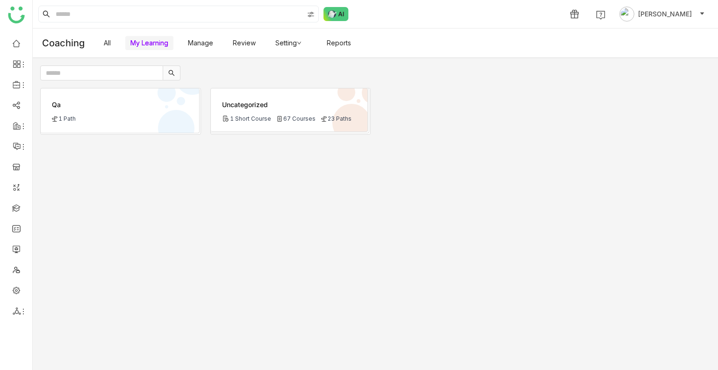
click at [206, 46] on link "Manage" at bounding box center [200, 43] width 25 height 8
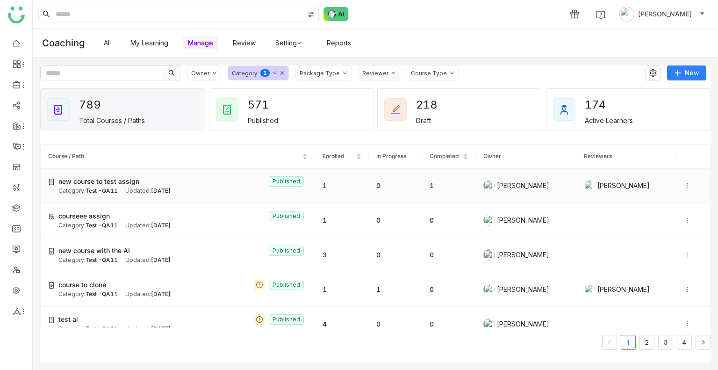
click at [150, 178] on div "new course to test assign Published" at bounding box center [182, 181] width 249 height 10
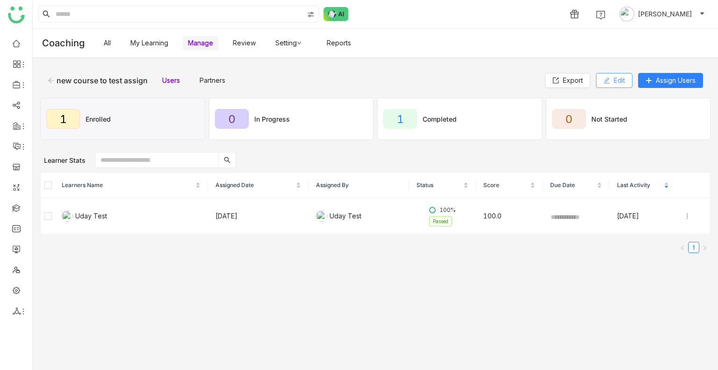
click at [614, 85] on button "Edit" at bounding box center [614, 80] width 36 height 15
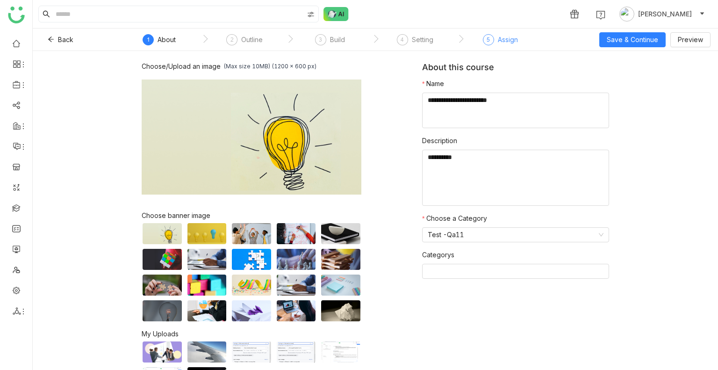
click at [498, 41] on div "Assign" at bounding box center [508, 39] width 20 height 11
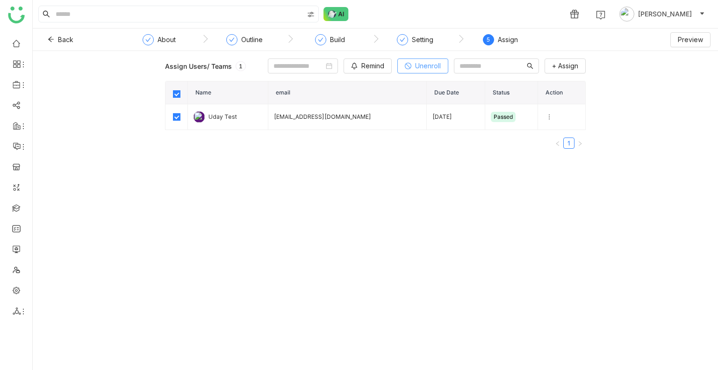
click at [405, 68] on icon at bounding box center [408, 66] width 7 height 7
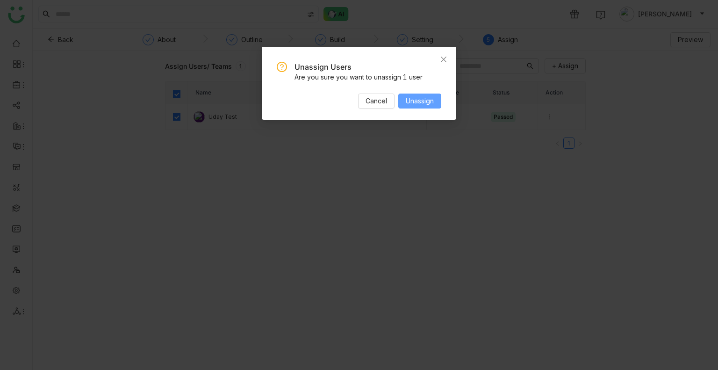
click at [418, 103] on span "Unassign" at bounding box center [420, 101] width 28 height 10
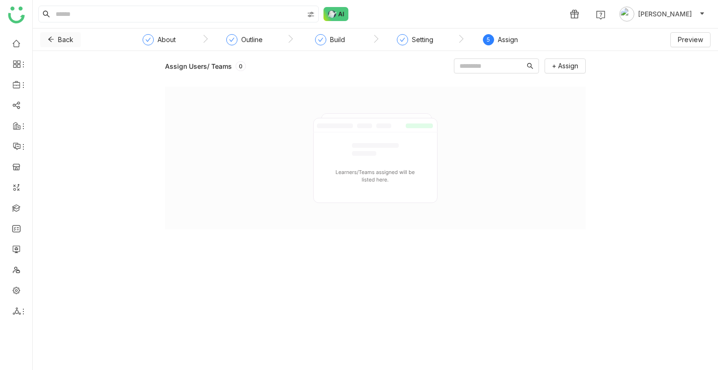
click at [49, 35] on button "Back" at bounding box center [60, 39] width 41 height 15
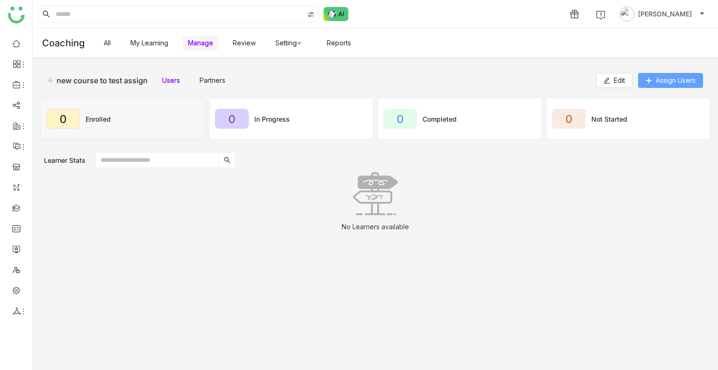
click at [671, 74] on button "Assign Users" at bounding box center [670, 80] width 65 height 15
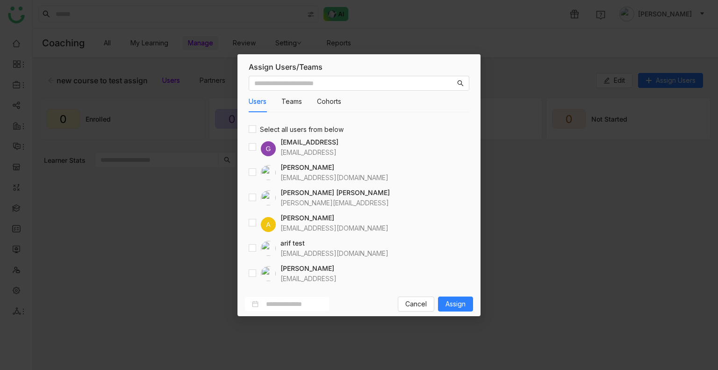
click at [463, 16] on nz-modal-container "Assign Users/Teams Users Teams Cohorts Select all users from below G [EMAIL_ADD…" at bounding box center [359, 185] width 718 height 370
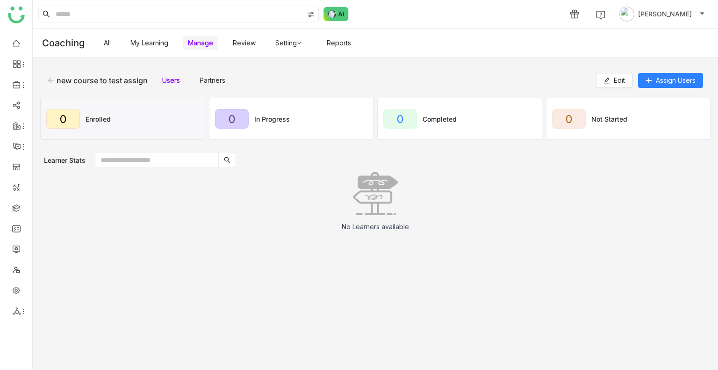
click at [159, 46] on link "My Learning" at bounding box center [149, 43] width 38 height 8
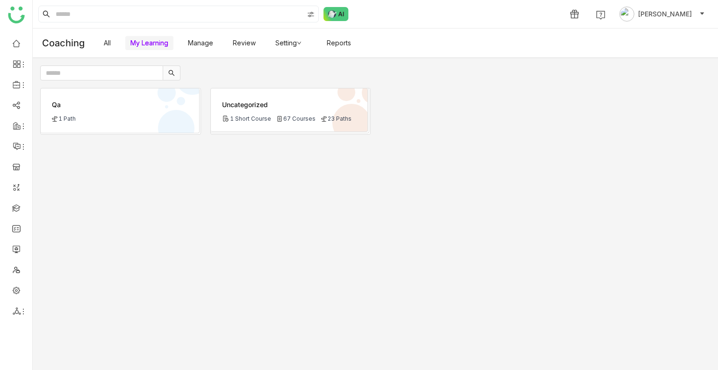
click at [211, 39] on link "Manage" at bounding box center [200, 43] width 25 height 8
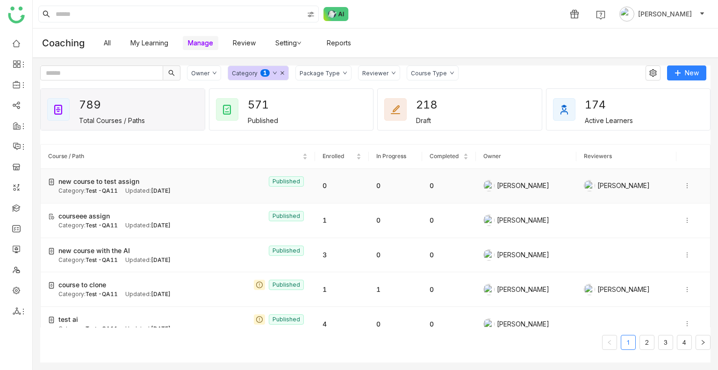
click at [212, 193] on td "new course to test assign Published Category: Test -QA11 Updated: [DATE]" at bounding box center [178, 186] width 274 height 35
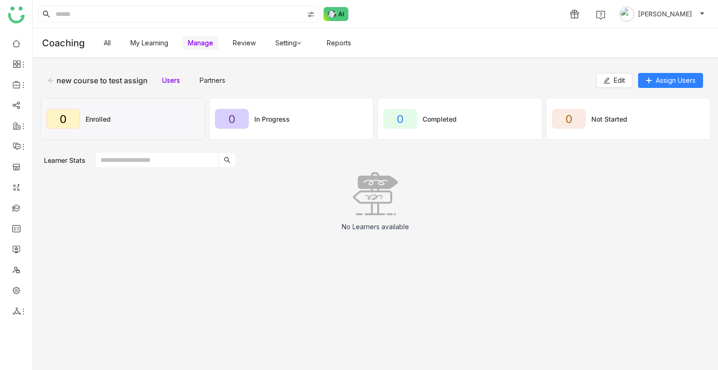
click at [217, 88] on div "new course to test assign Users Partners Edit Assign Users" at bounding box center [375, 80] width 670 height 30
click at [216, 84] on link "Partners" at bounding box center [213, 80] width 26 height 8
click at [663, 79] on span "Partner Config" at bounding box center [673, 80] width 45 height 10
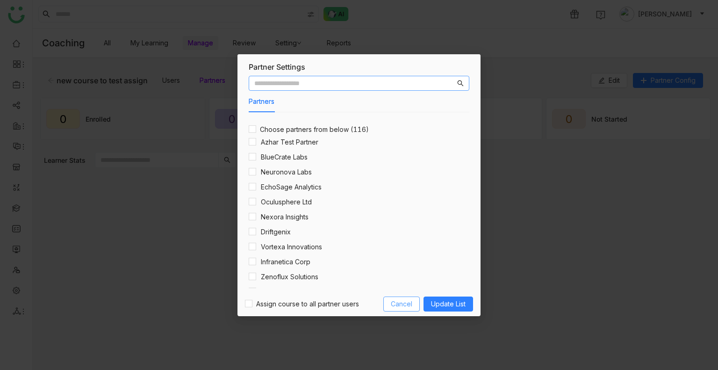
click at [408, 302] on span "Cancel" at bounding box center [401, 304] width 21 height 10
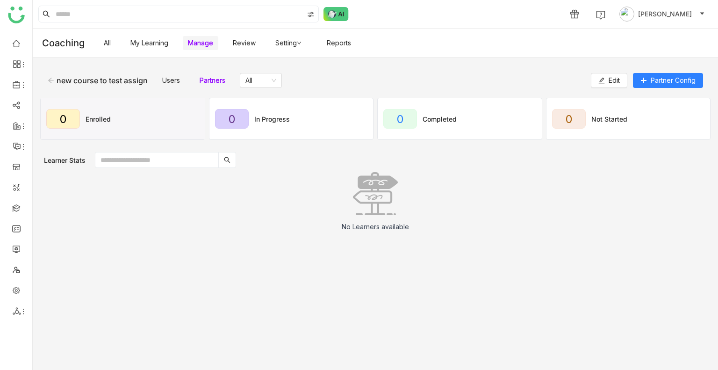
click at [176, 78] on link "Users" at bounding box center [171, 80] width 18 height 8
click at [657, 84] on span "Assign Users" at bounding box center [676, 80] width 40 height 10
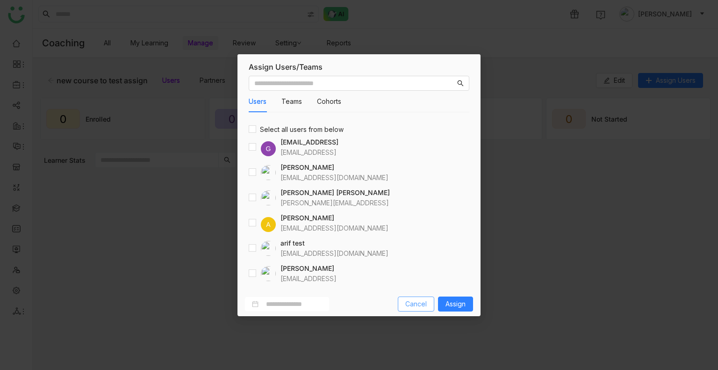
click at [413, 306] on span "Cancel" at bounding box center [415, 304] width 21 height 10
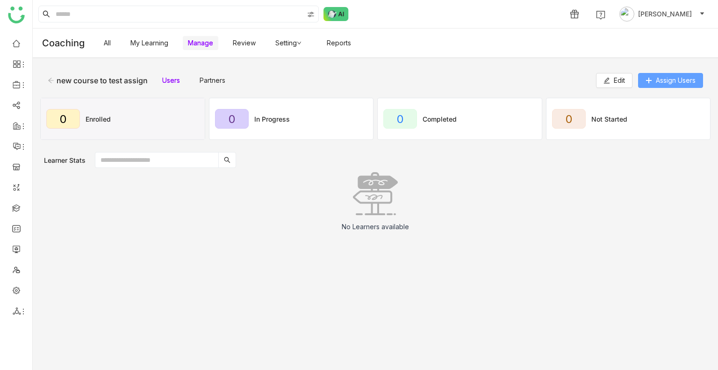
click at [684, 76] on span "Assign Users" at bounding box center [676, 80] width 40 height 10
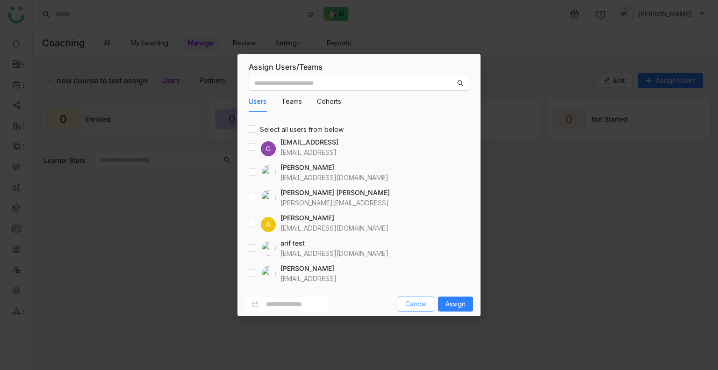
click at [413, 304] on span "Cancel" at bounding box center [415, 304] width 21 height 10
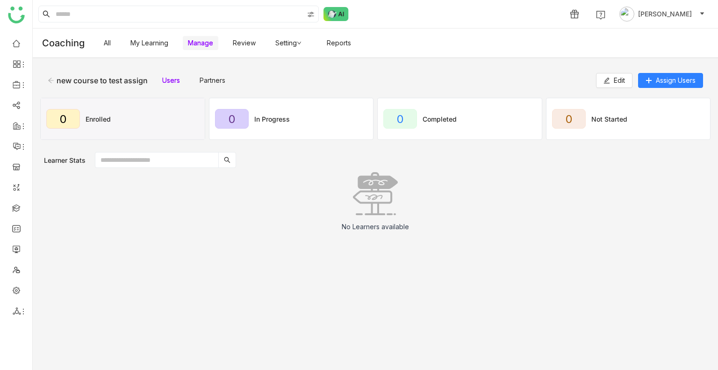
click at [157, 39] on link "My Learning" at bounding box center [149, 43] width 38 height 8
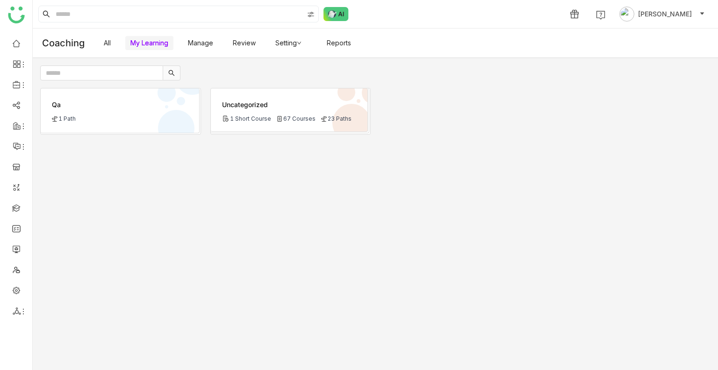
click at [206, 43] on link "Manage" at bounding box center [200, 43] width 25 height 8
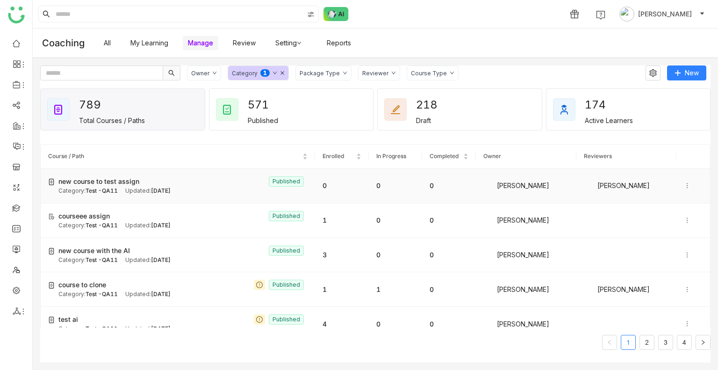
click at [88, 188] on span "Test -QA11" at bounding box center [102, 190] width 32 height 7
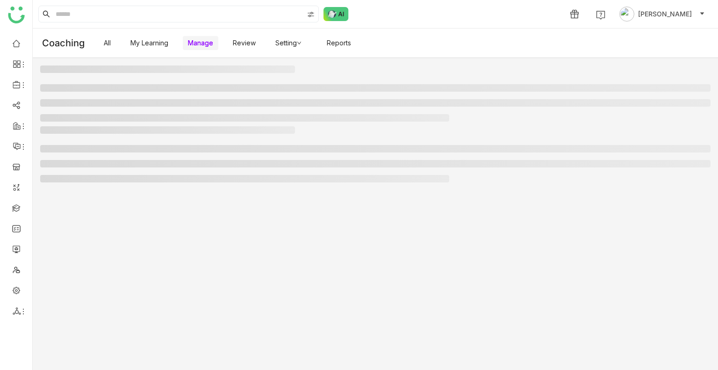
click at [88, 187] on gtmb-manage-detail-wrapper at bounding box center [375, 213] width 670 height 297
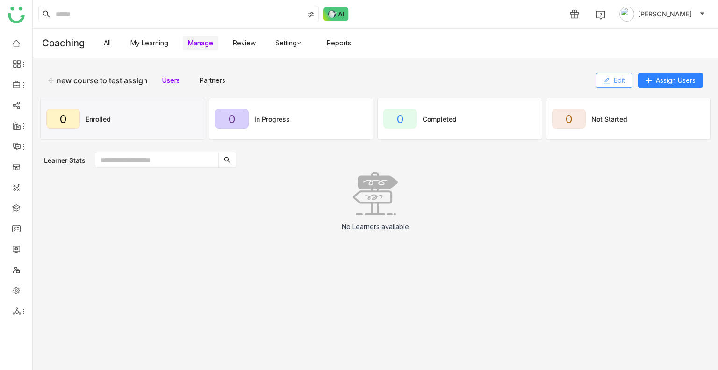
click at [607, 77] on icon at bounding box center [606, 80] width 7 height 7
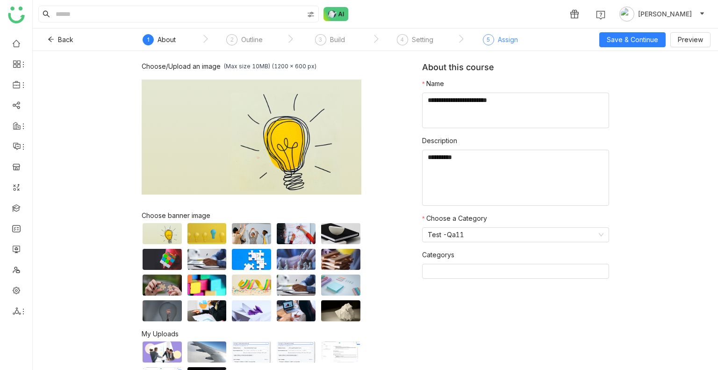
click at [510, 34] on div "Assign" at bounding box center [508, 39] width 20 height 11
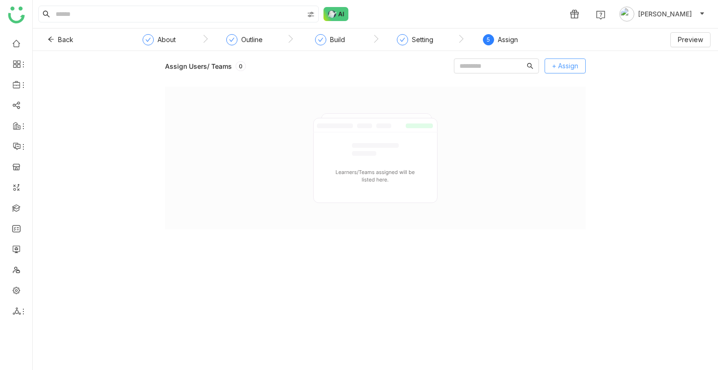
click at [551, 61] on button "+ Assign" at bounding box center [564, 65] width 41 height 15
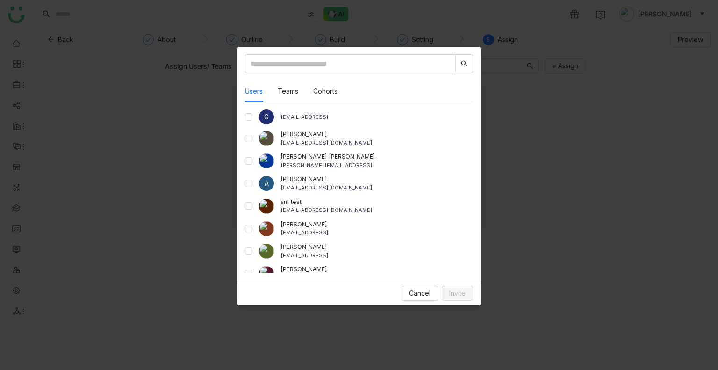
click at [118, 64] on nz-modal-container "Users Teams Cohorts G [EMAIL_ADDRESS] aavi aavi [EMAIL_ADDRESS][DOMAIN_NAME] [P…" at bounding box center [359, 185] width 718 height 370
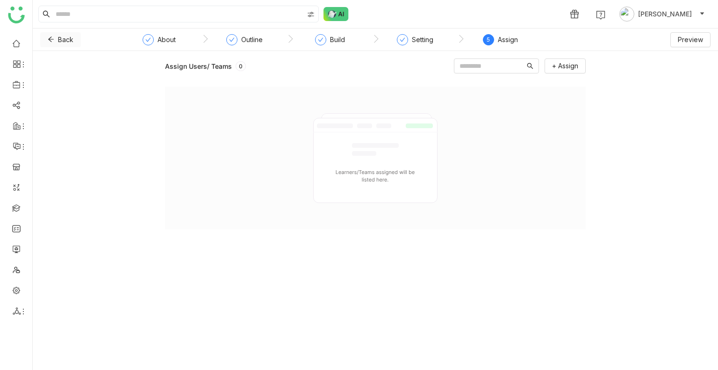
click at [54, 39] on button "Back" at bounding box center [60, 39] width 41 height 15
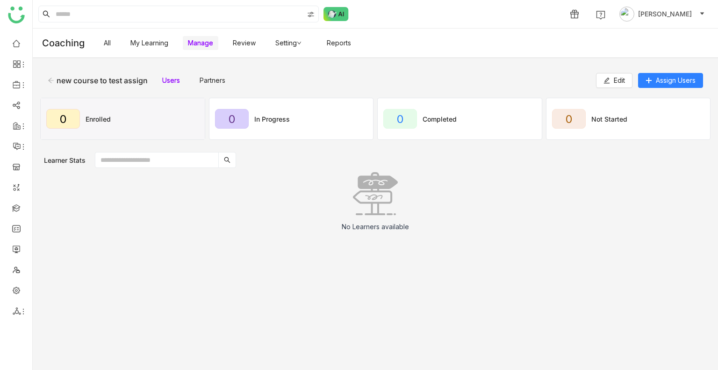
click at [51, 80] on icon at bounding box center [51, 80] width 7 height 7
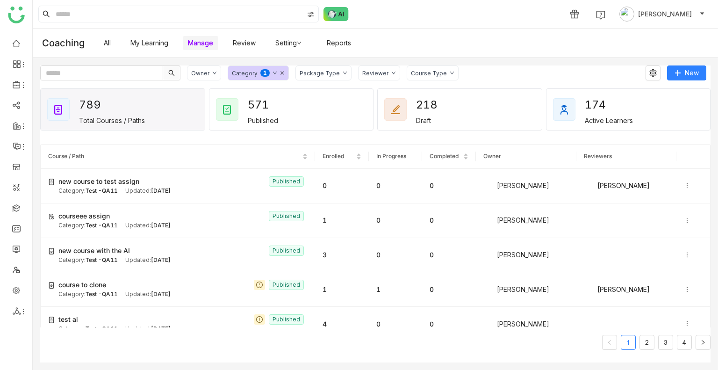
click at [282, 74] on icon at bounding box center [282, 73] width 5 height 5
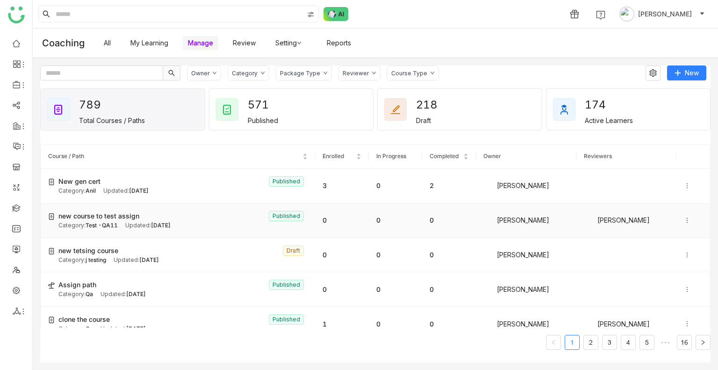
click at [110, 216] on span "new course to test assign" at bounding box center [98, 216] width 81 height 10
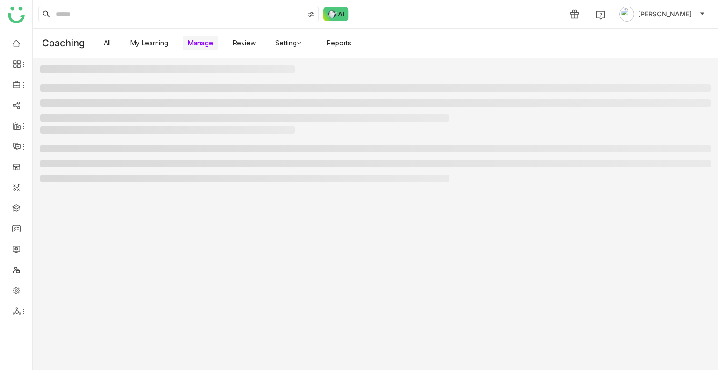
click at [110, 216] on gtmb-manage-detail-wrapper at bounding box center [375, 213] width 670 height 297
